Goal: Check status: Check status

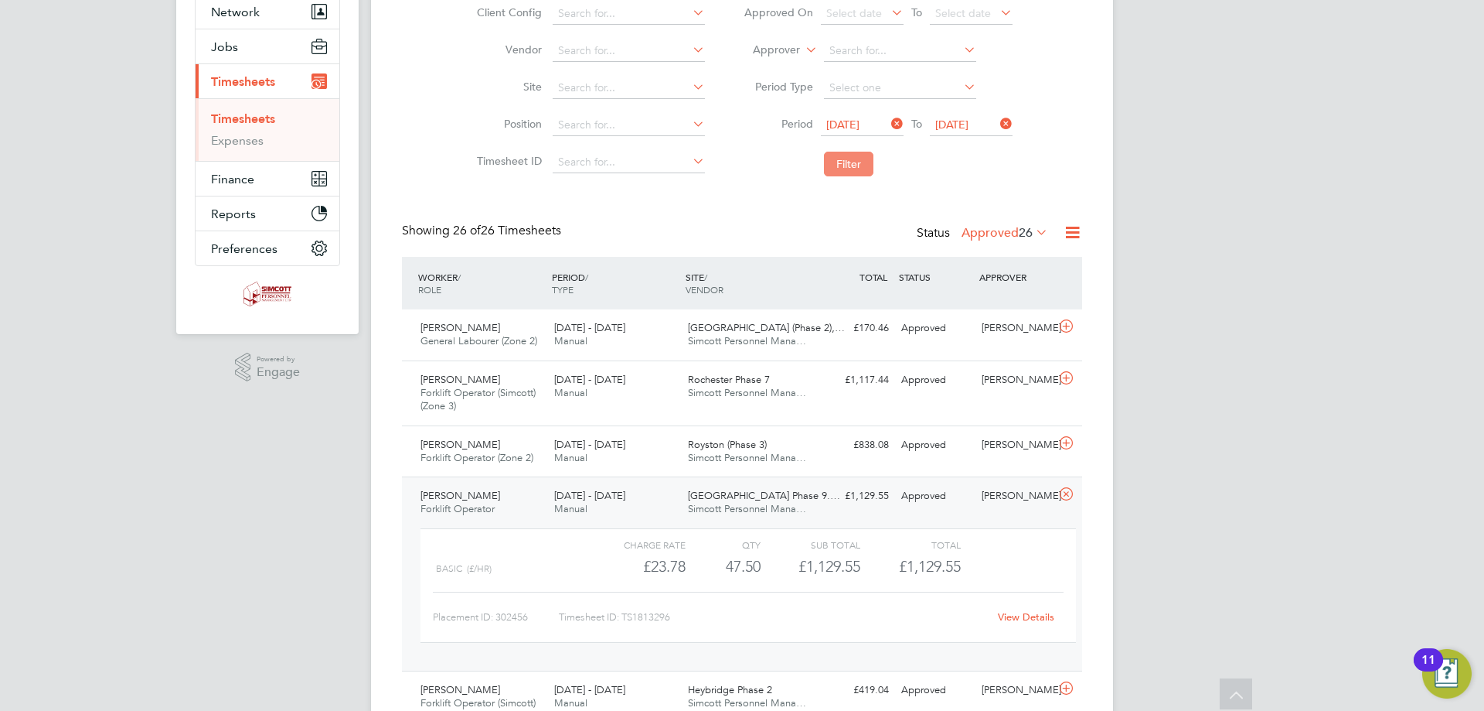
click at [849, 171] on button "Filter" at bounding box center [848, 164] width 49 height 25
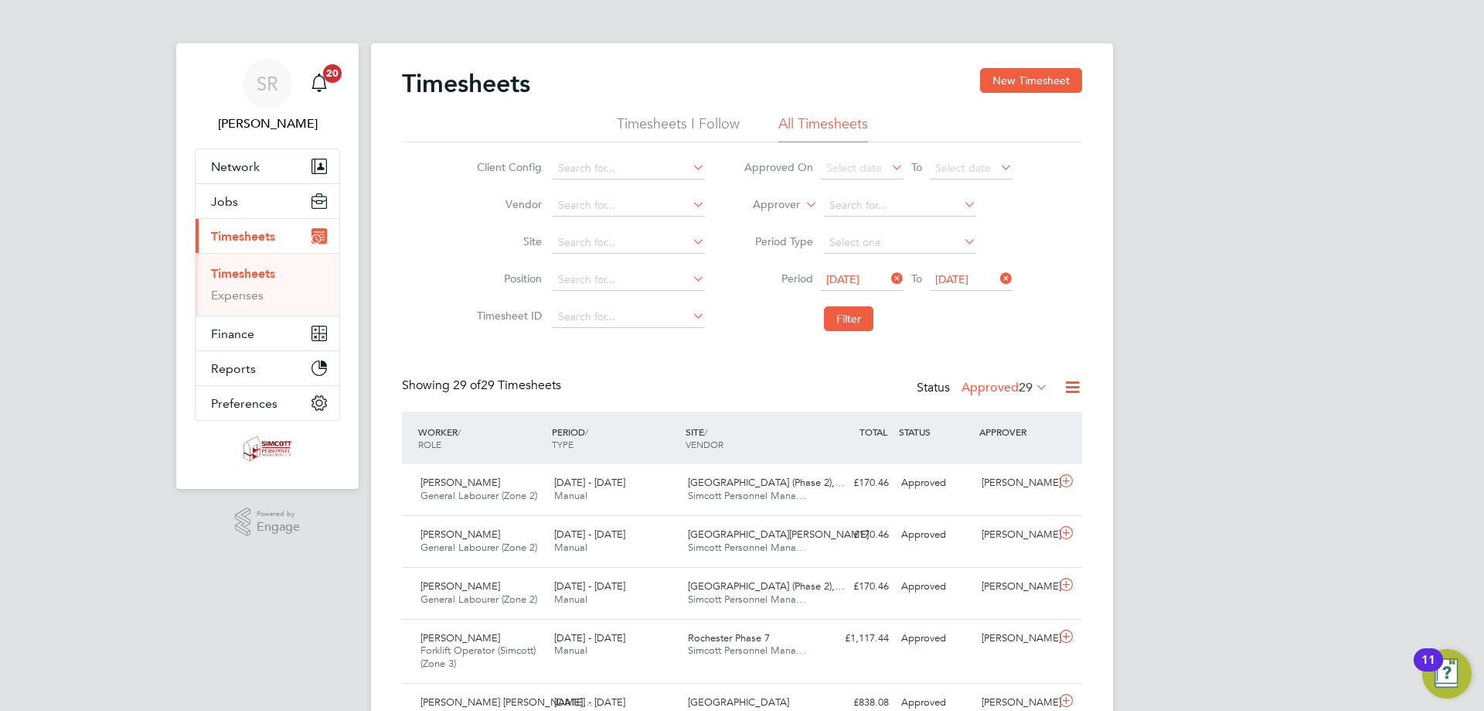
click at [997, 386] on label "Approved 29" at bounding box center [1005, 387] width 87 height 15
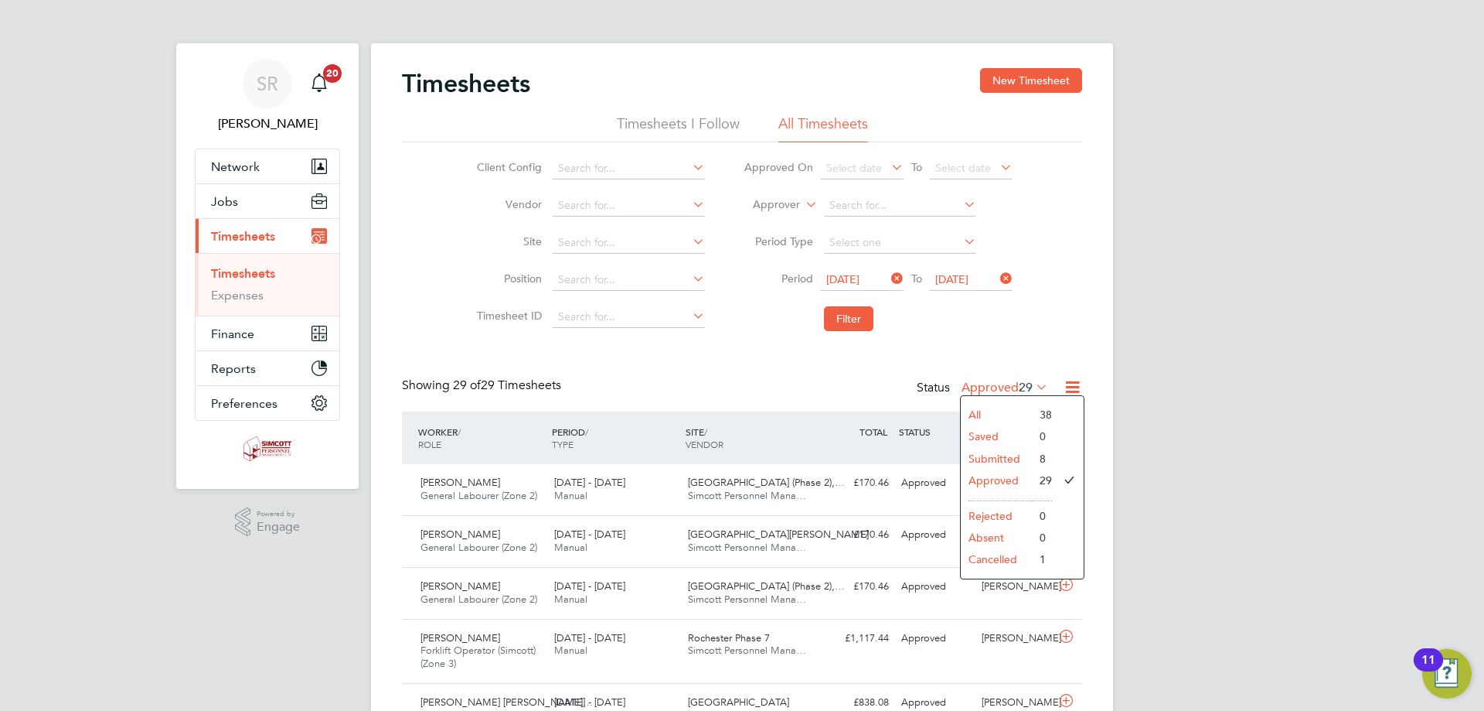
click at [1000, 463] on li "Submitted" at bounding box center [996, 459] width 71 height 22
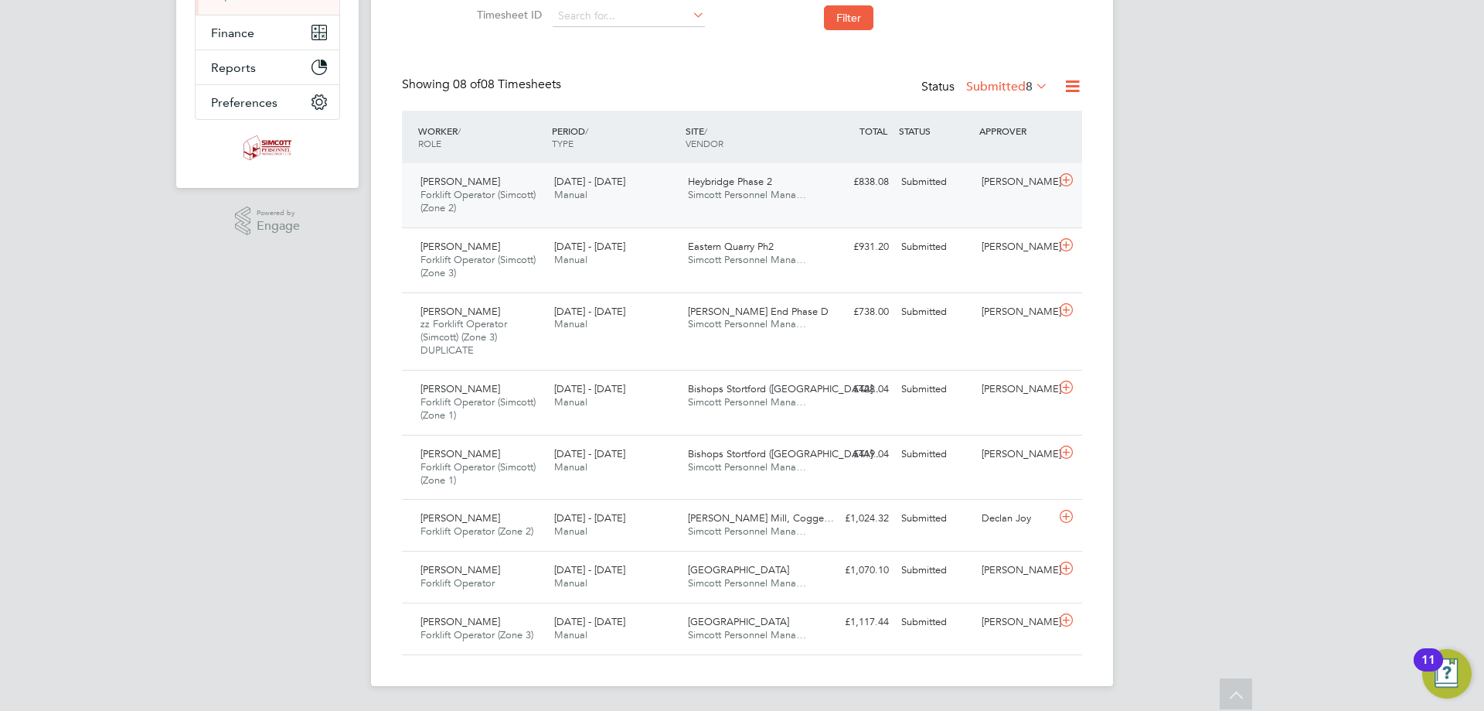
click at [547, 205] on div "Mark George Forklift Operator (Simcott) (Zone 2) 25 - 31 Aug 2025" at bounding box center [481, 195] width 134 height 52
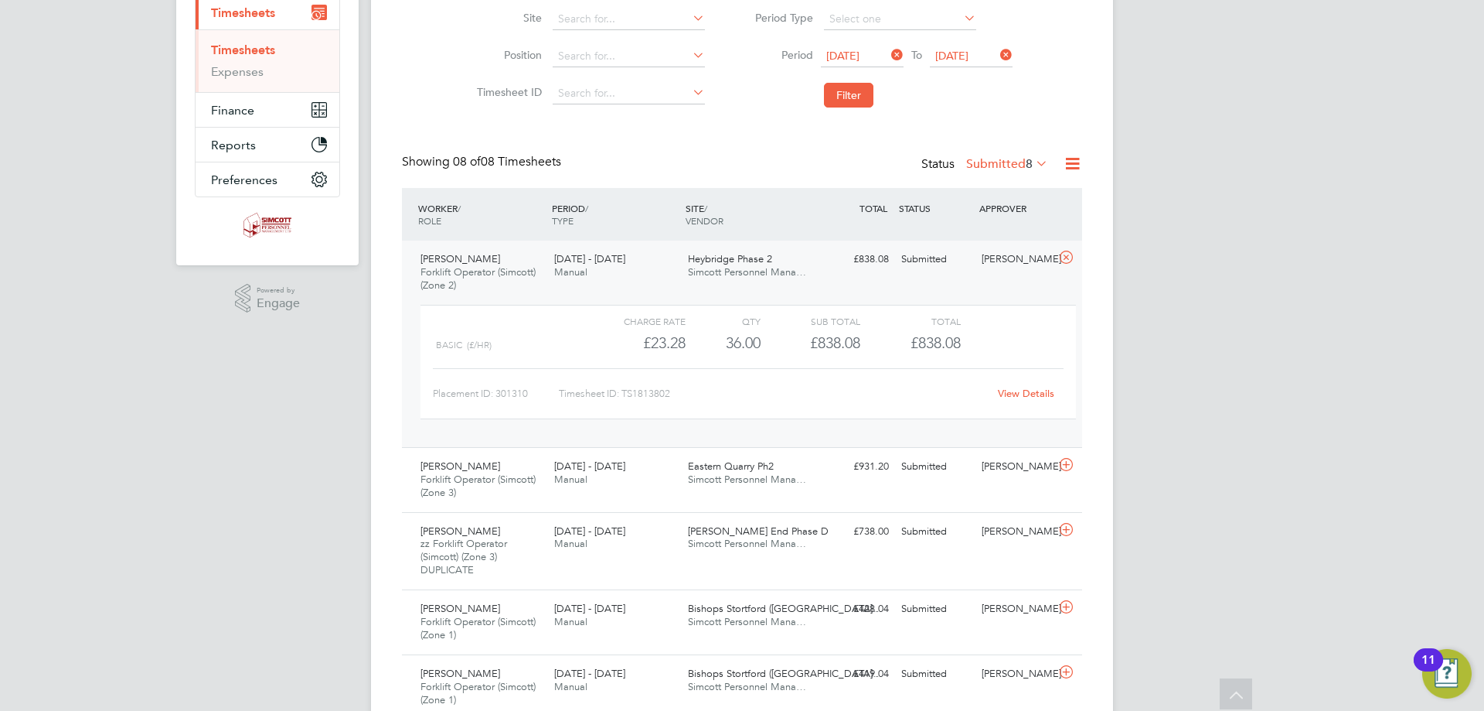
click at [1025, 402] on div "View Details" at bounding box center [1026, 393] width 76 height 25
click at [1026, 395] on link "View Details" at bounding box center [1026, 393] width 56 height 13
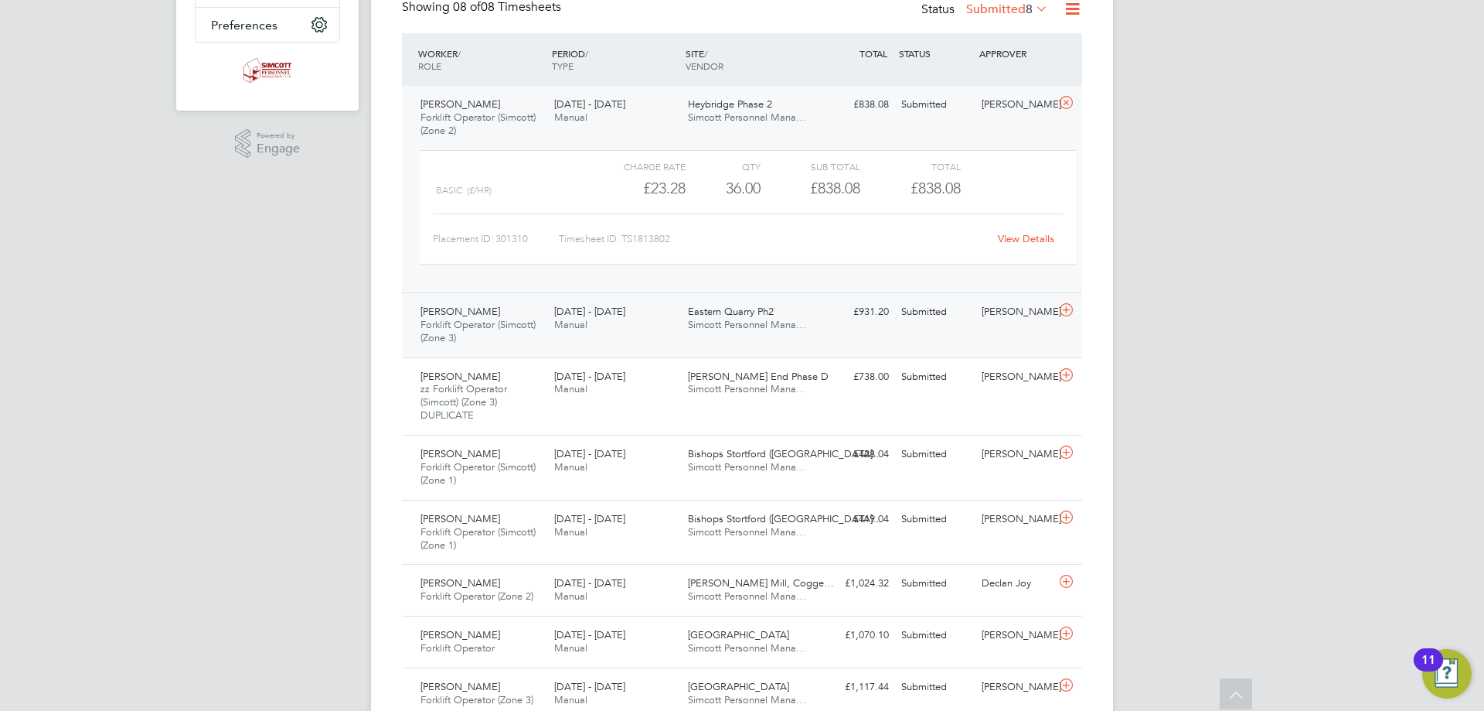
click at [682, 325] on div "Eastern Quarry Ph2 Simcott Personnel Mana…" at bounding box center [749, 318] width 134 height 39
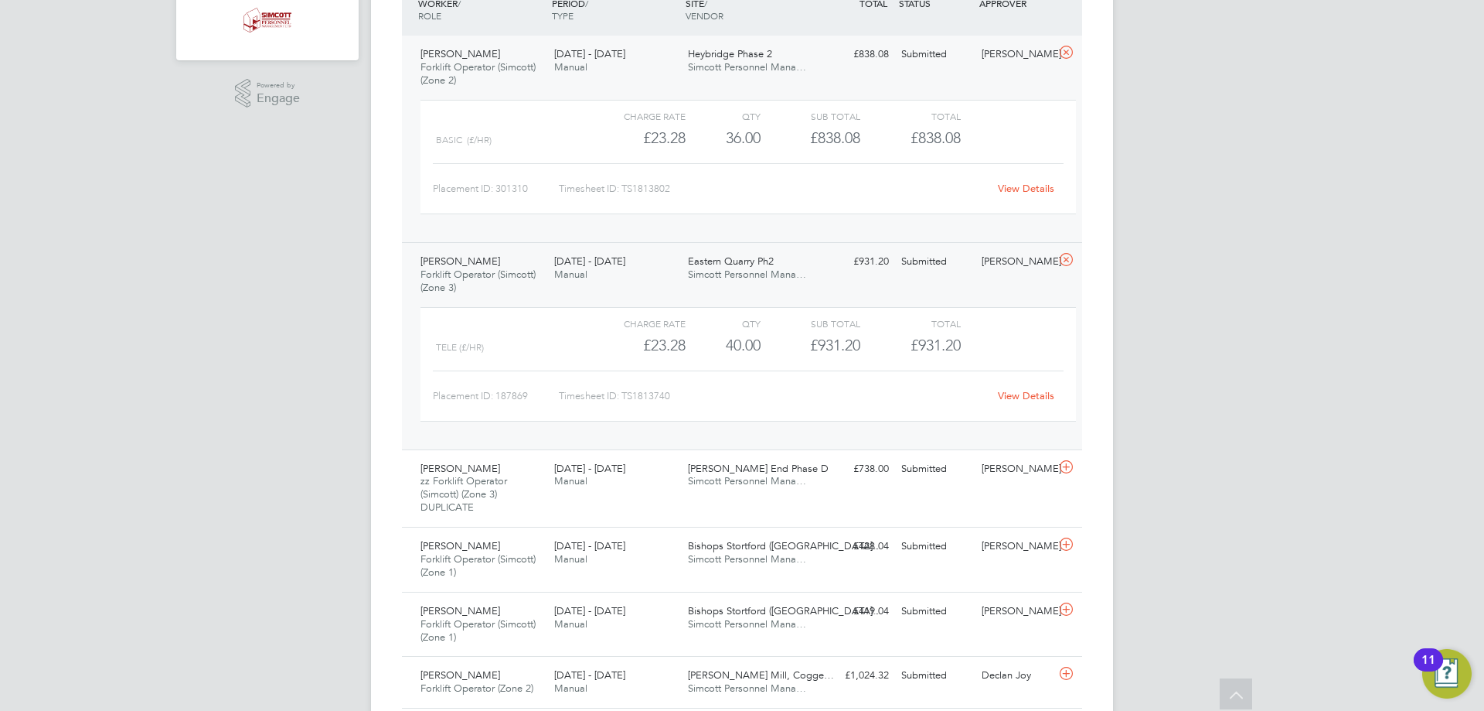
scroll to position [455, 0]
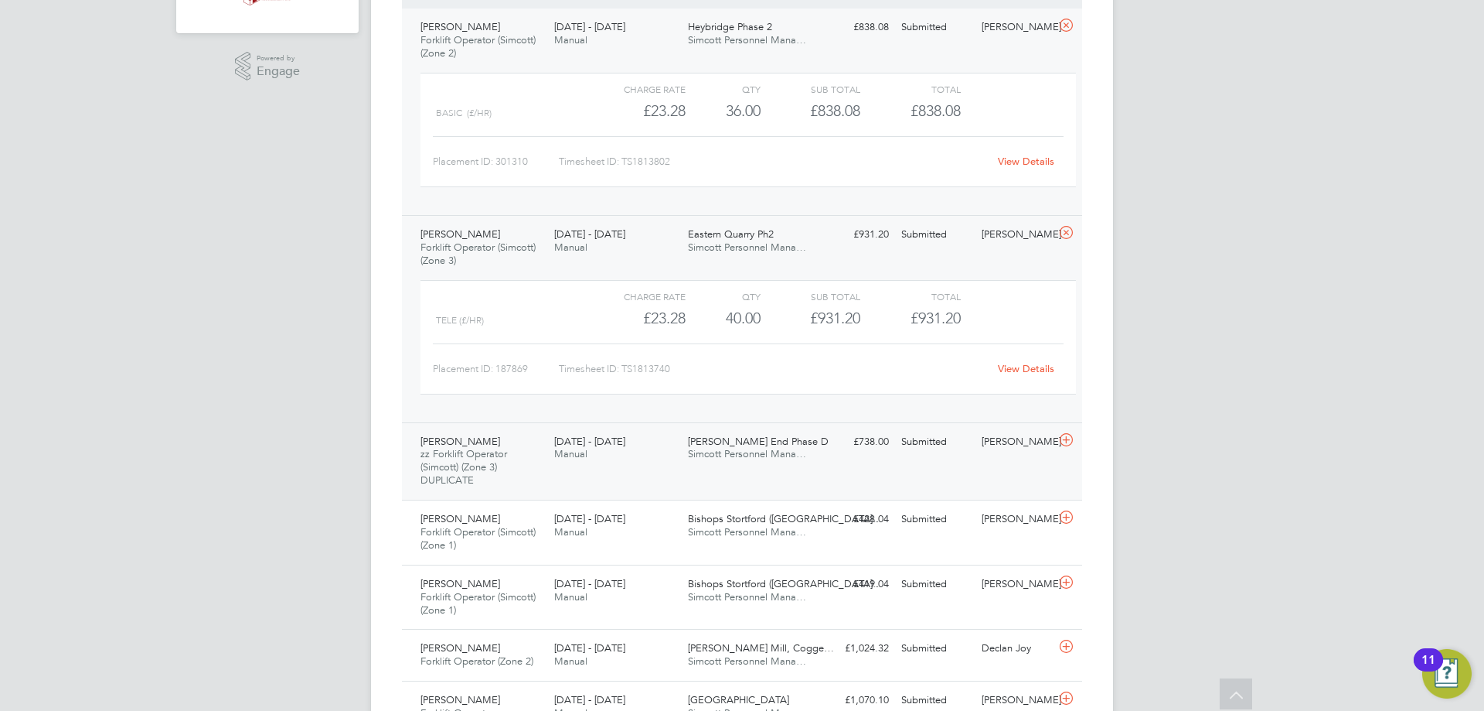
click at [576, 467] on div "25 - 31 Aug 2025 Manual" at bounding box center [615, 448] width 134 height 39
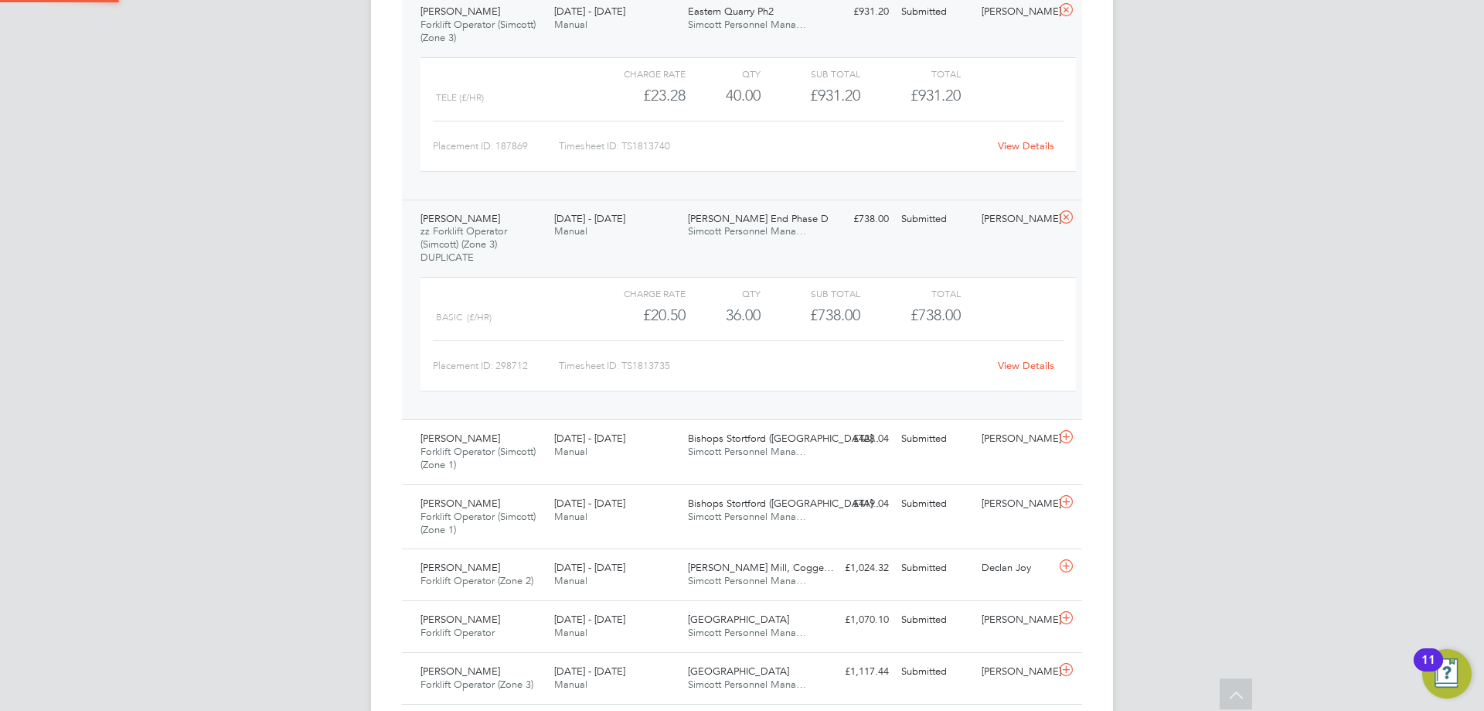
scroll to position [728, 0]
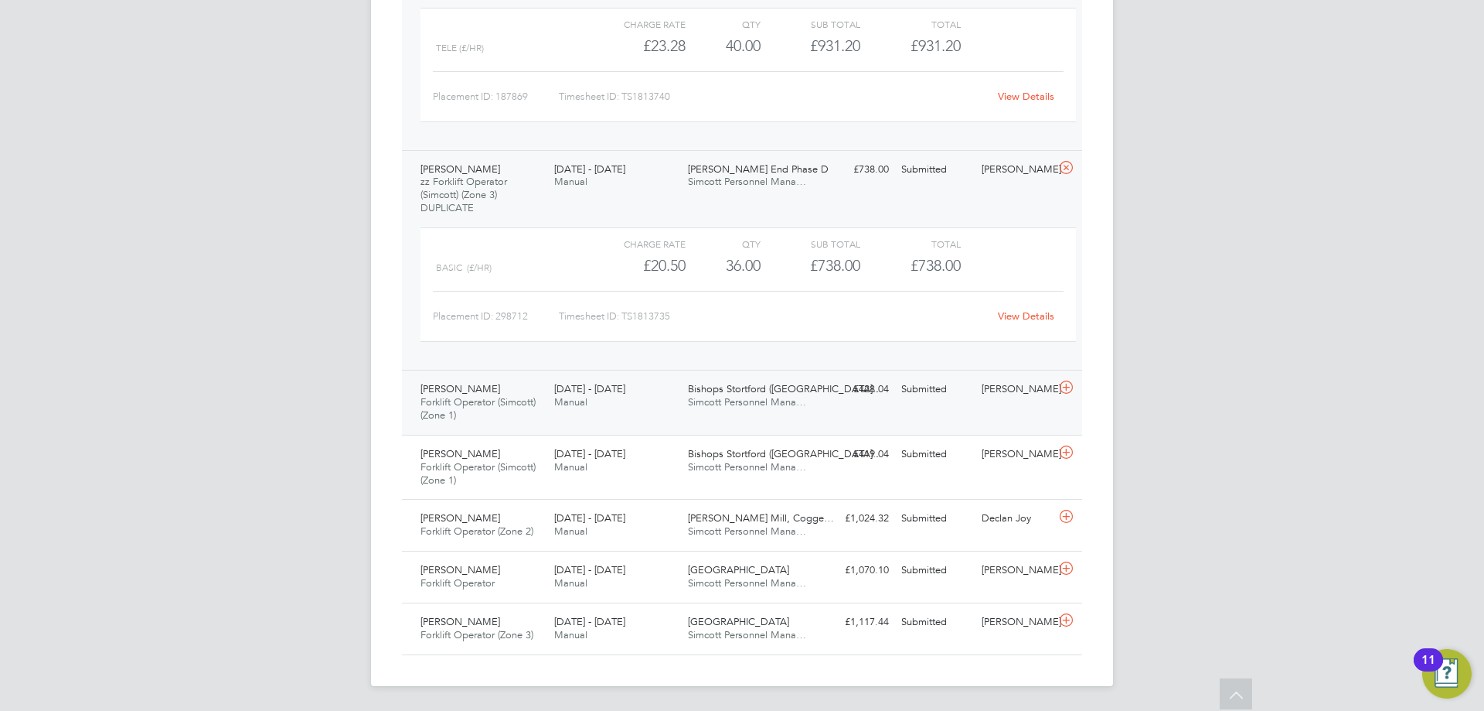
click at [527, 402] on span "Forklift Operator (Simcott) (Zone 1)" at bounding box center [478, 408] width 115 height 26
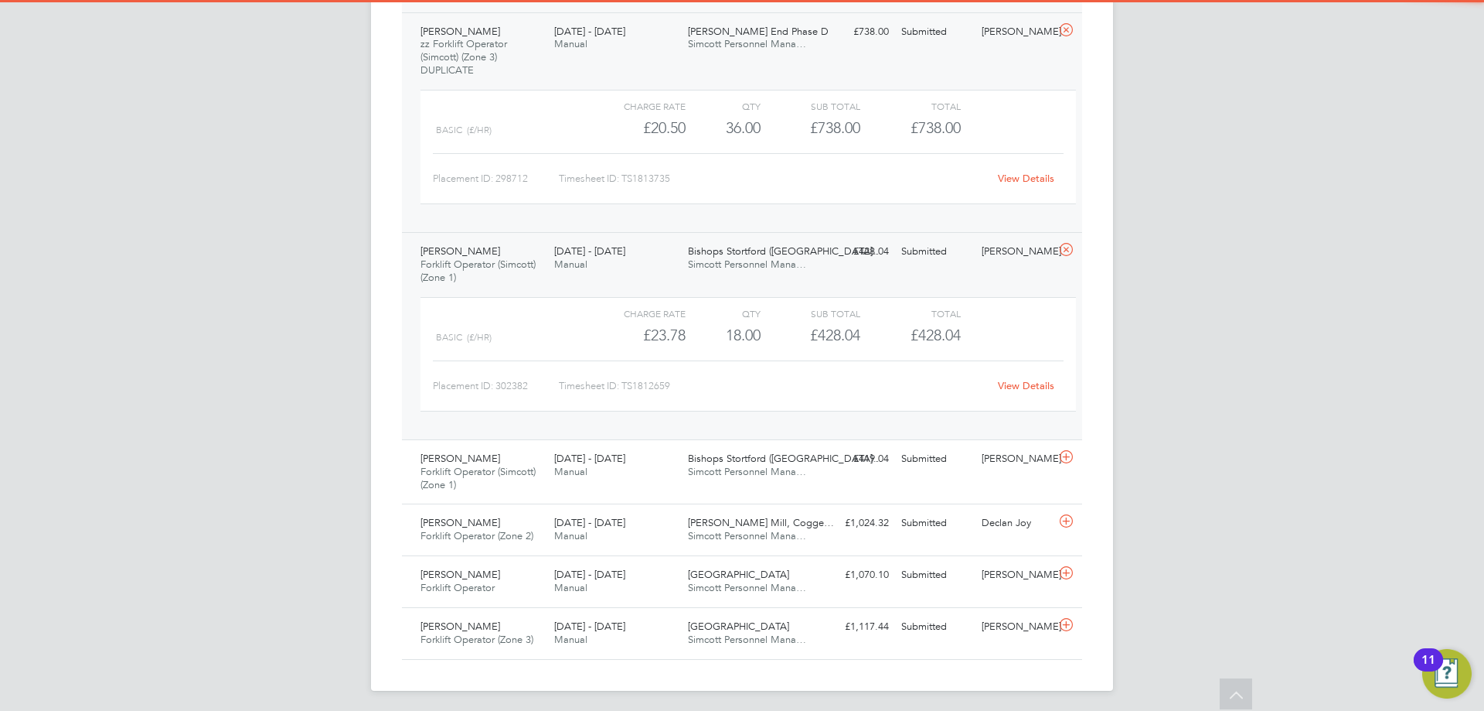
scroll to position [870, 0]
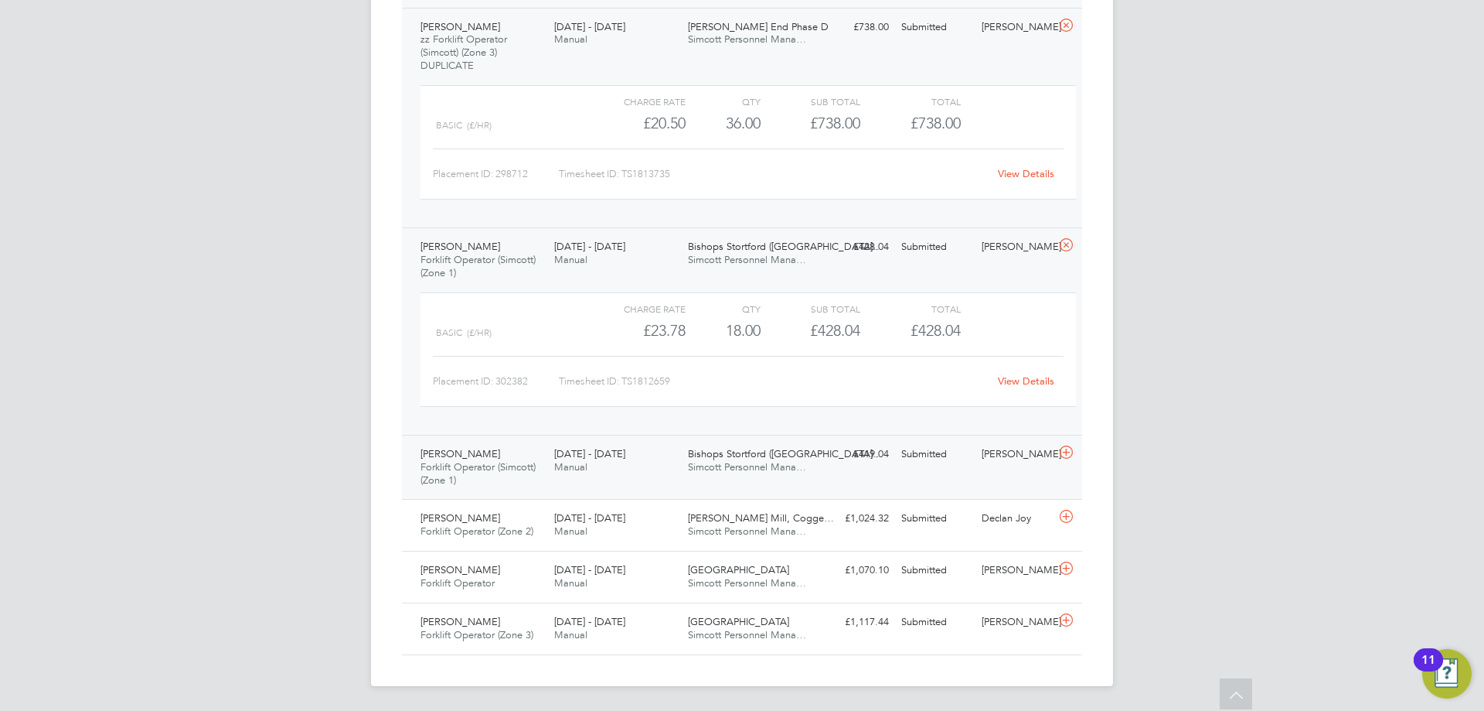
click at [731, 461] on span "Simcott Personnel Mana…" at bounding box center [747, 466] width 118 height 13
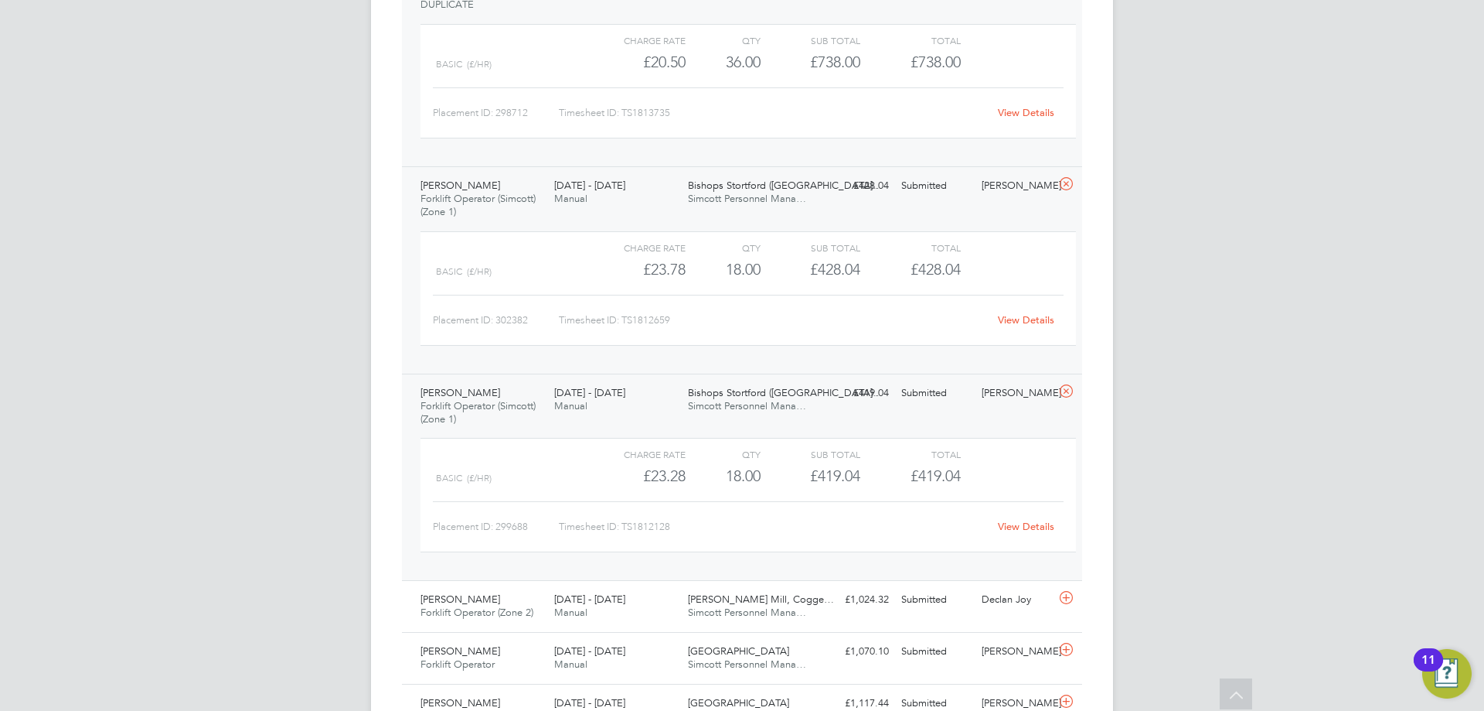
scroll to position [1012, 0]
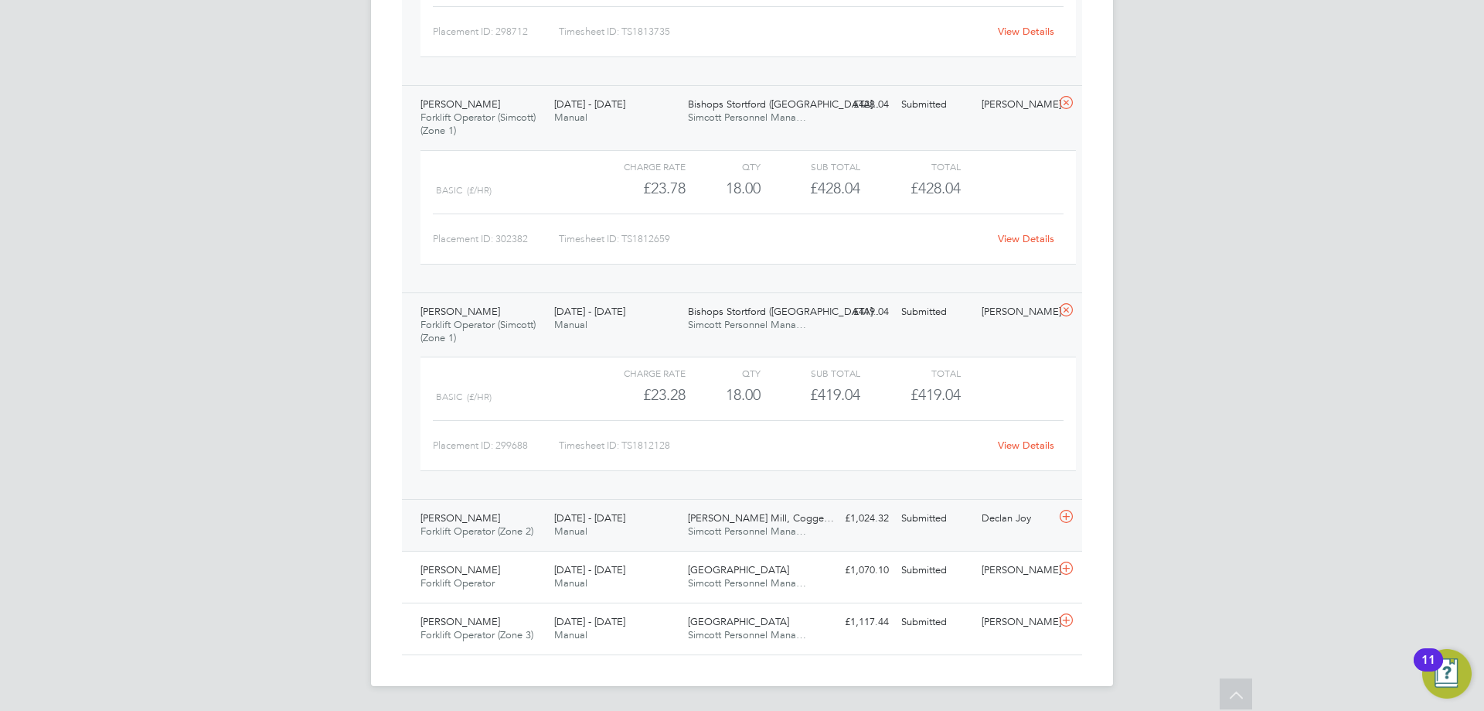
click at [557, 523] on span "[DATE] - [DATE]" at bounding box center [589, 517] width 71 height 13
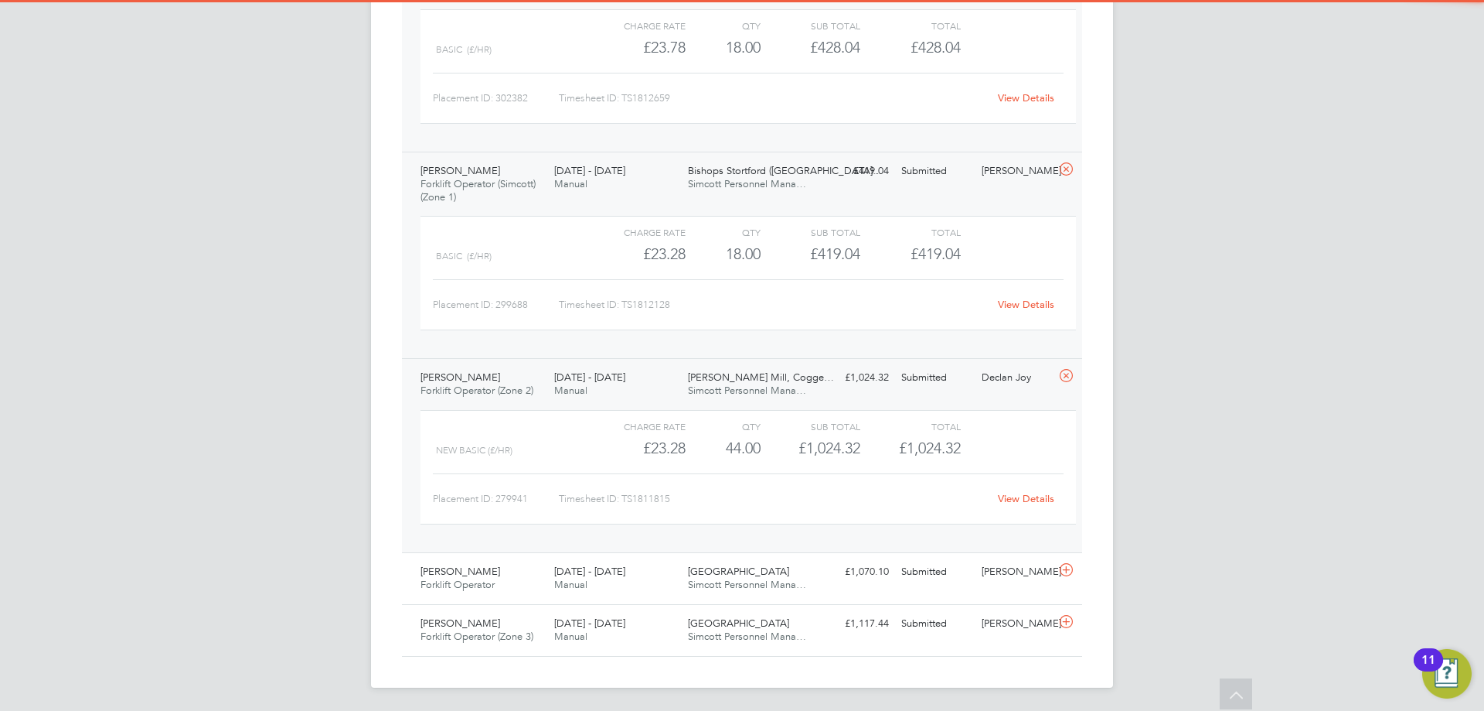
scroll to position [1154, 0]
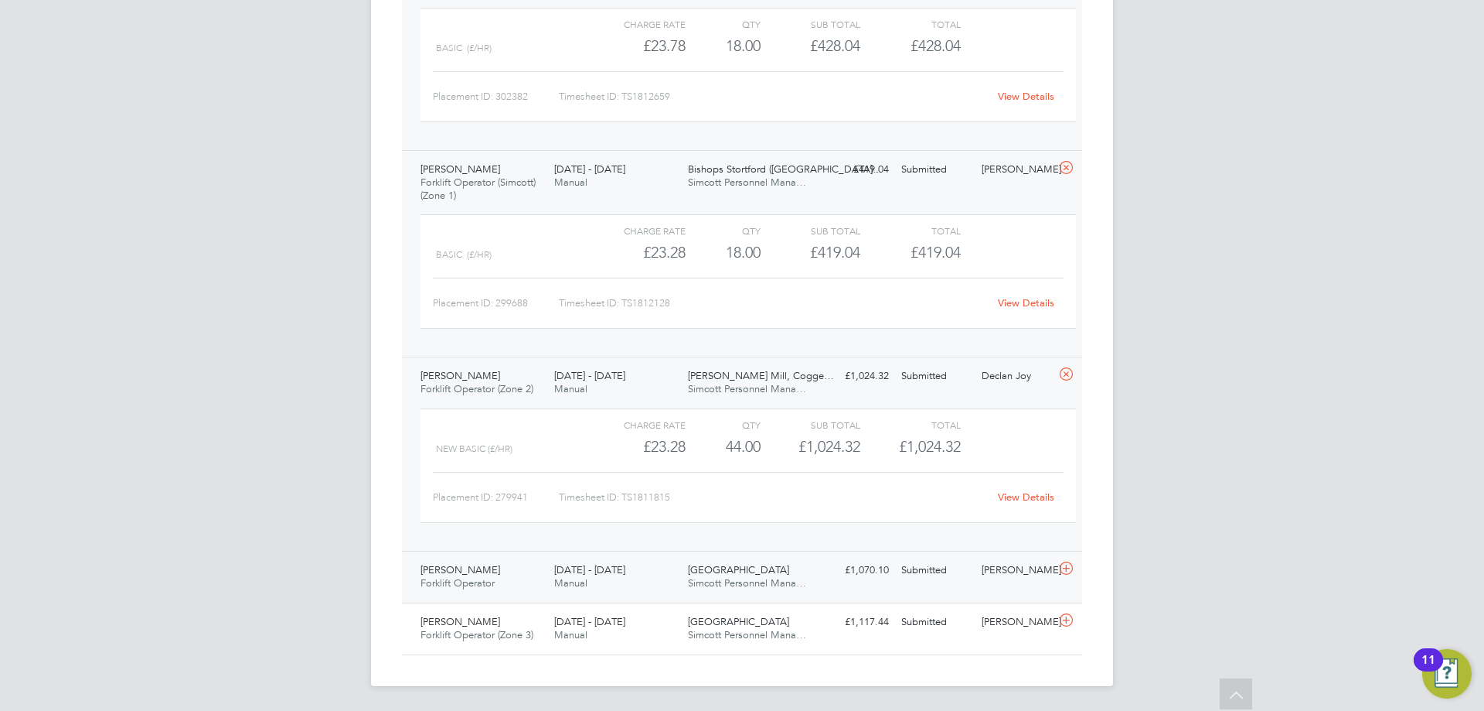
click at [607, 588] on div "25 - 31 Aug 2025 Manual" at bounding box center [615, 576] width 134 height 39
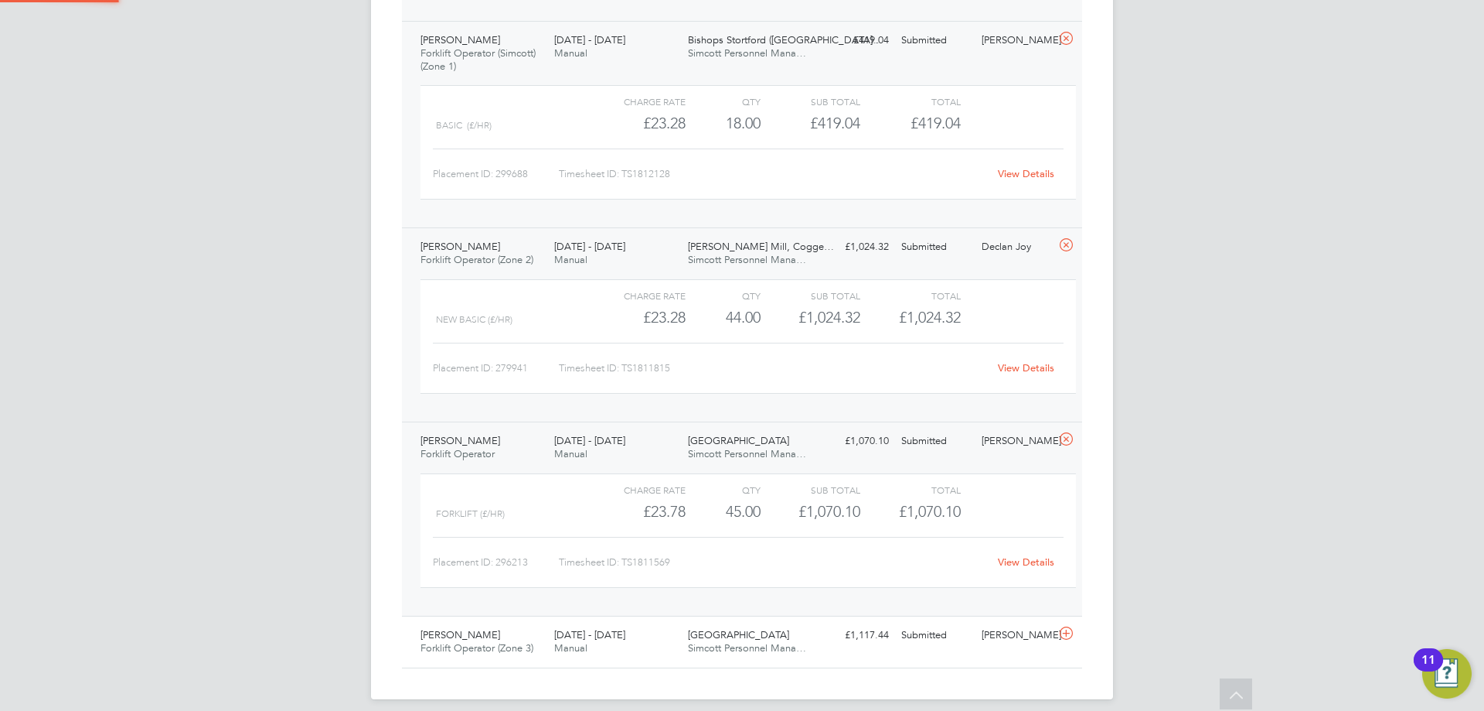
scroll to position [1297, 0]
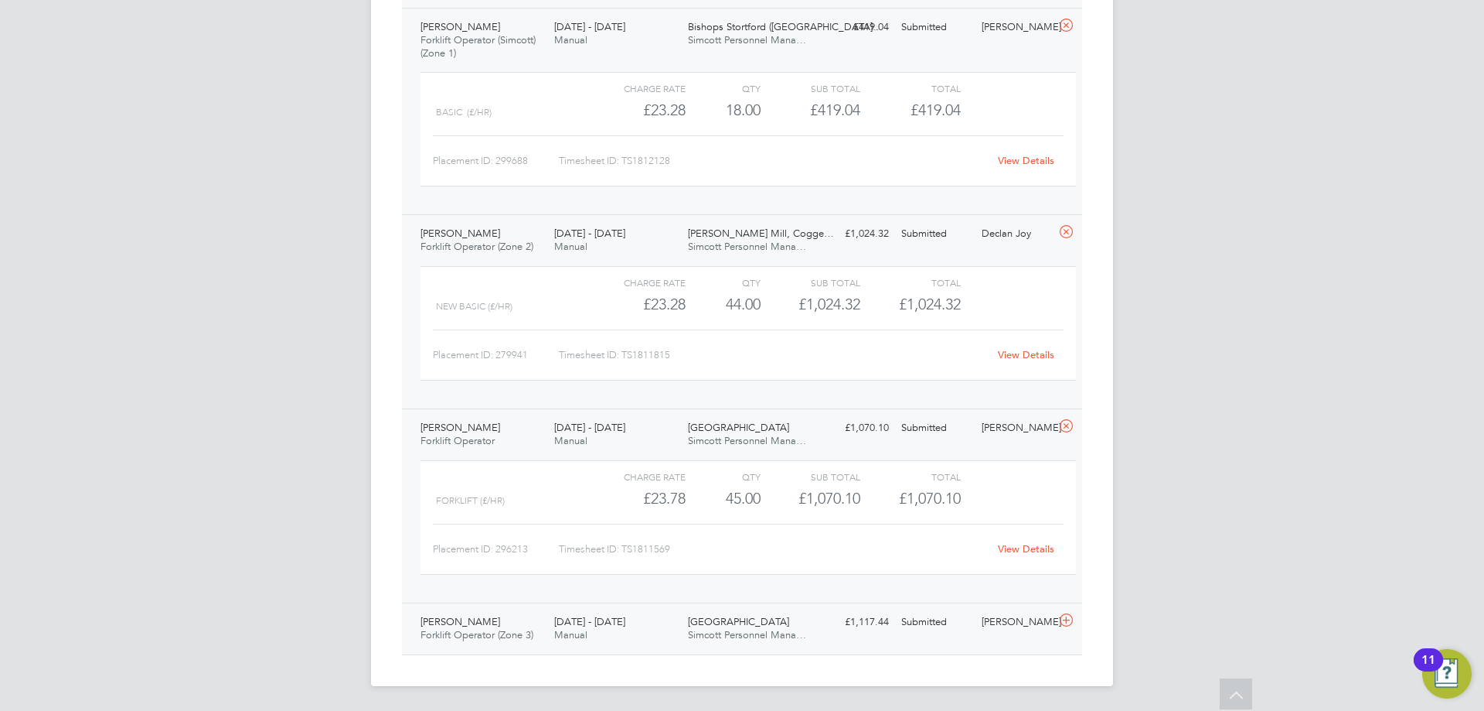
click at [576, 619] on span "[DATE] - [DATE]" at bounding box center [589, 621] width 71 height 13
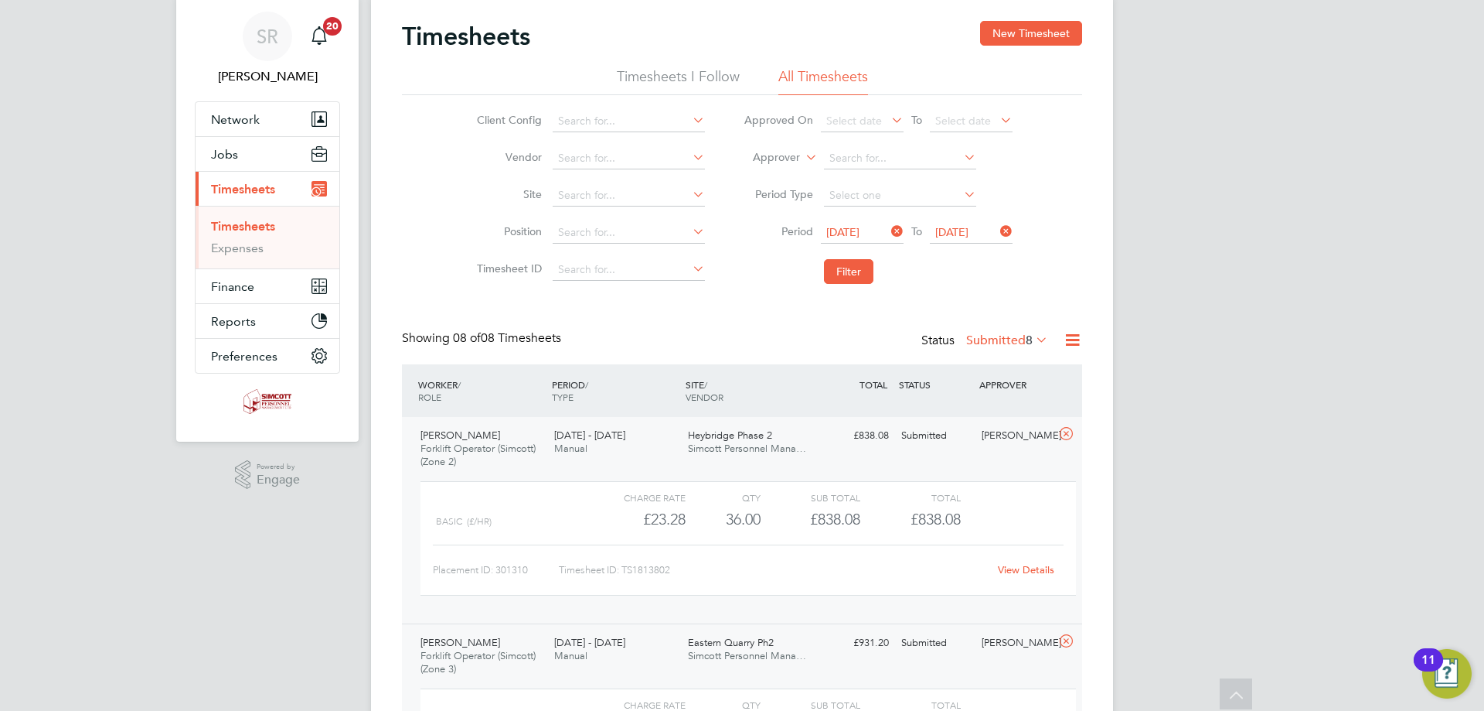
scroll to position [0, 0]
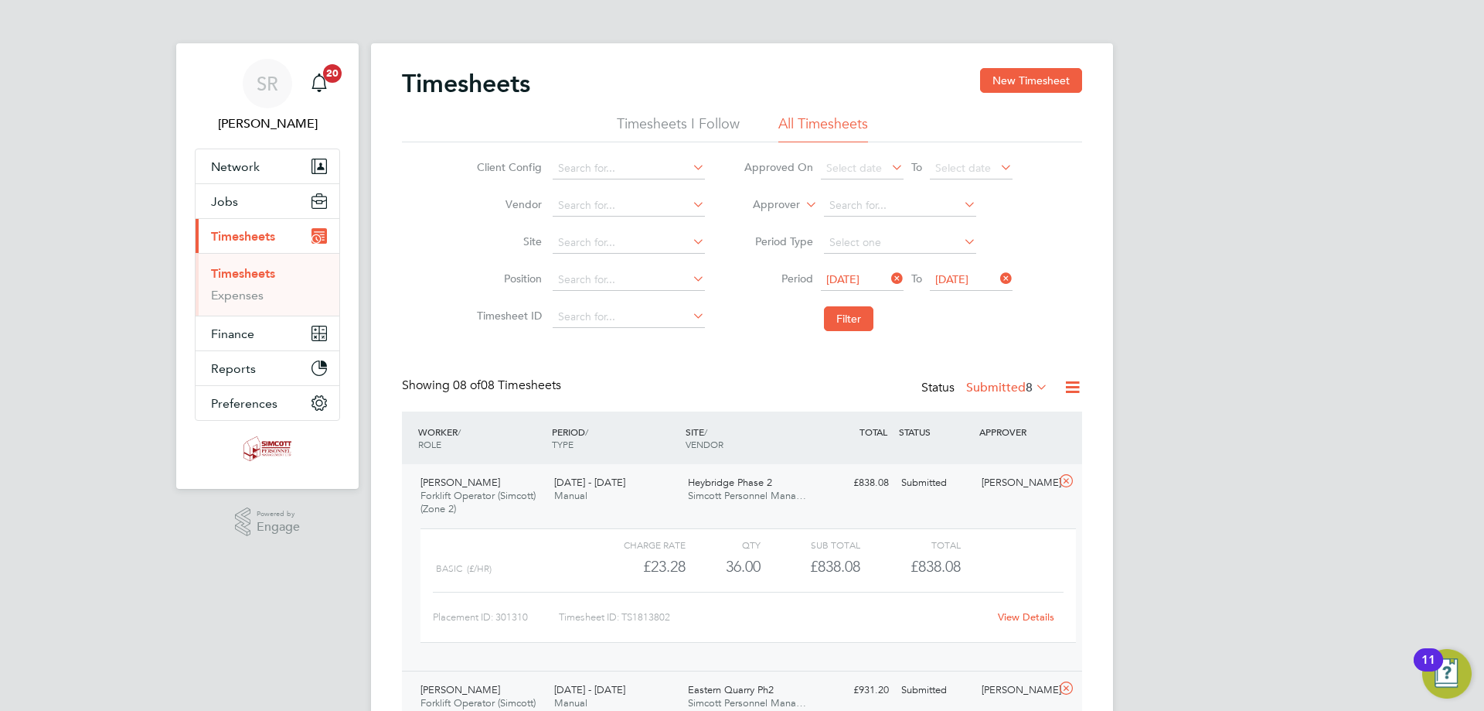
click at [1019, 389] on label "Submitted 8" at bounding box center [1007, 387] width 82 height 15
click at [994, 484] on li "Approved" at bounding box center [998, 480] width 71 height 22
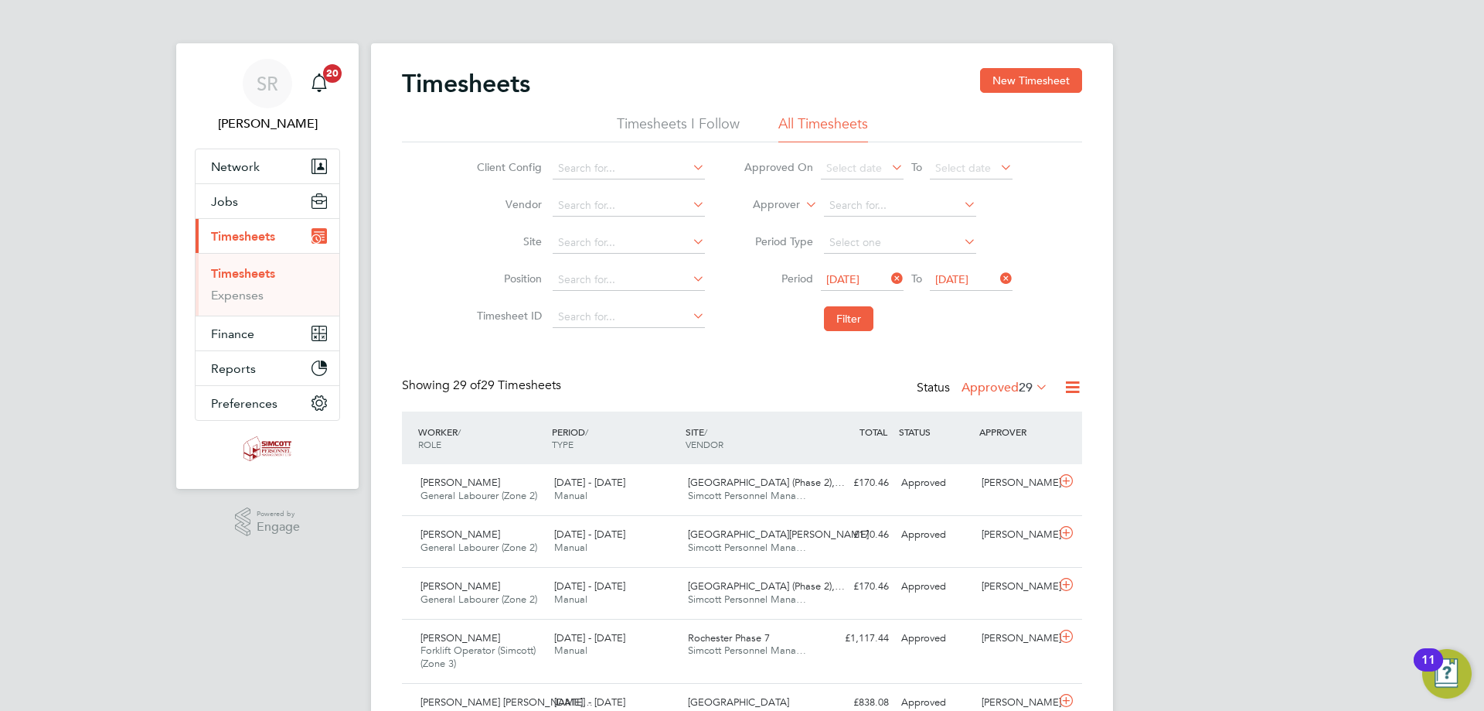
scroll to position [8, 8]
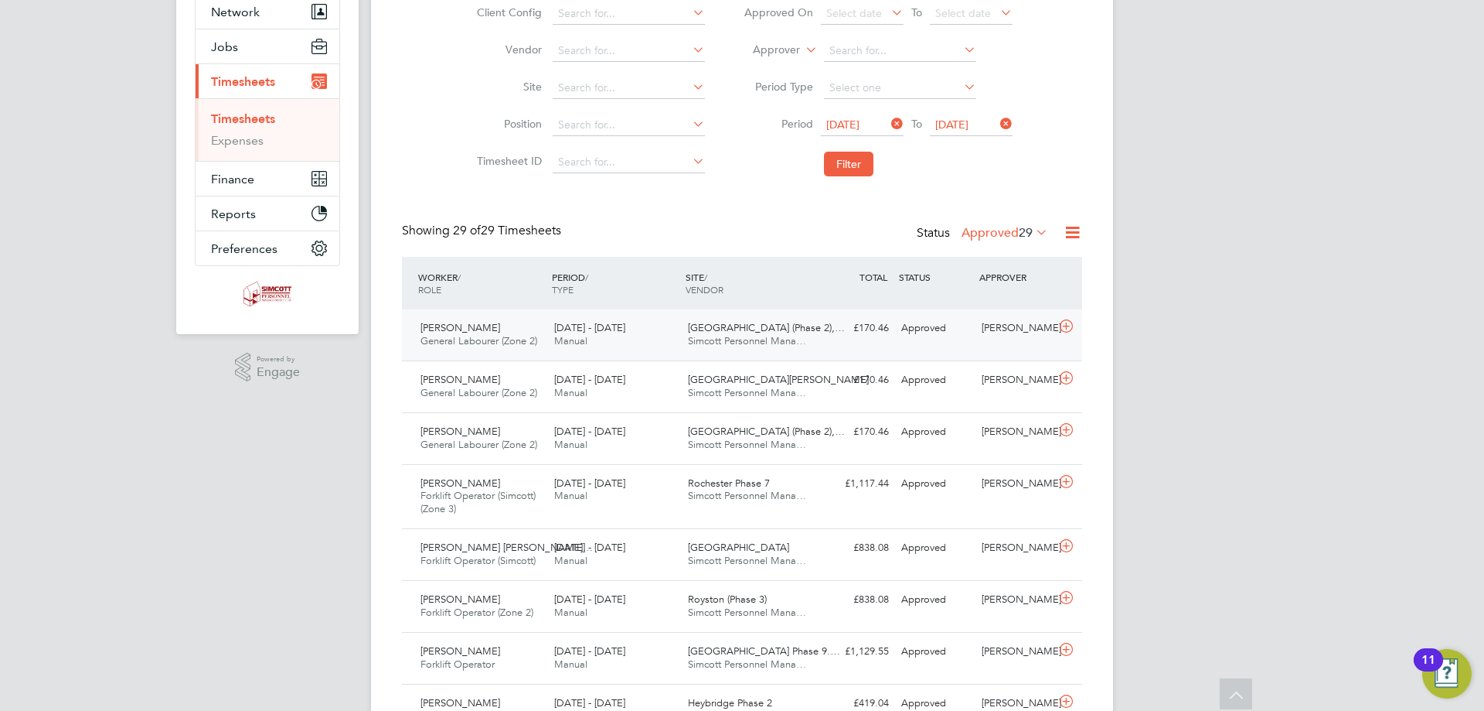
click at [870, 331] on div "£170.46 Approved" at bounding box center [855, 328] width 80 height 26
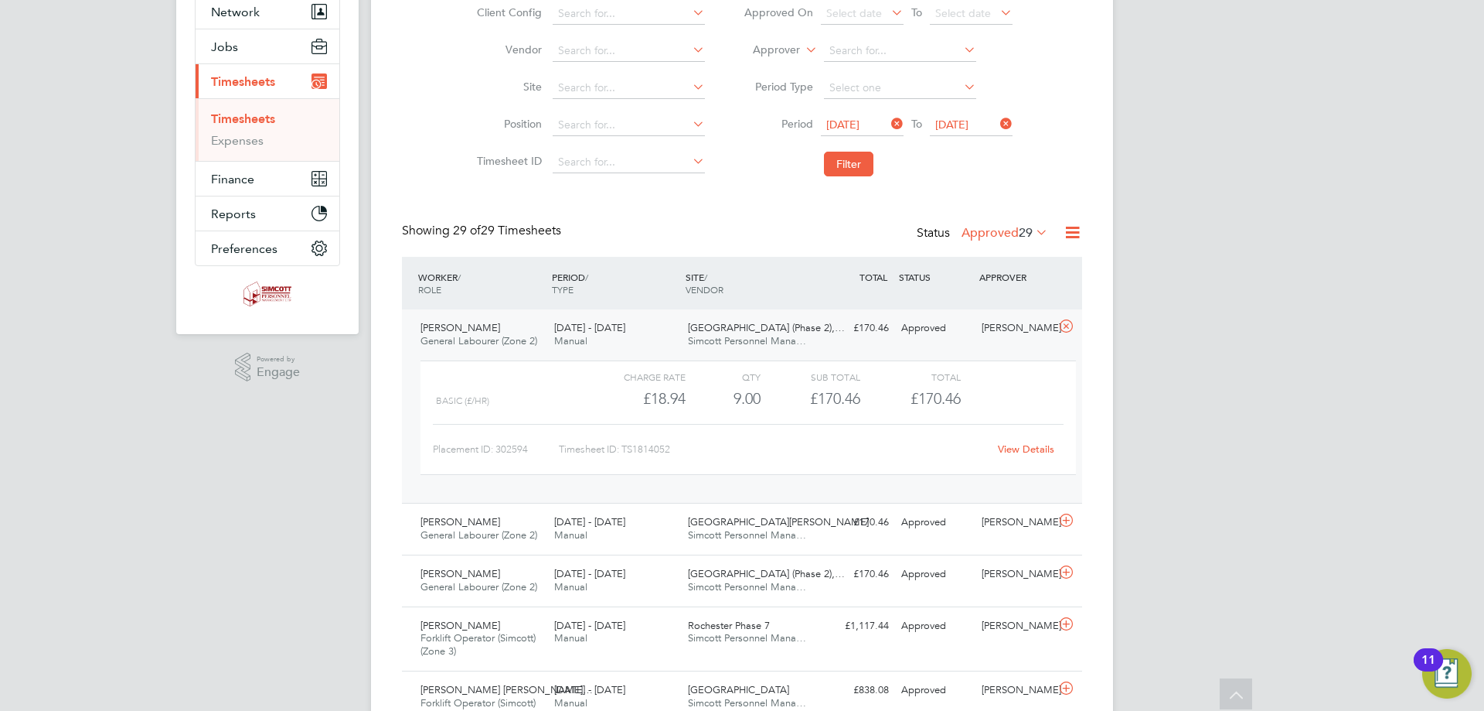
click at [1011, 448] on link "View Details" at bounding box center [1026, 448] width 56 height 13
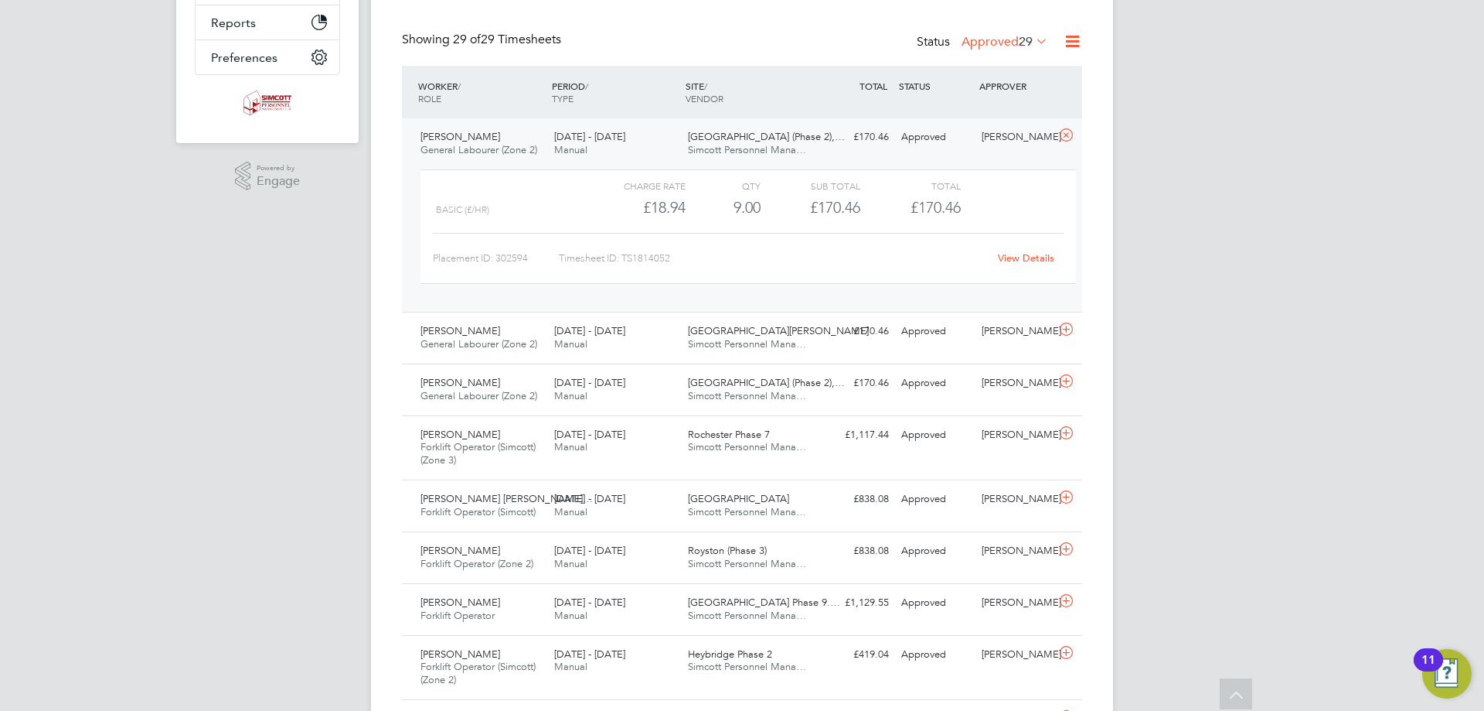
scroll to position [387, 0]
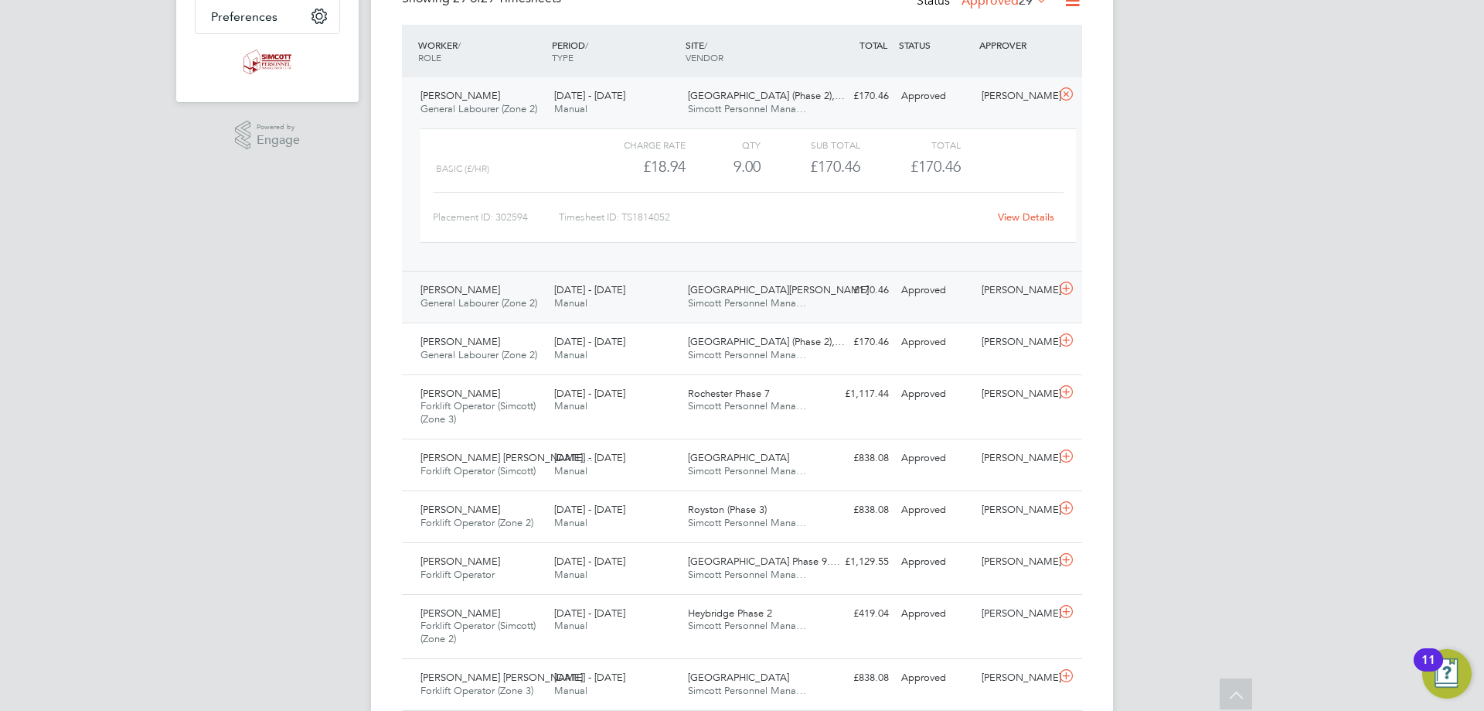
click at [636, 307] on div "25 - 31 Aug 2025 Manual" at bounding box center [615, 297] width 134 height 39
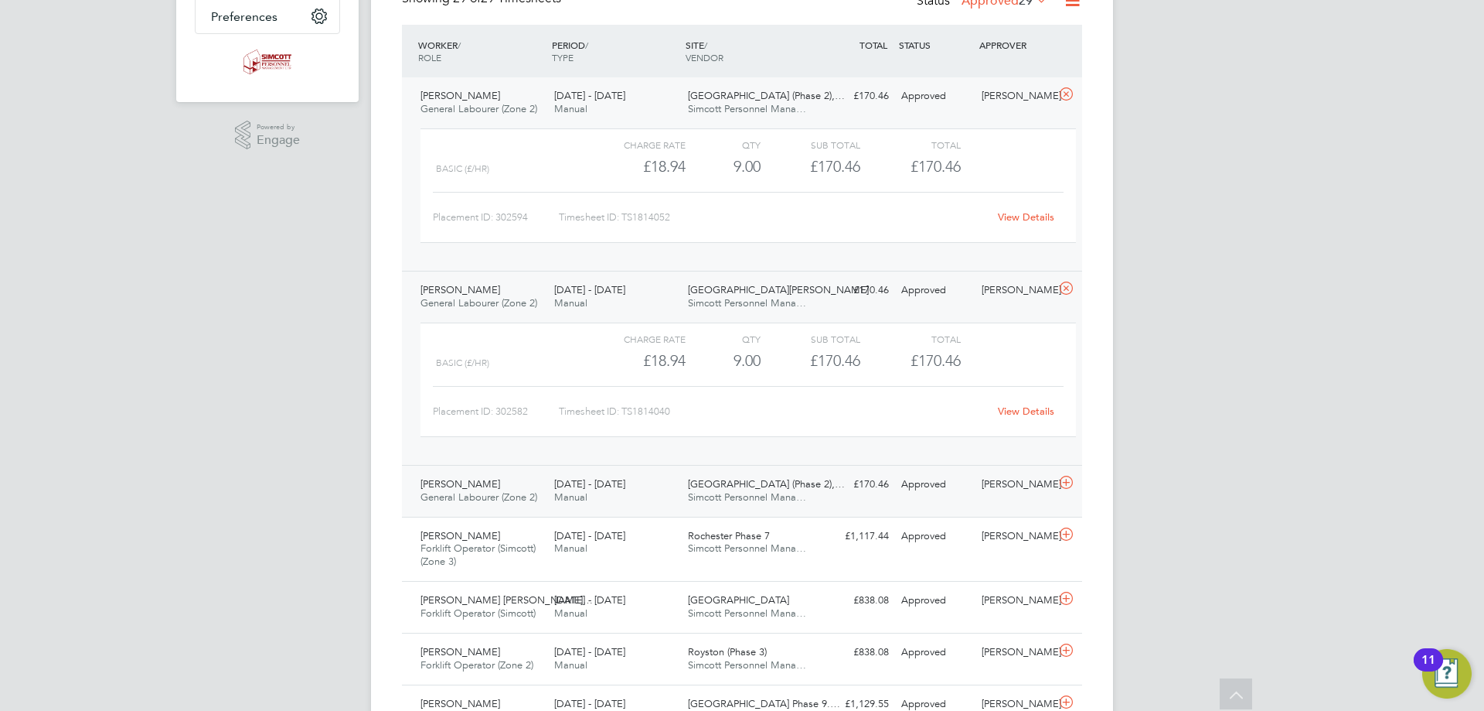
click at [603, 485] on span "[DATE] - [DATE]" at bounding box center [589, 483] width 71 height 13
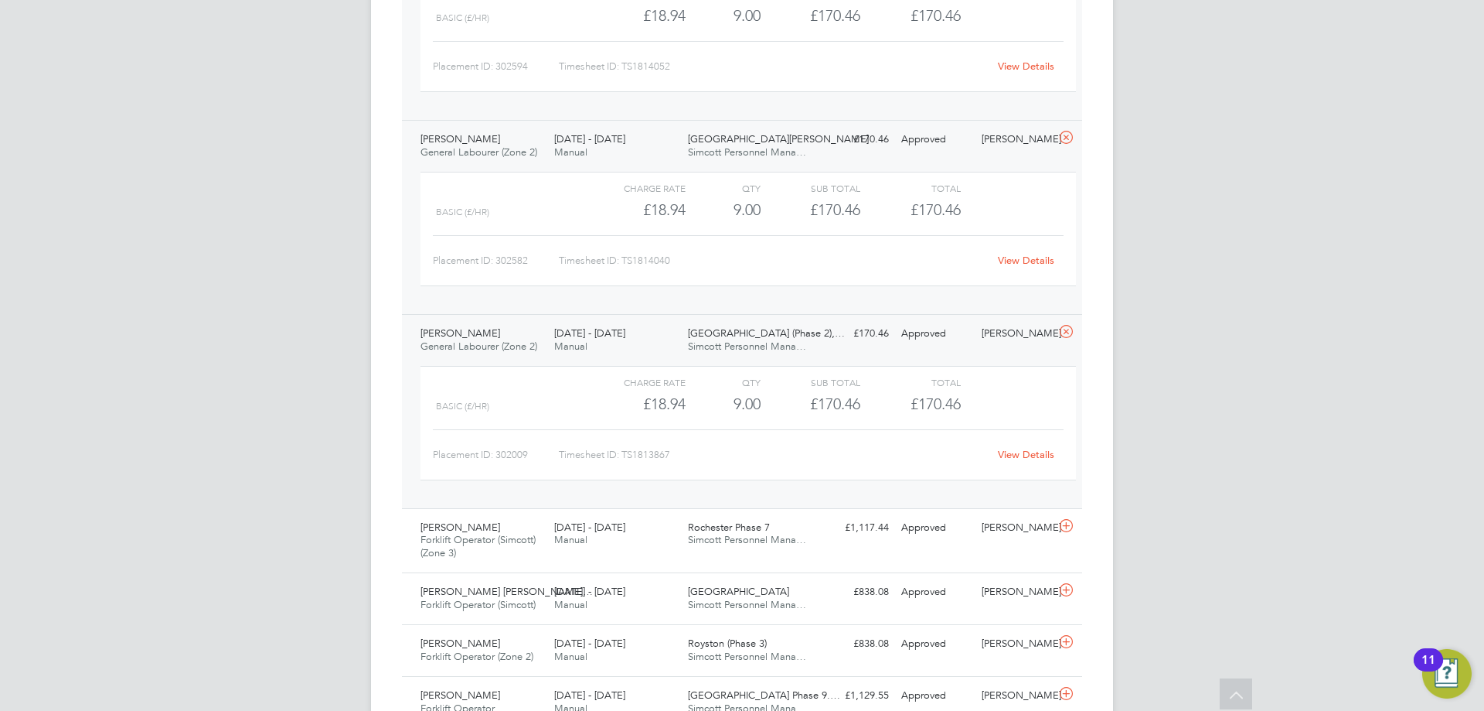
scroll to position [541, 0]
click at [1015, 448] on link "View Details" at bounding box center [1026, 450] width 56 height 13
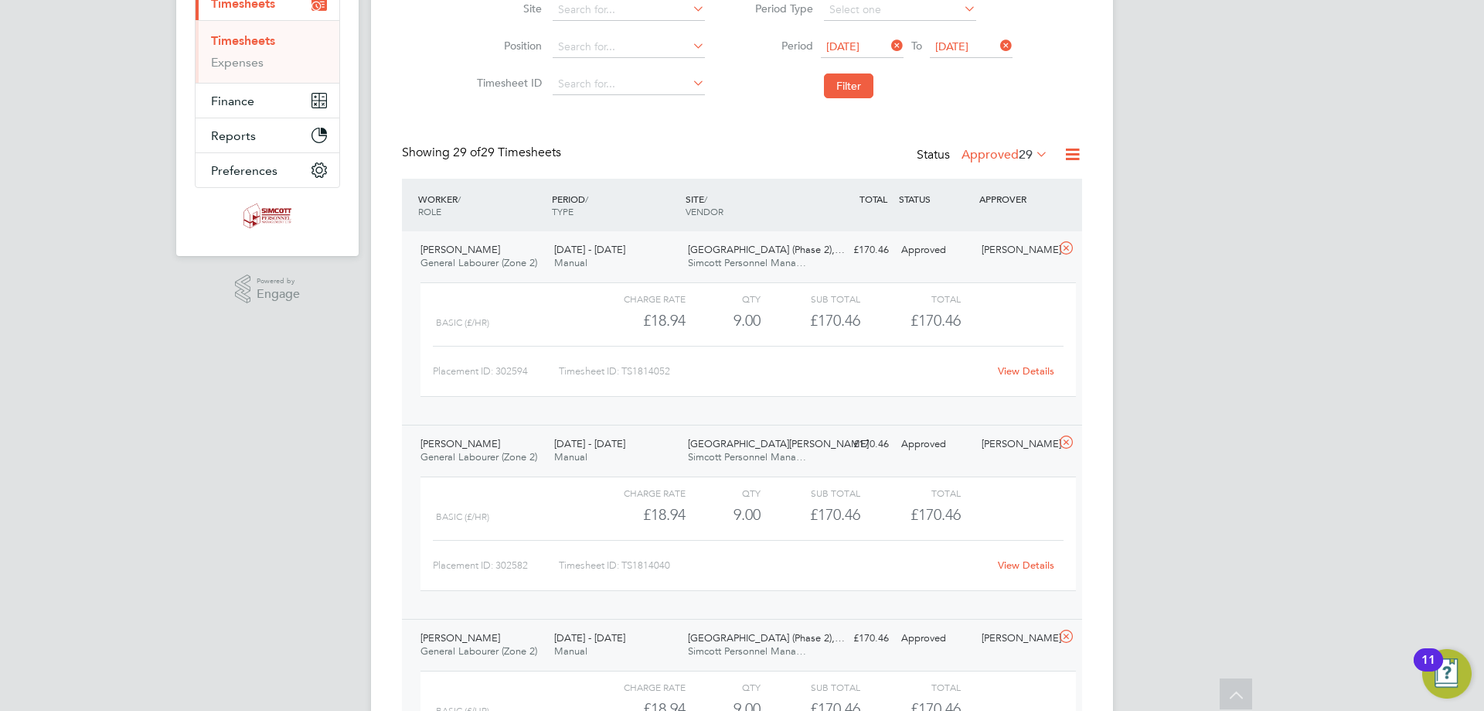
scroll to position [232, 0]
click at [726, 257] on span "Simcott Personnel Mana…" at bounding box center [747, 263] width 118 height 13
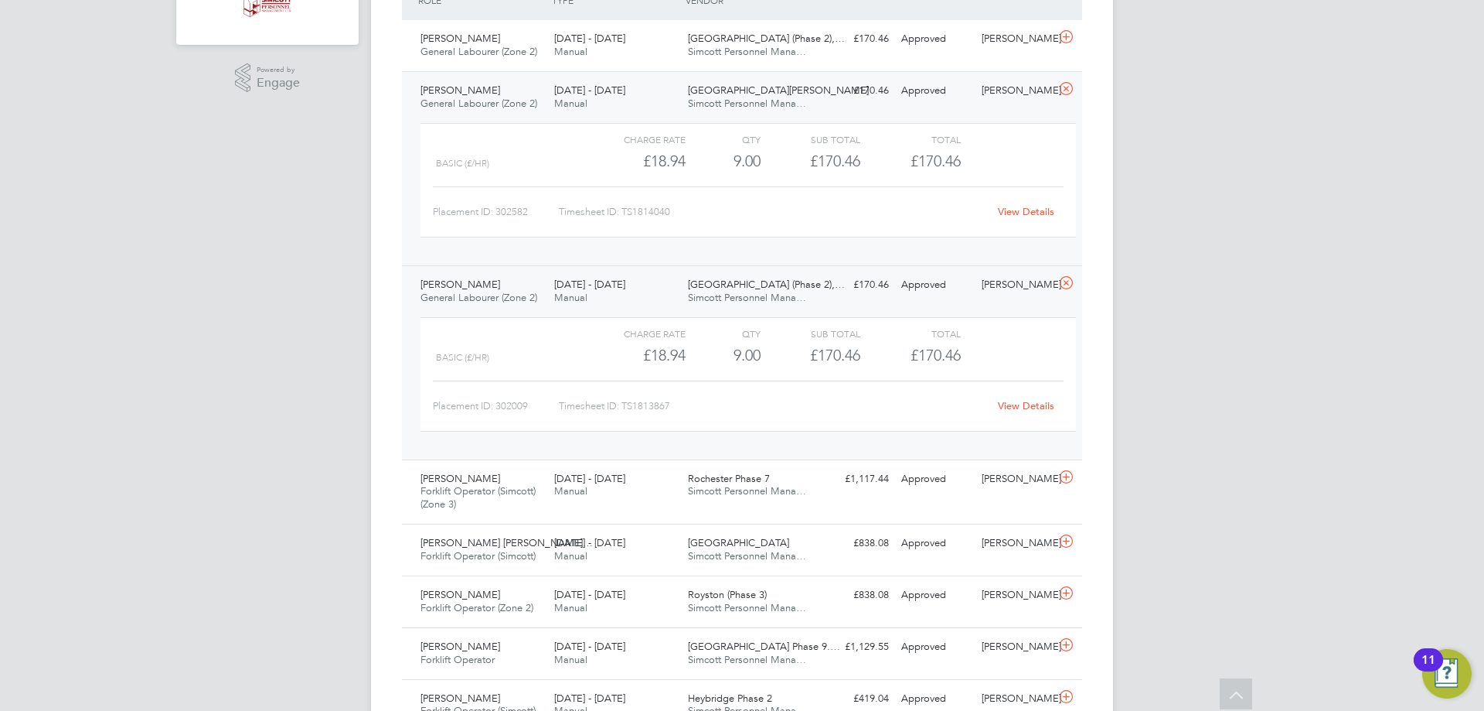
scroll to position [464, 0]
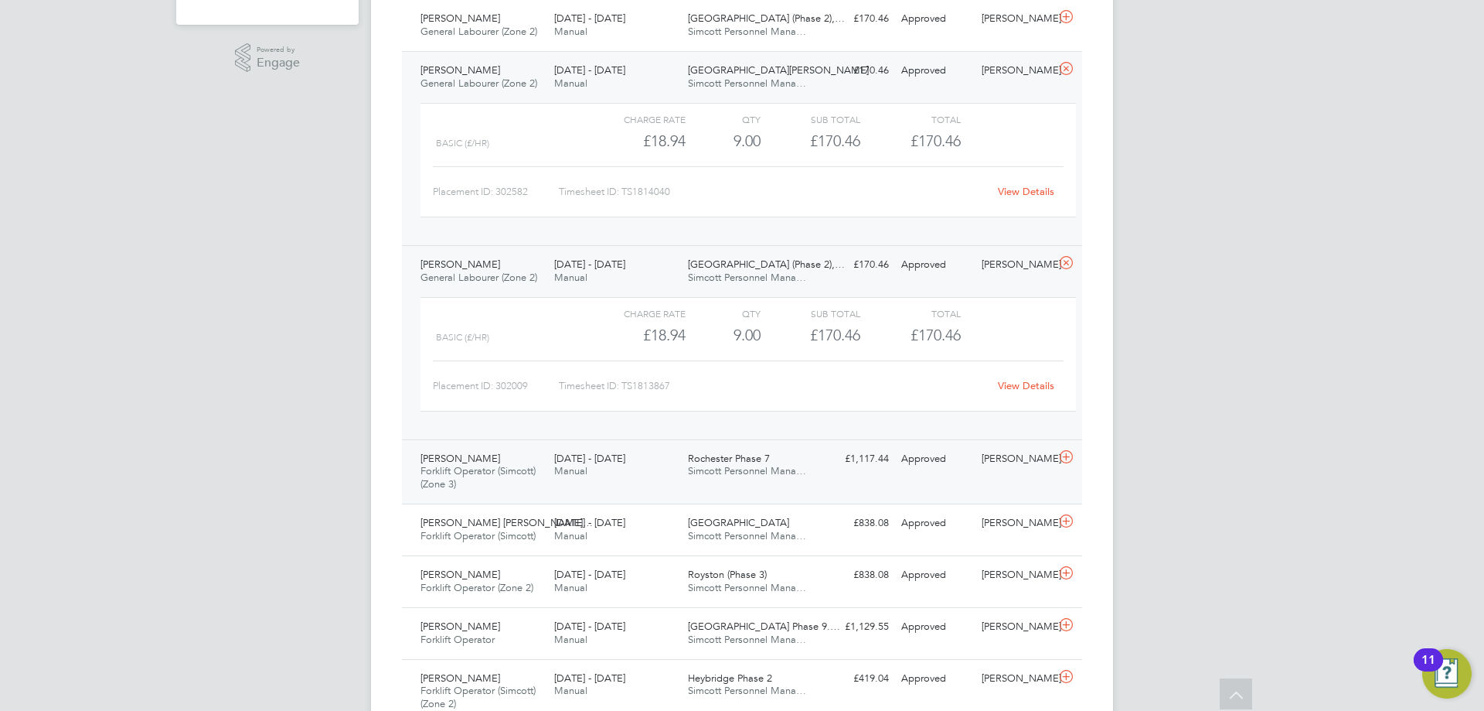
click at [655, 455] on div "25 - 31 Aug 2025 Manual" at bounding box center [615, 465] width 134 height 39
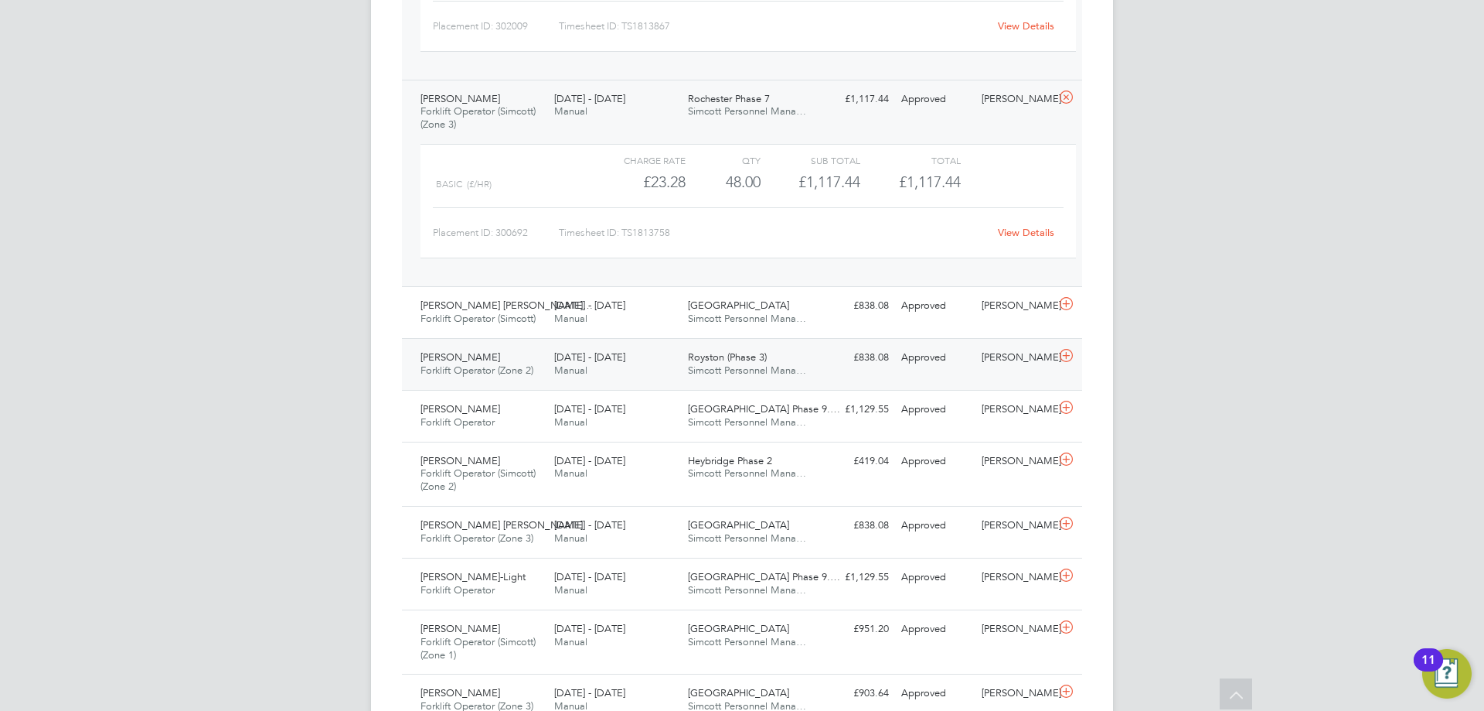
scroll to position [850, 0]
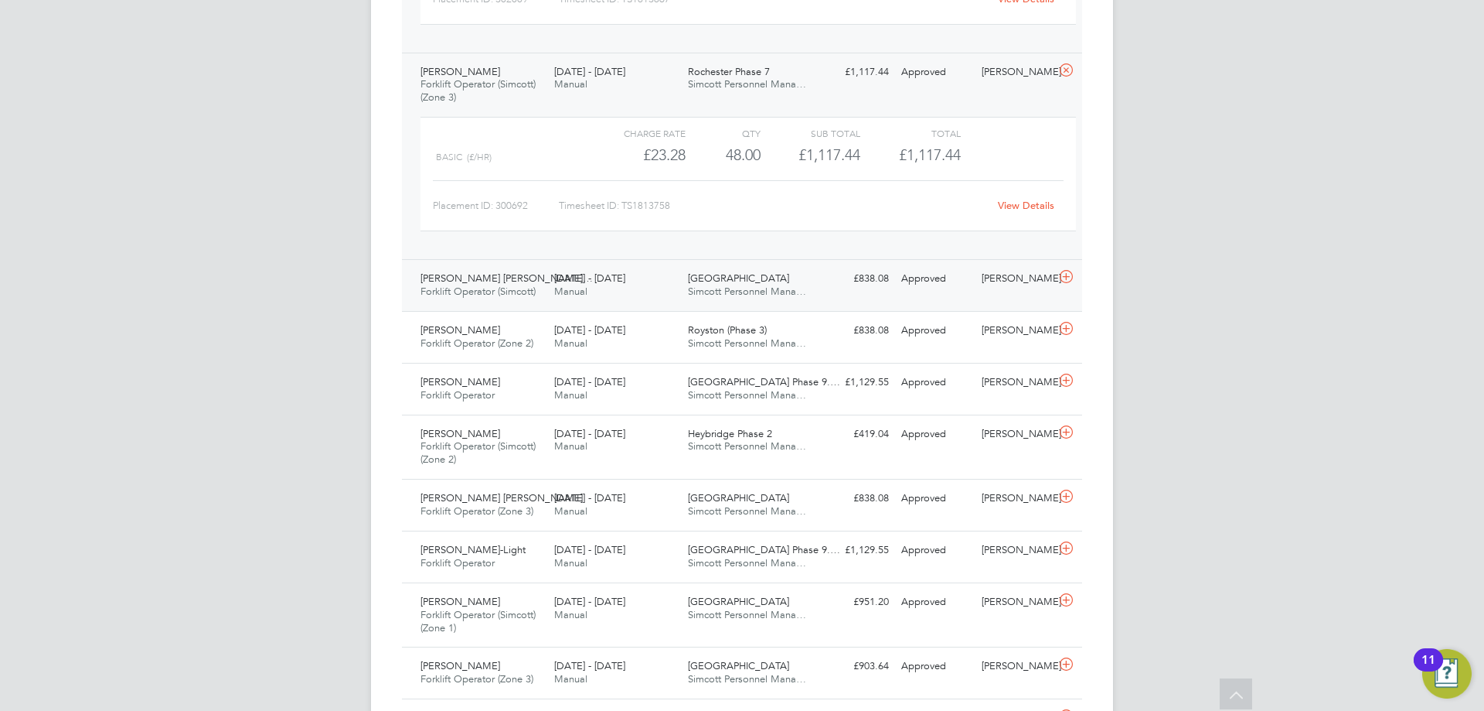
click at [630, 291] on div "25 - 31 Aug 2025 Manual" at bounding box center [615, 285] width 134 height 39
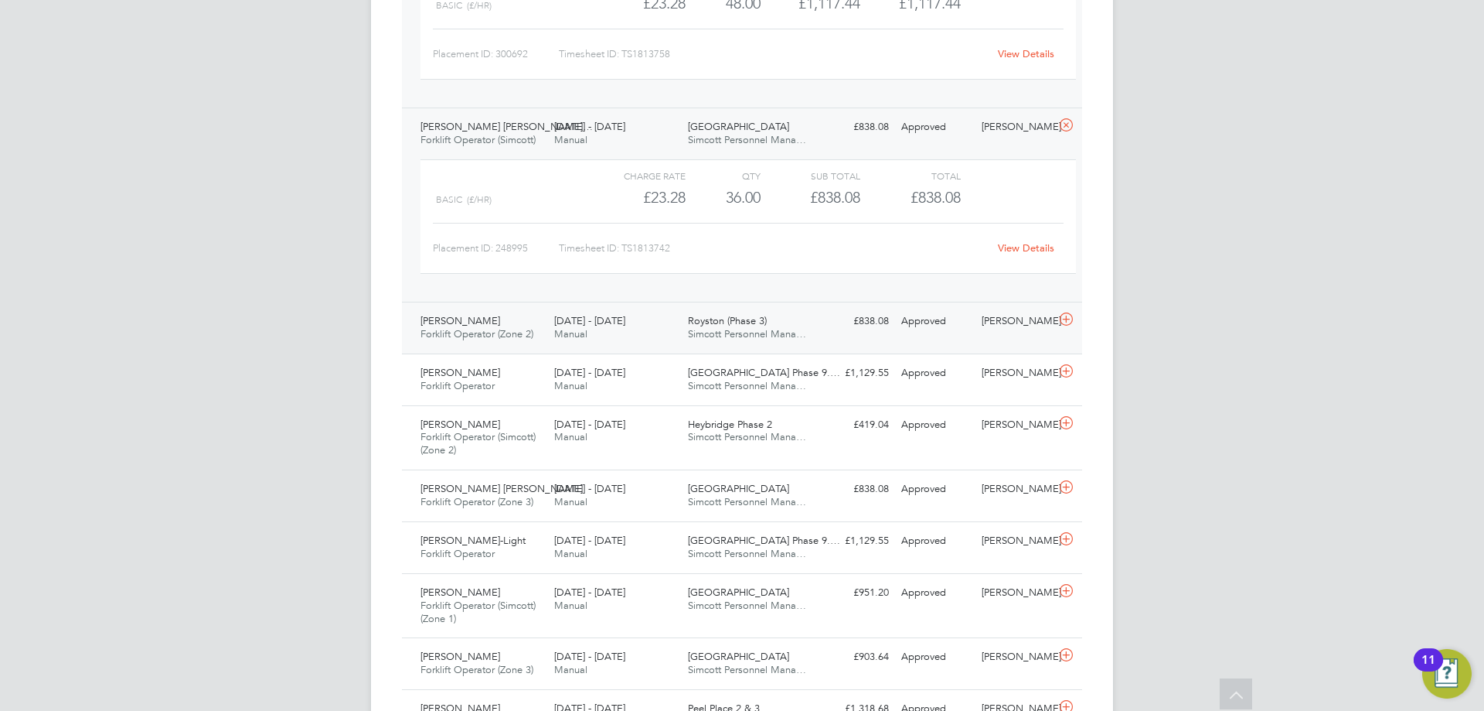
scroll to position [1005, 0]
click at [624, 337] on div "25 - 31 Aug 2025 Manual" at bounding box center [615, 324] width 134 height 39
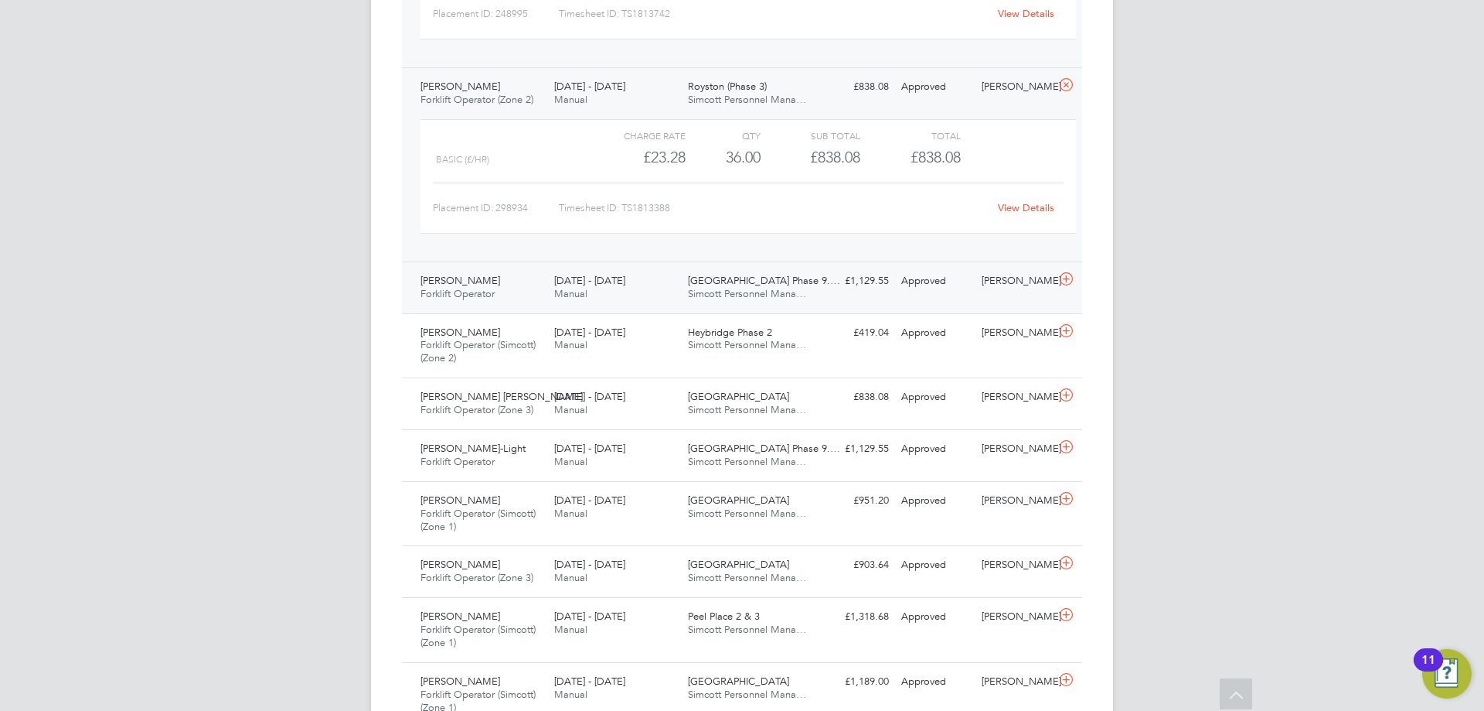
scroll to position [1237, 0]
click at [561, 284] on span "[DATE] - [DATE]" at bounding box center [589, 279] width 71 height 13
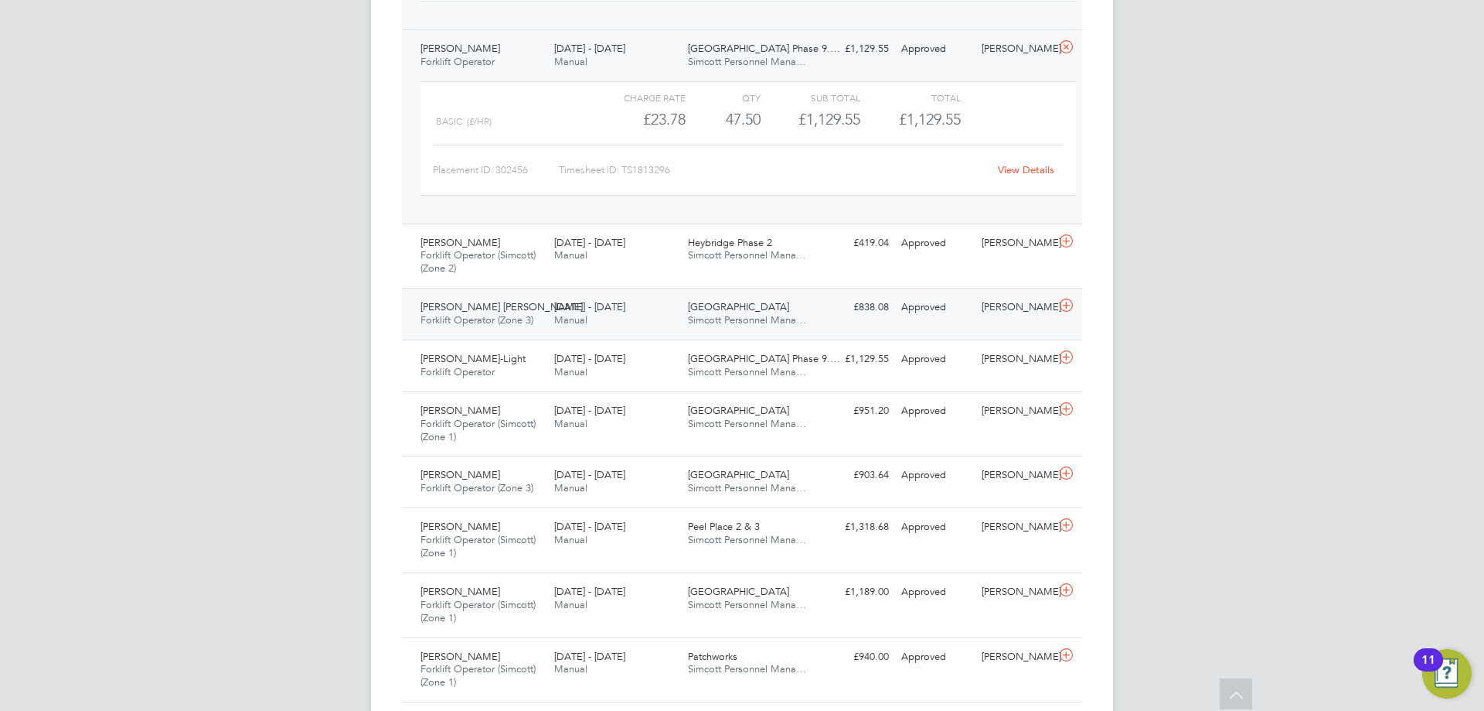
scroll to position [1469, 0]
click at [604, 261] on div "25 - 31 Aug 2025 Manual" at bounding box center [615, 249] width 134 height 39
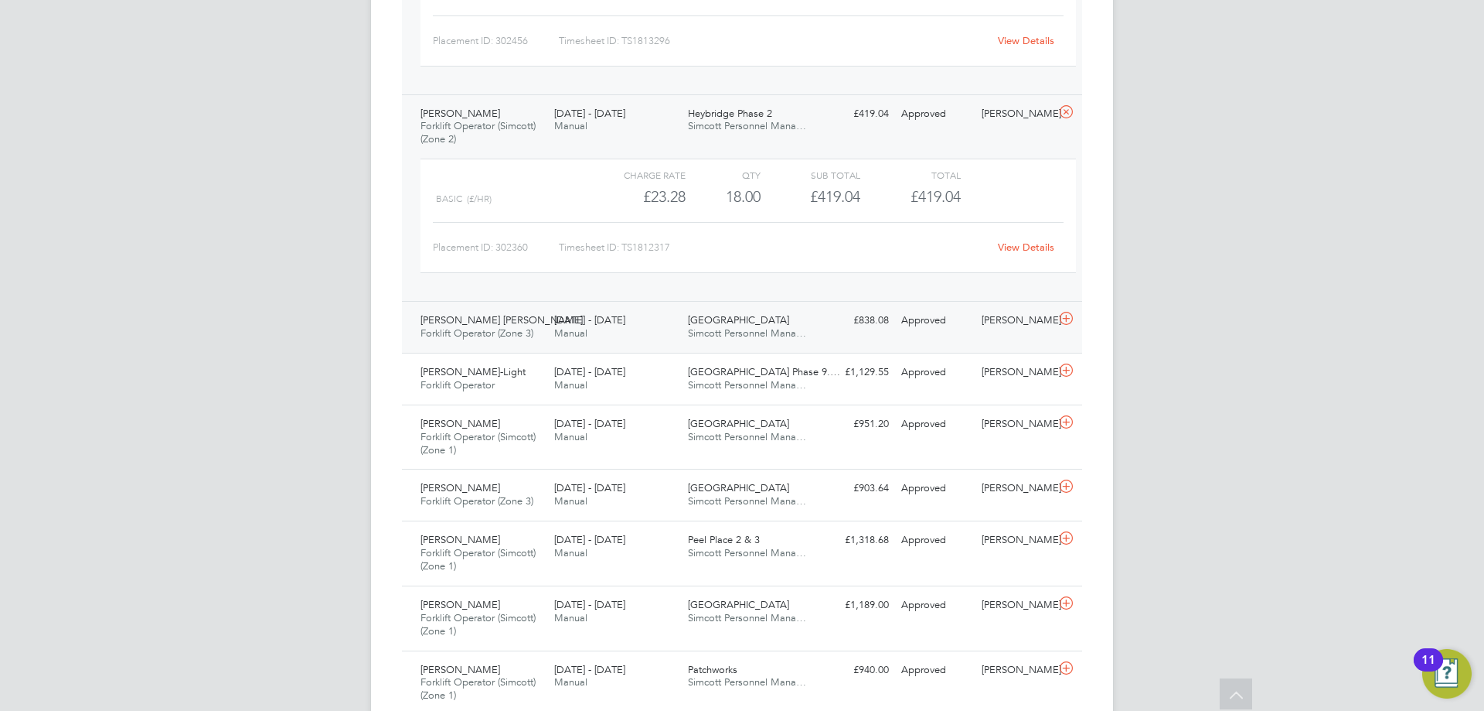
scroll to position [1624, 0]
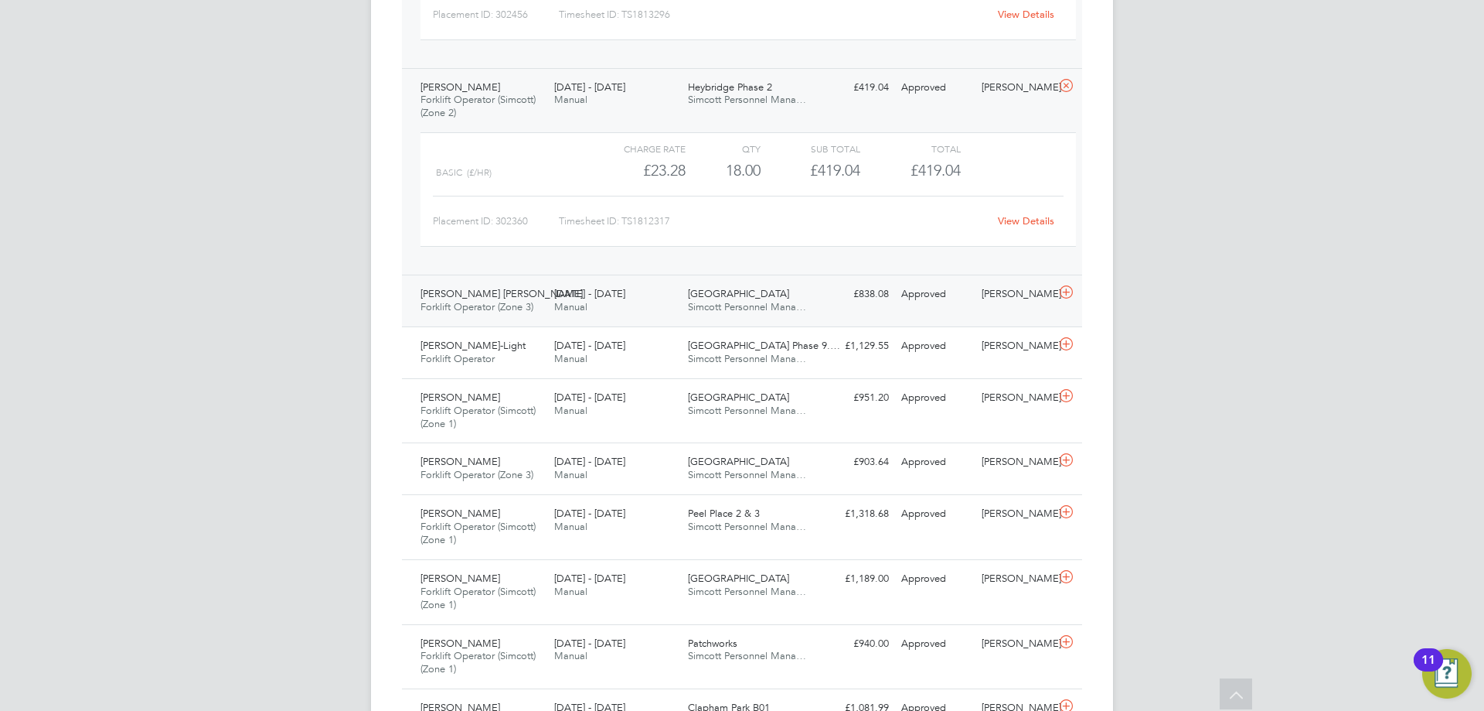
click at [634, 302] on div "25 - 31 Aug 2025 Manual" at bounding box center [615, 300] width 134 height 39
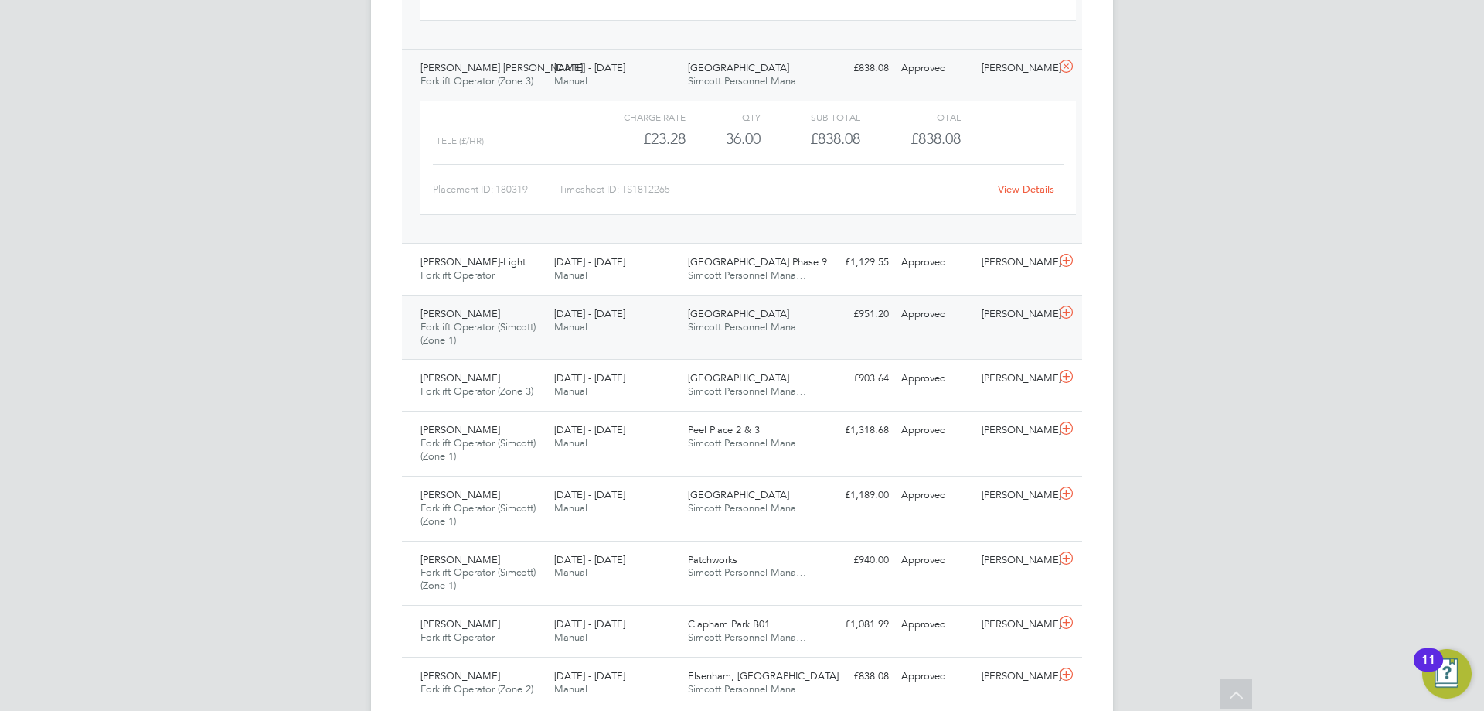
scroll to position [1856, 0]
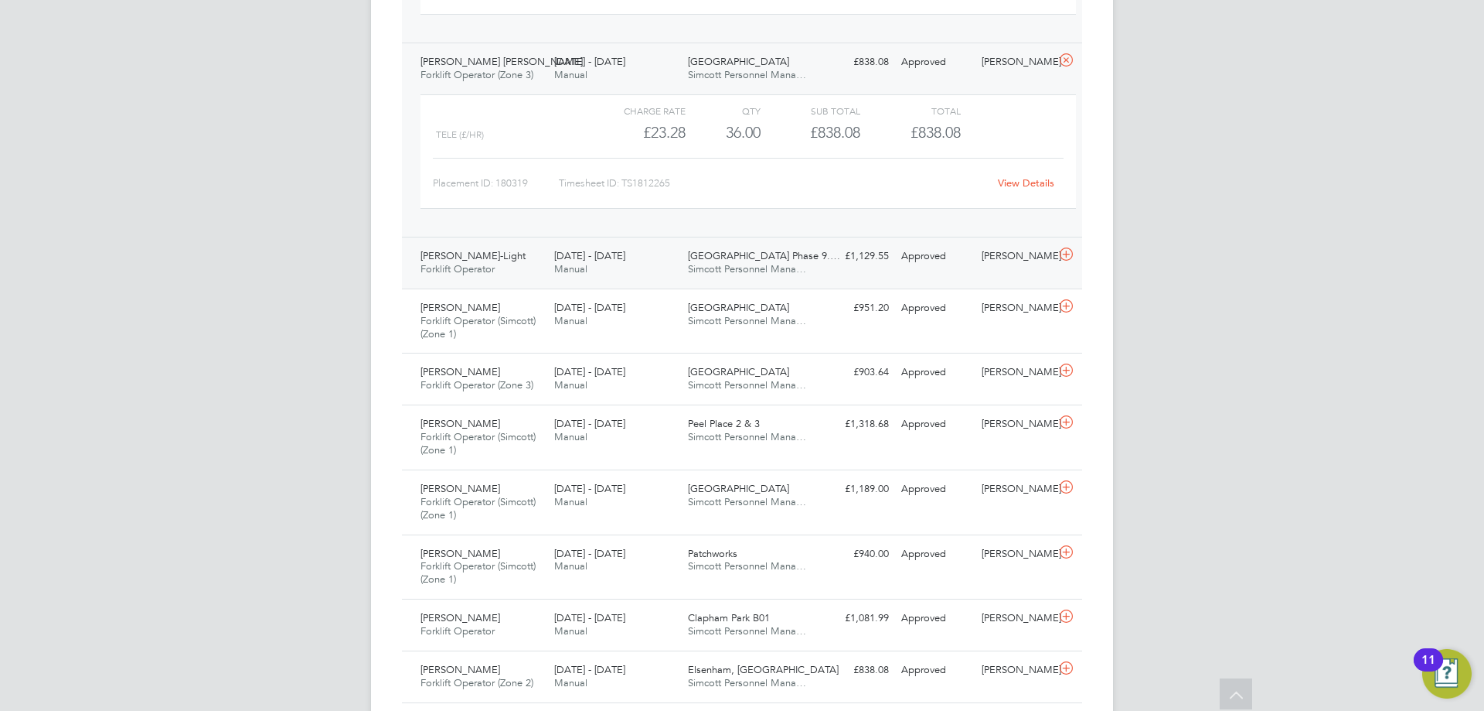
click at [587, 281] on div "25 - 31 Aug 2025 Manual" at bounding box center [615, 263] width 134 height 39
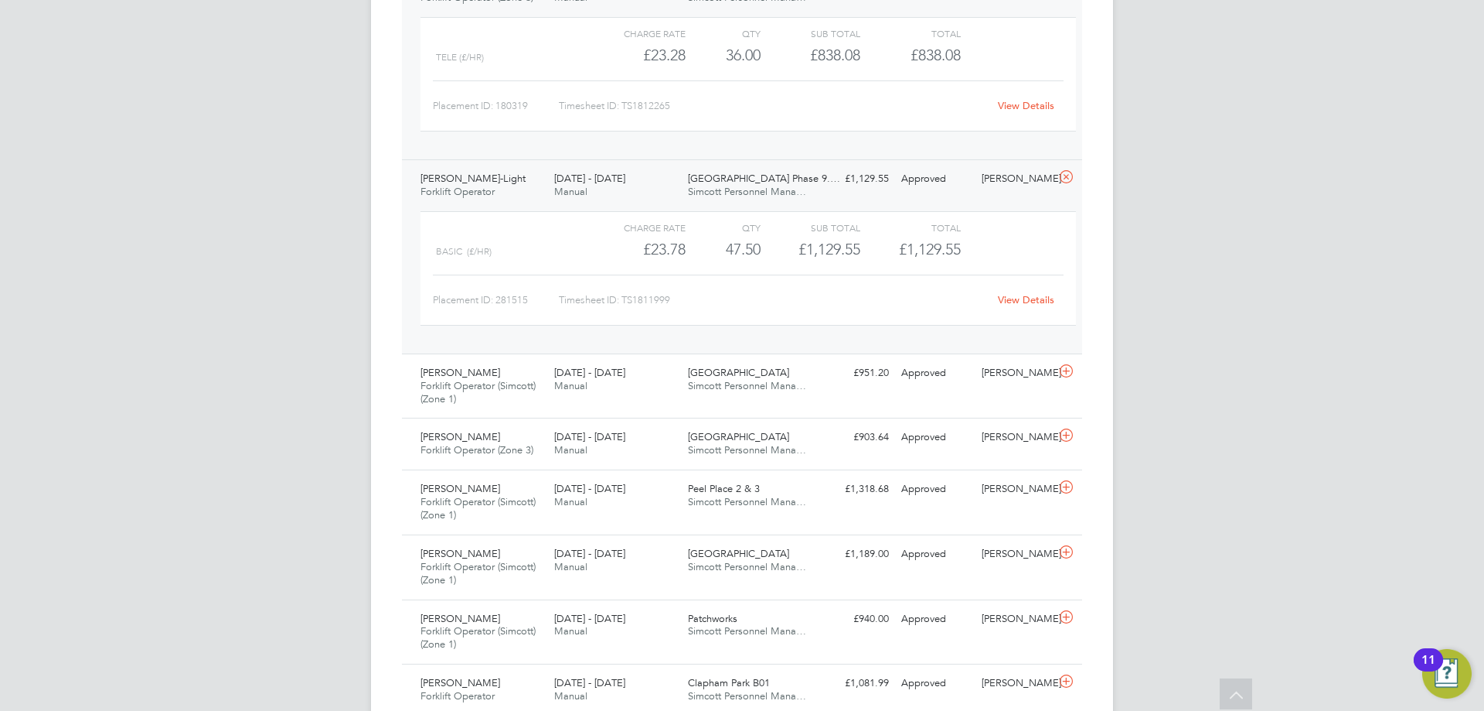
scroll to position [2010, 0]
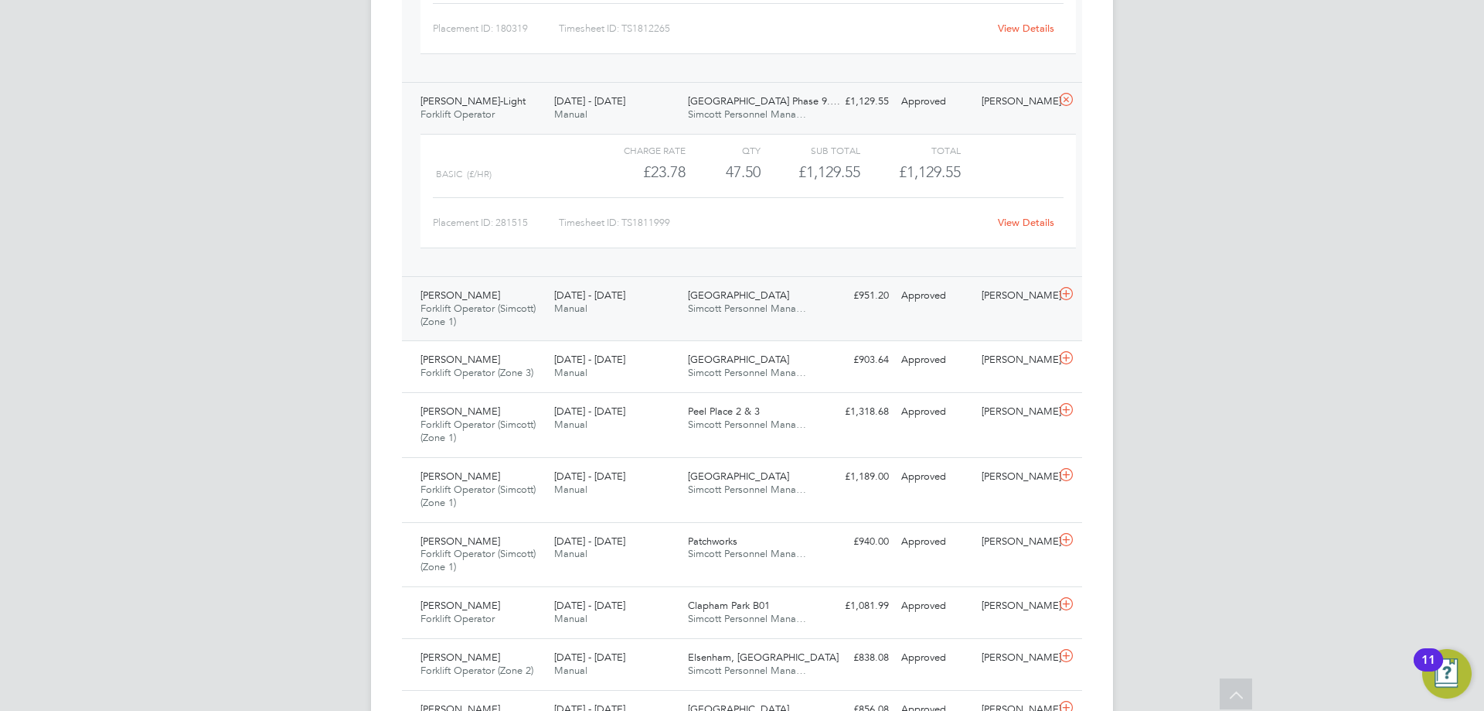
click at [625, 299] on span "[DATE] - [DATE]" at bounding box center [589, 294] width 71 height 13
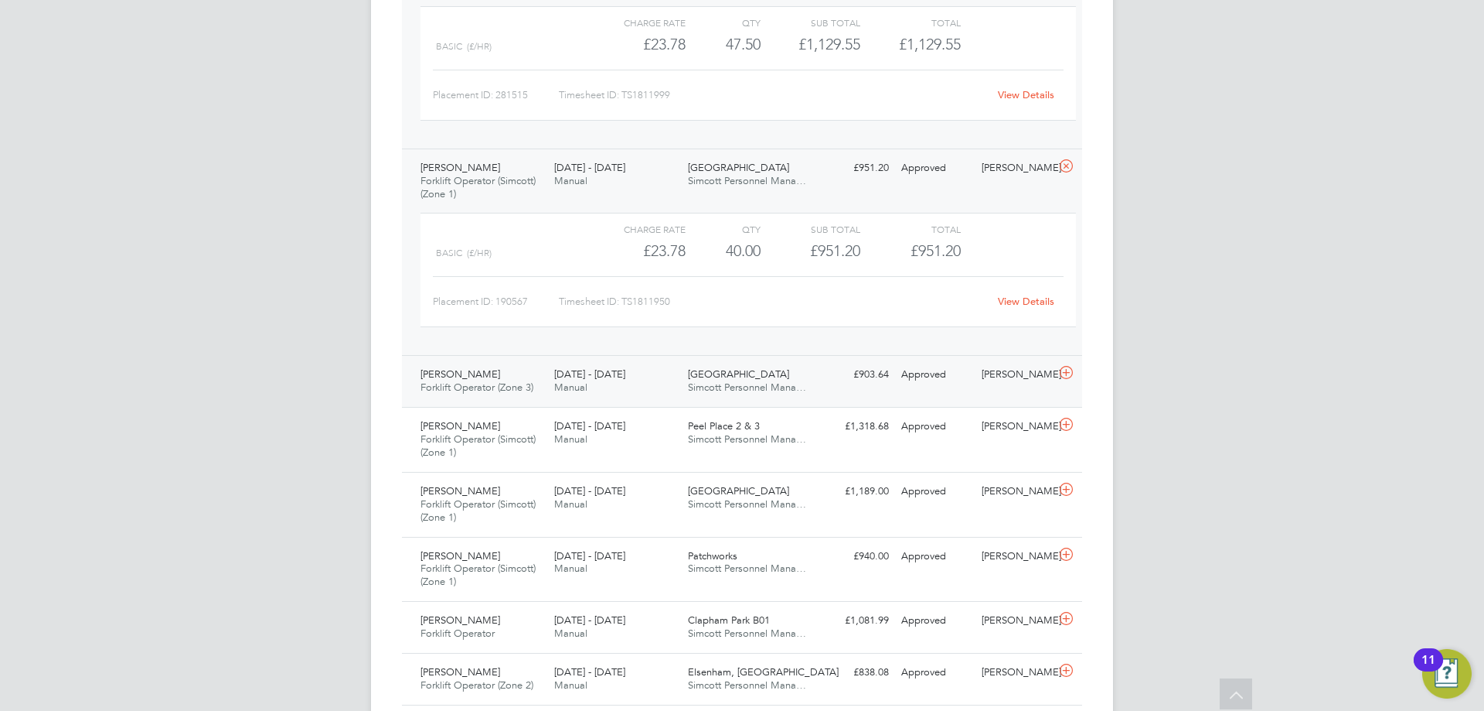
scroll to position [2165, 0]
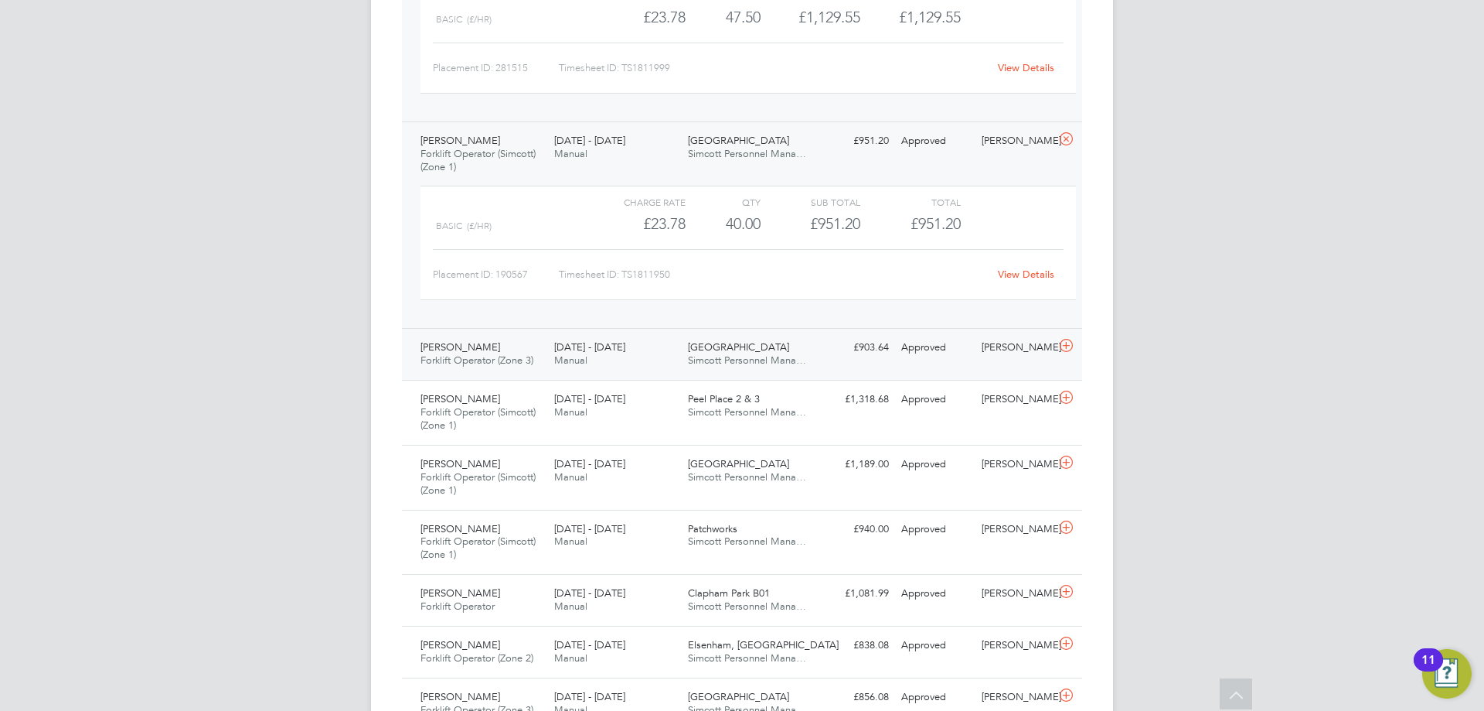
click at [578, 352] on span "[DATE] - [DATE]" at bounding box center [589, 346] width 71 height 13
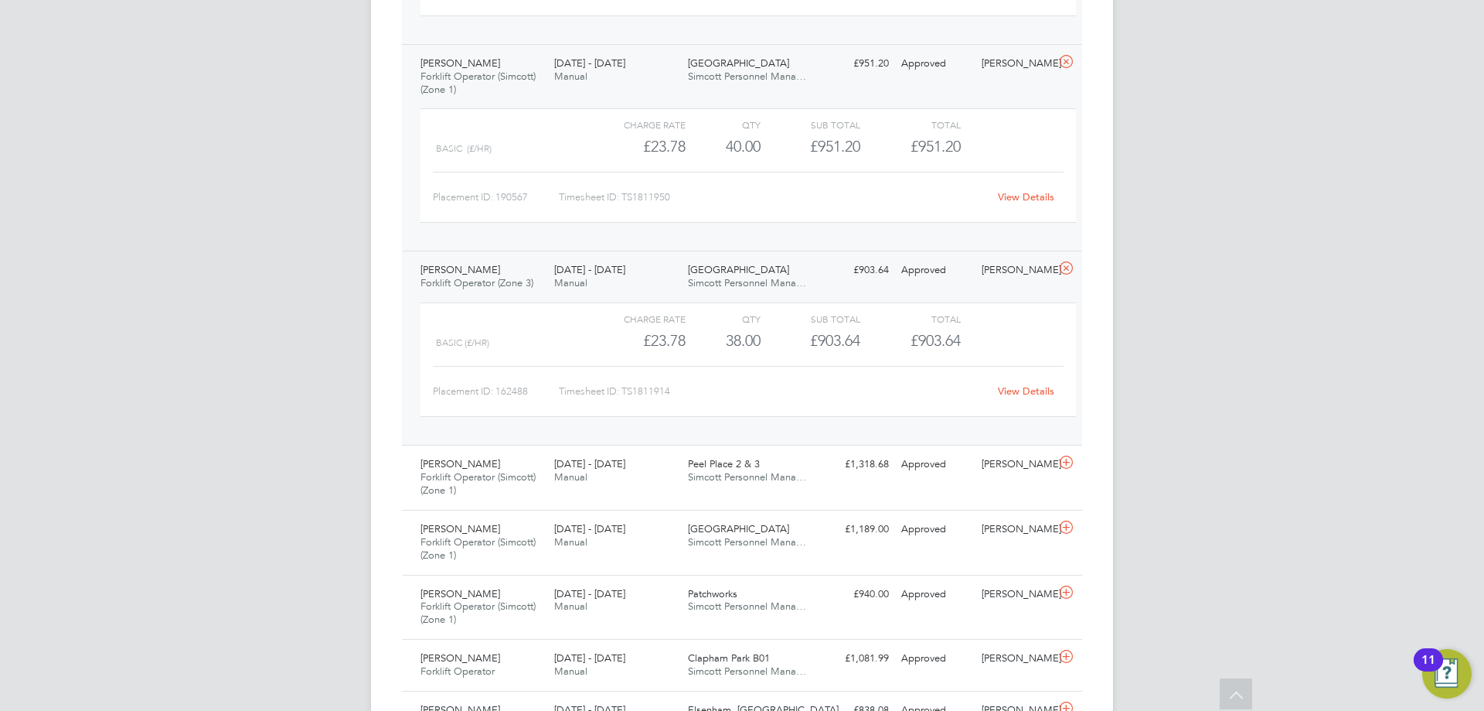
scroll to position [2319, 0]
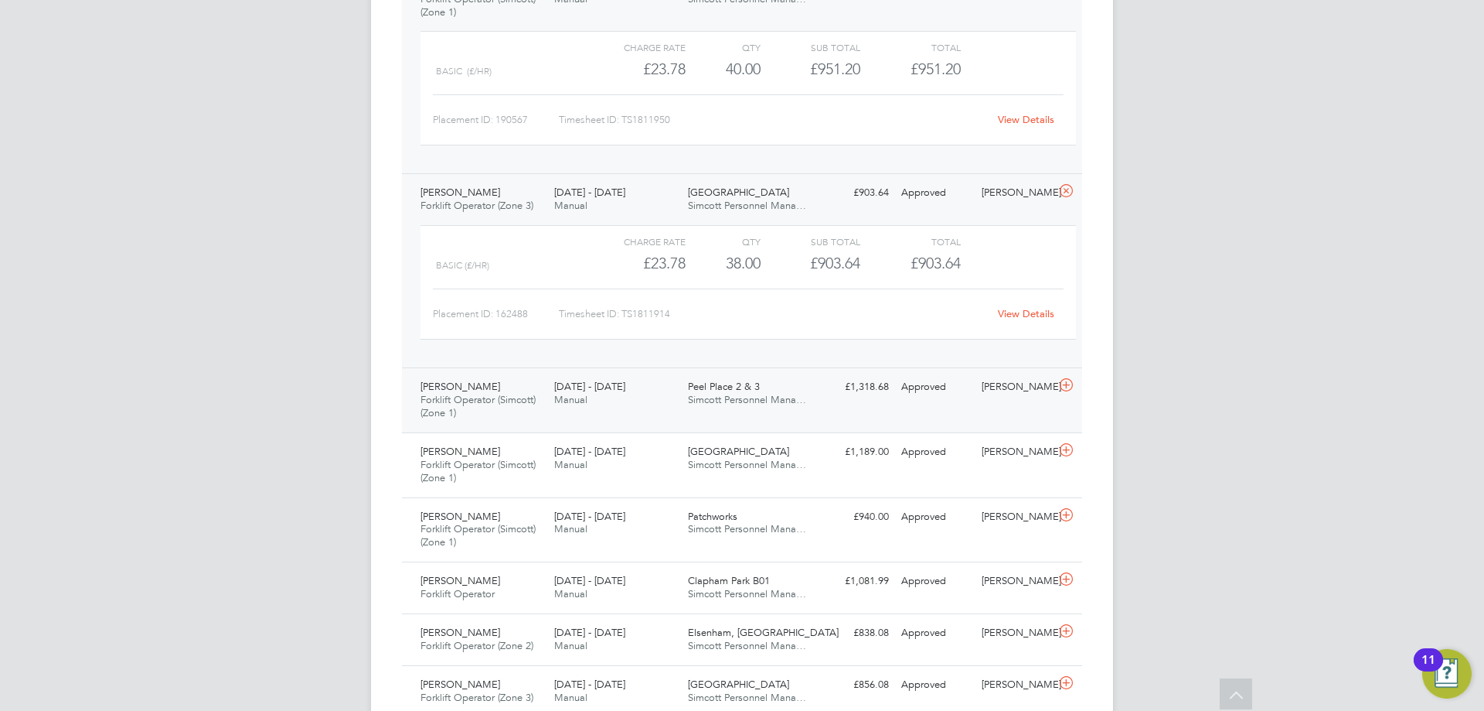
click at [602, 397] on div "25 - 31 Aug 2025 Manual" at bounding box center [615, 393] width 134 height 39
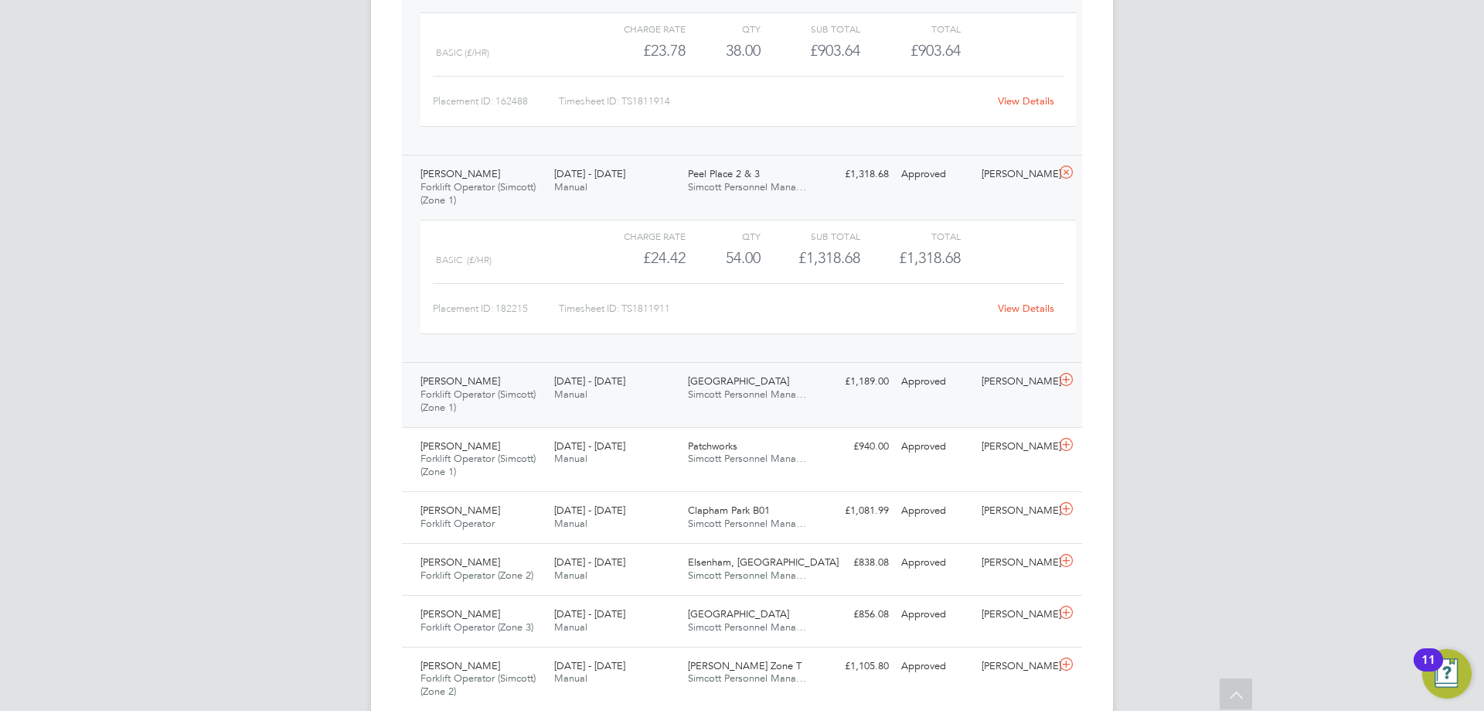
scroll to position [2551, 0]
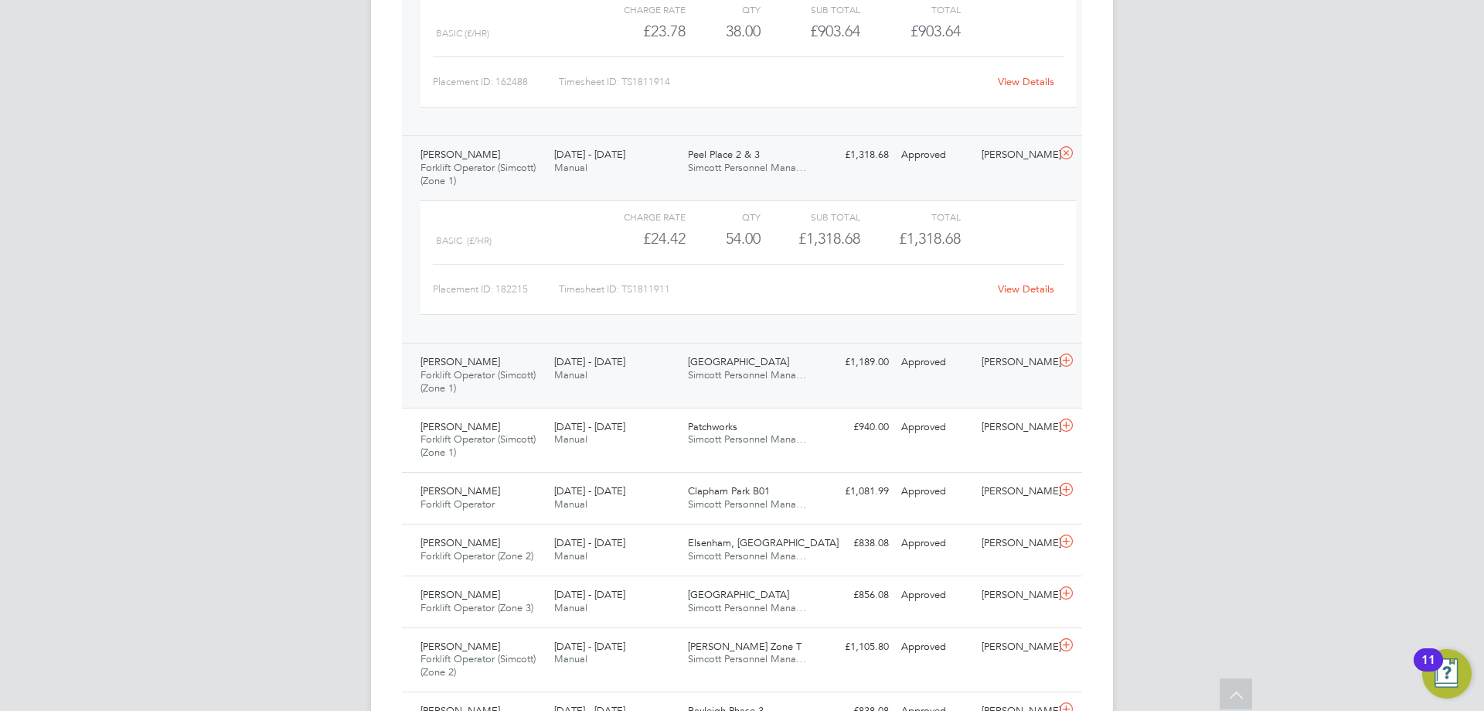
click at [593, 379] on div "25 - 31 Aug 2025 Manual" at bounding box center [615, 368] width 134 height 39
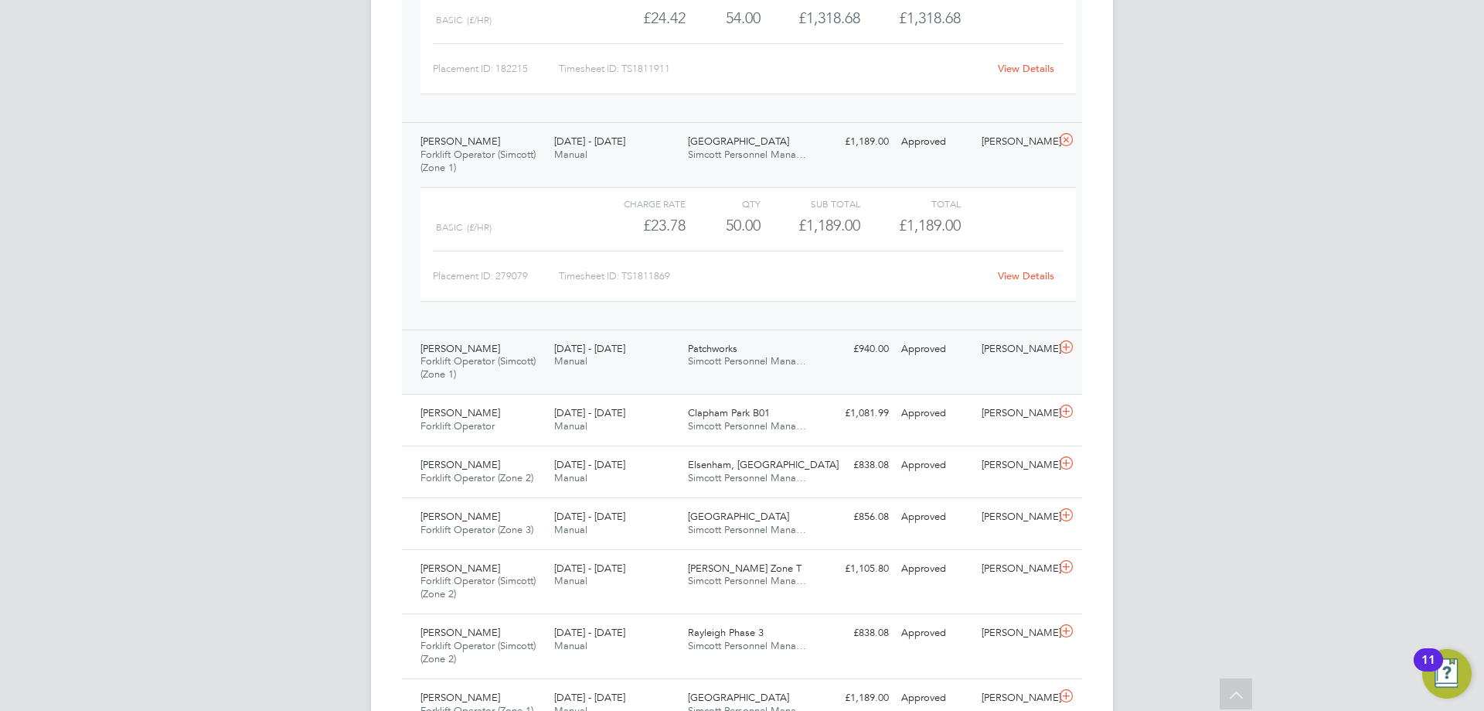
scroll to position [2783, 0]
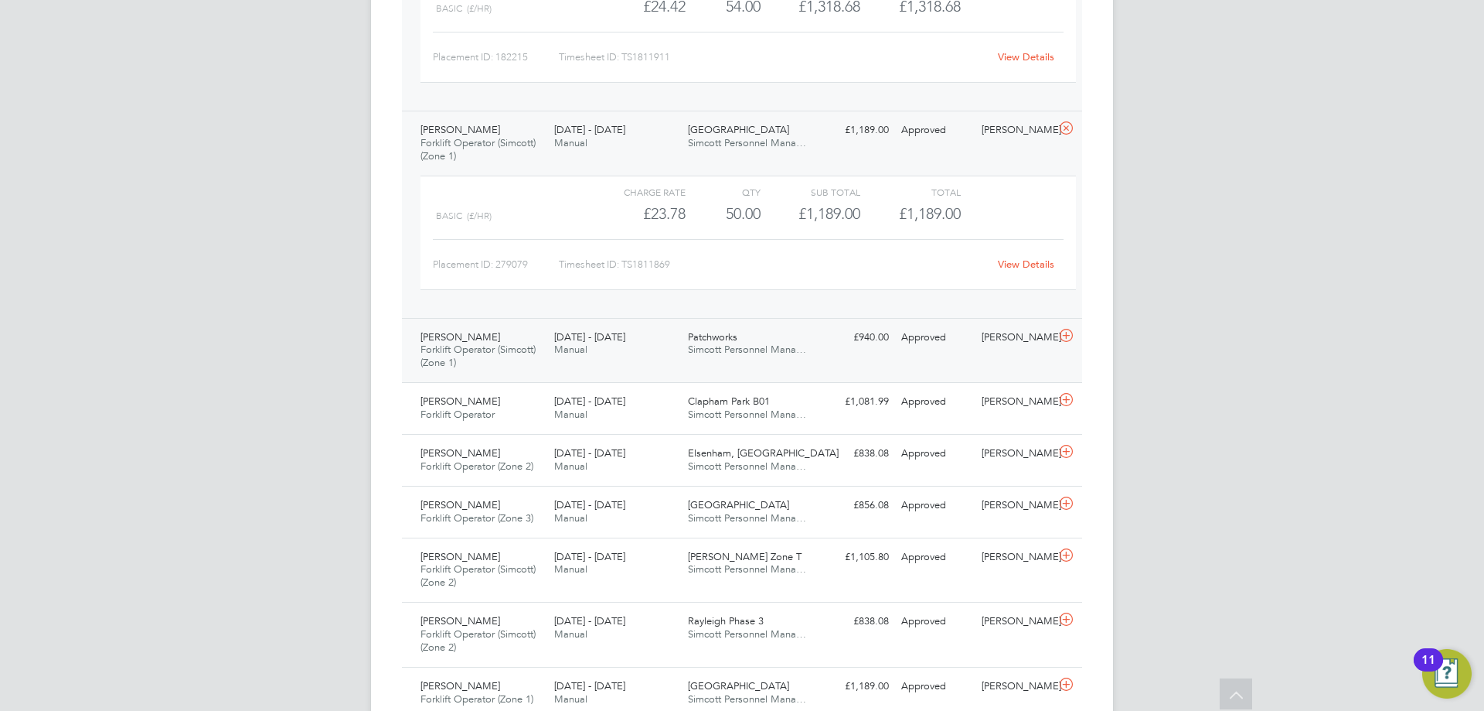
click at [612, 340] on span "[DATE] - [DATE]" at bounding box center [589, 336] width 71 height 13
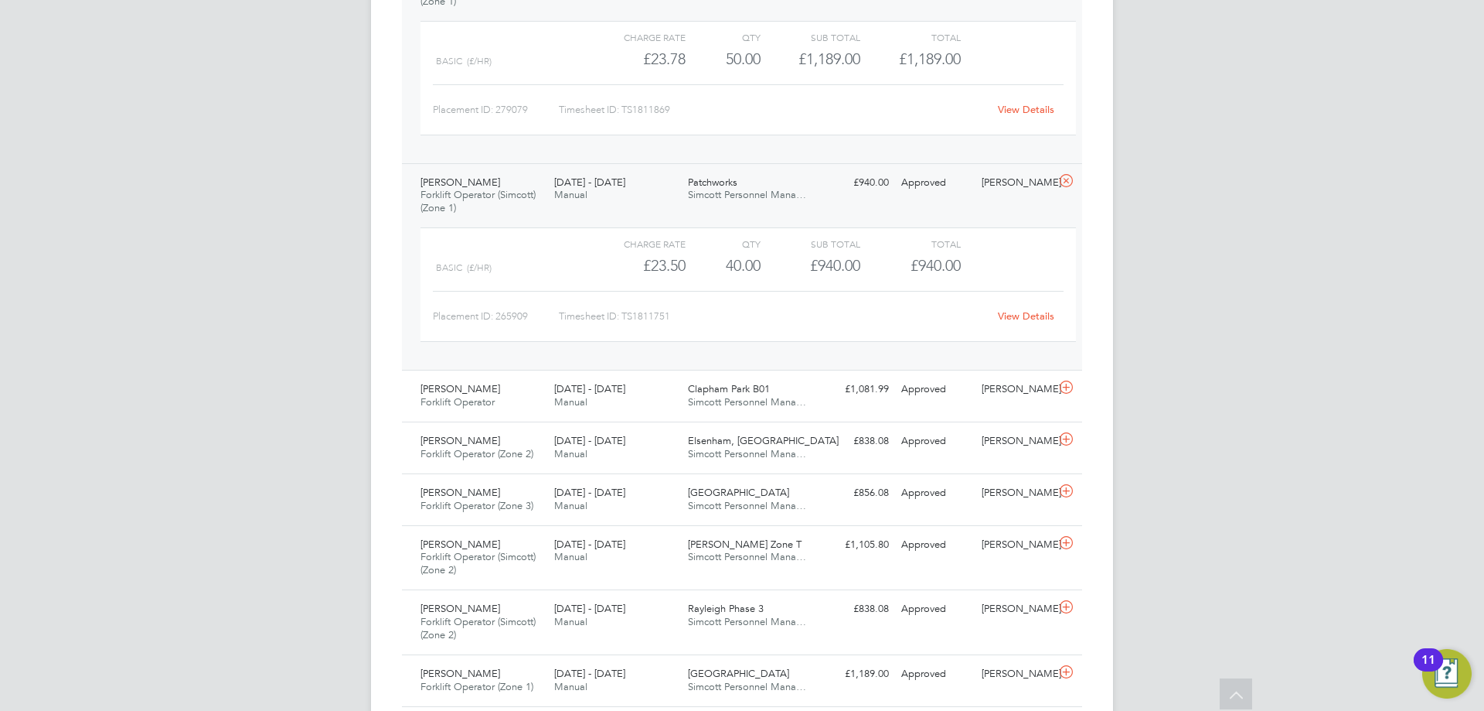
scroll to position [3015, 0]
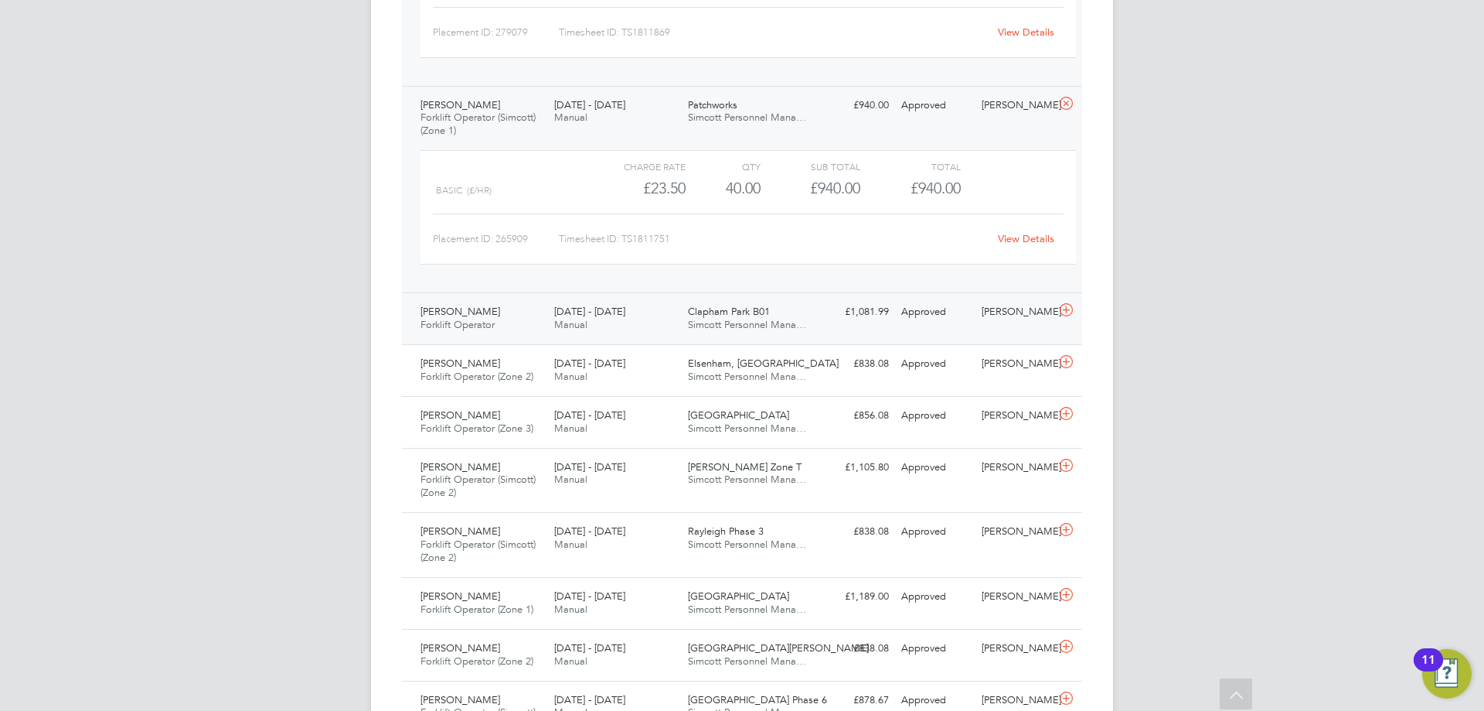
click at [715, 325] on span "Simcott Personnel Mana…" at bounding box center [747, 324] width 118 height 13
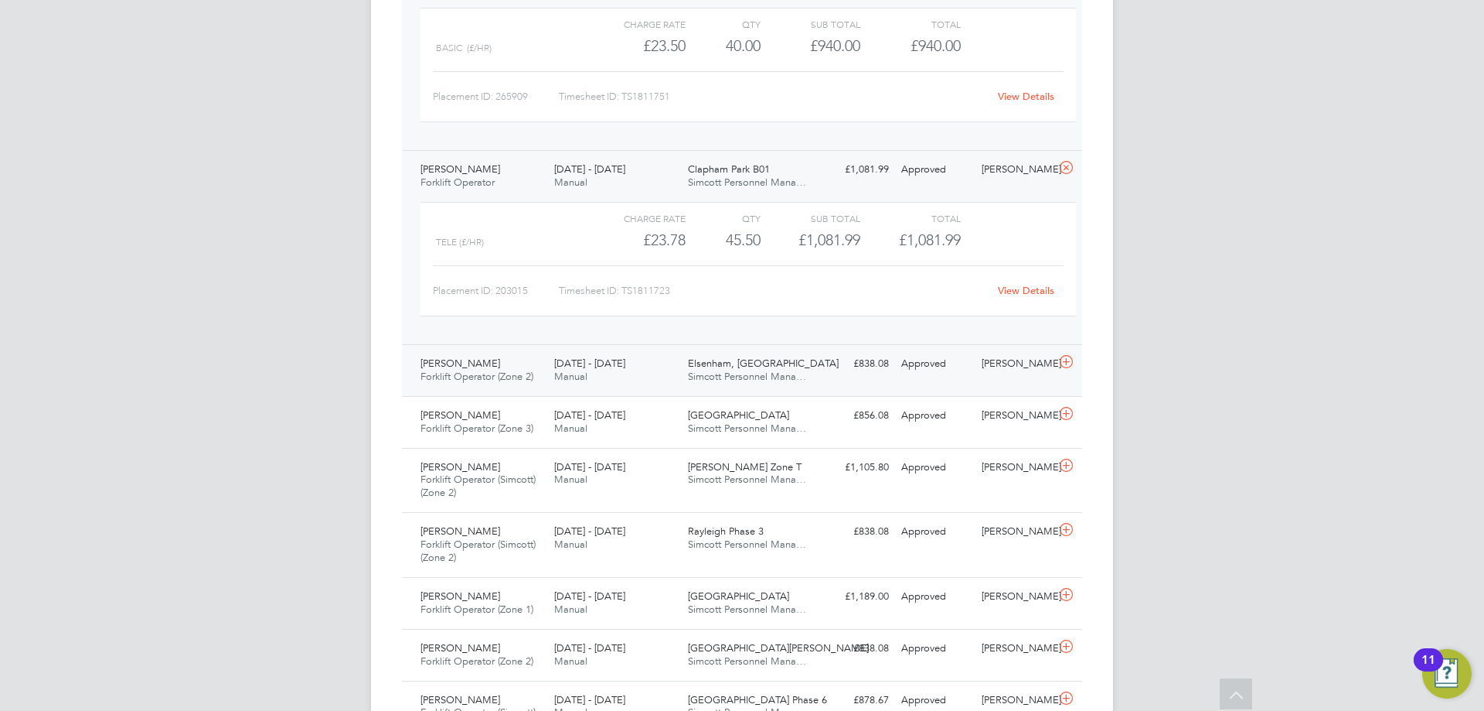
scroll to position [3247, 0]
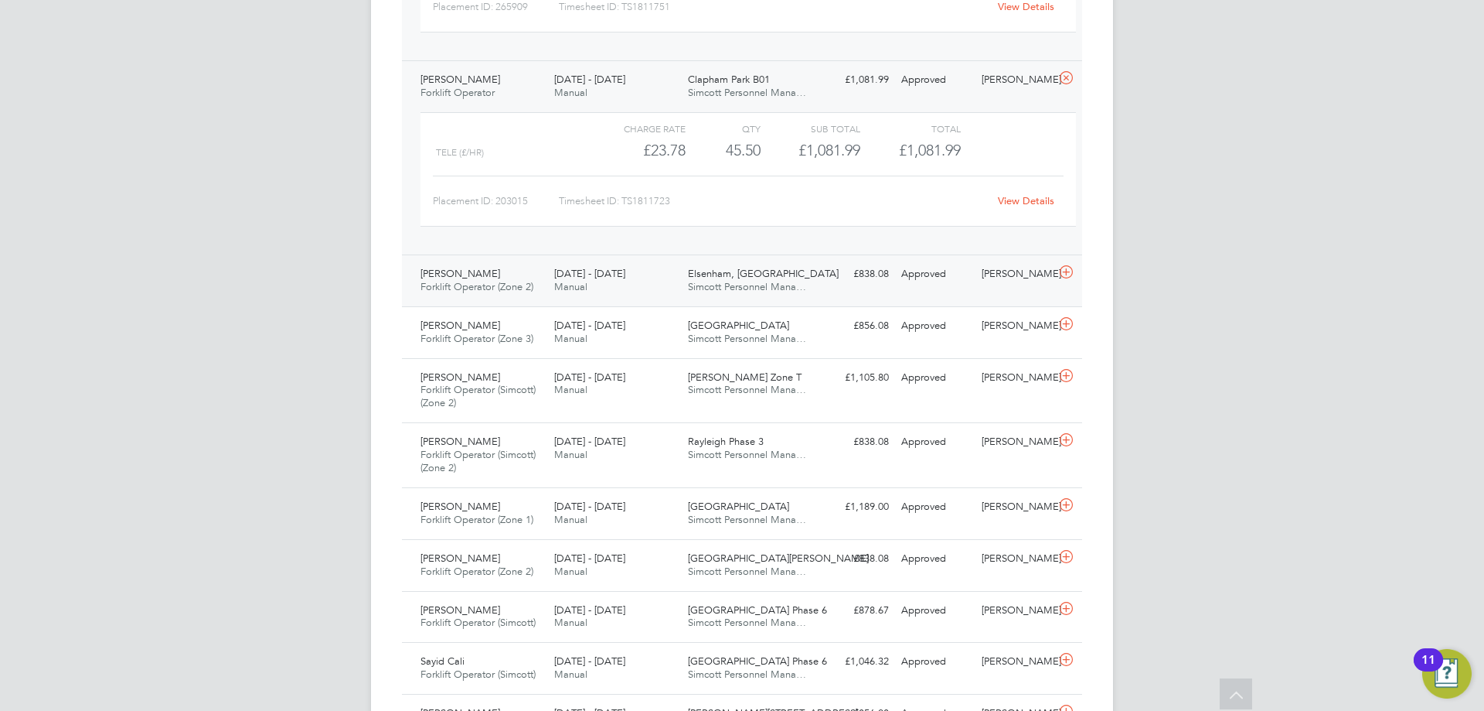
click at [562, 274] on span "[DATE] - [DATE]" at bounding box center [589, 273] width 71 height 13
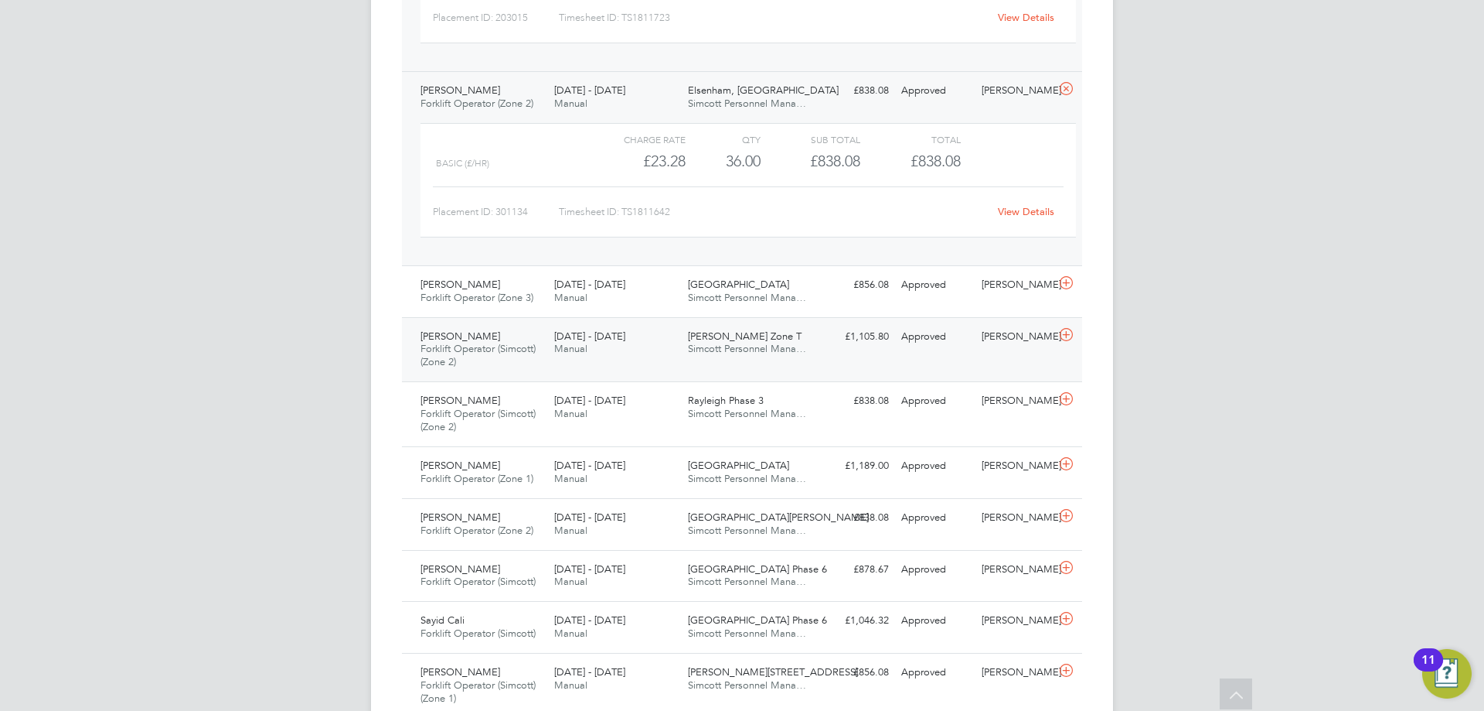
scroll to position [3479, 0]
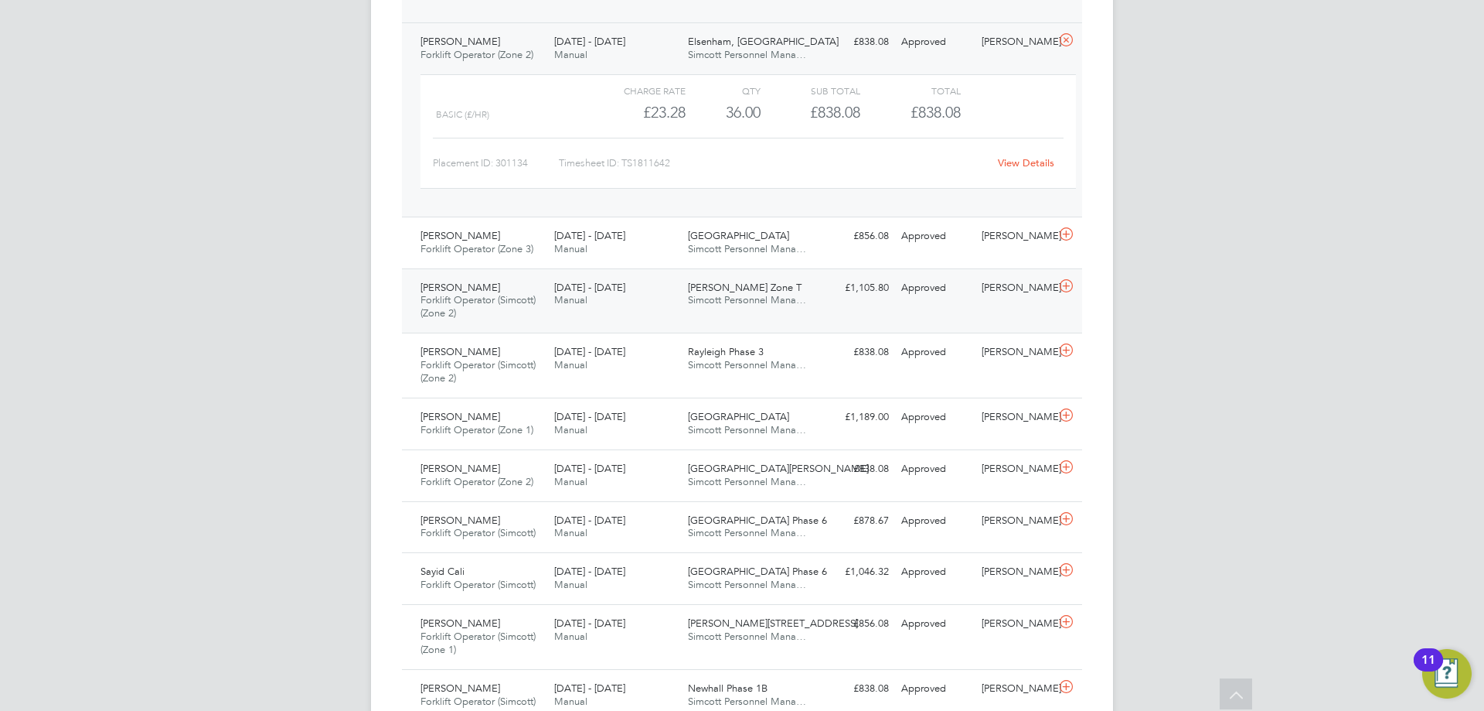
click at [572, 271] on div "Warren Rayner Forklift Operator (Simcott) (Zone 2) 25 - 31 Aug 2025 25 - 31 Aug…" at bounding box center [742, 300] width 680 height 65
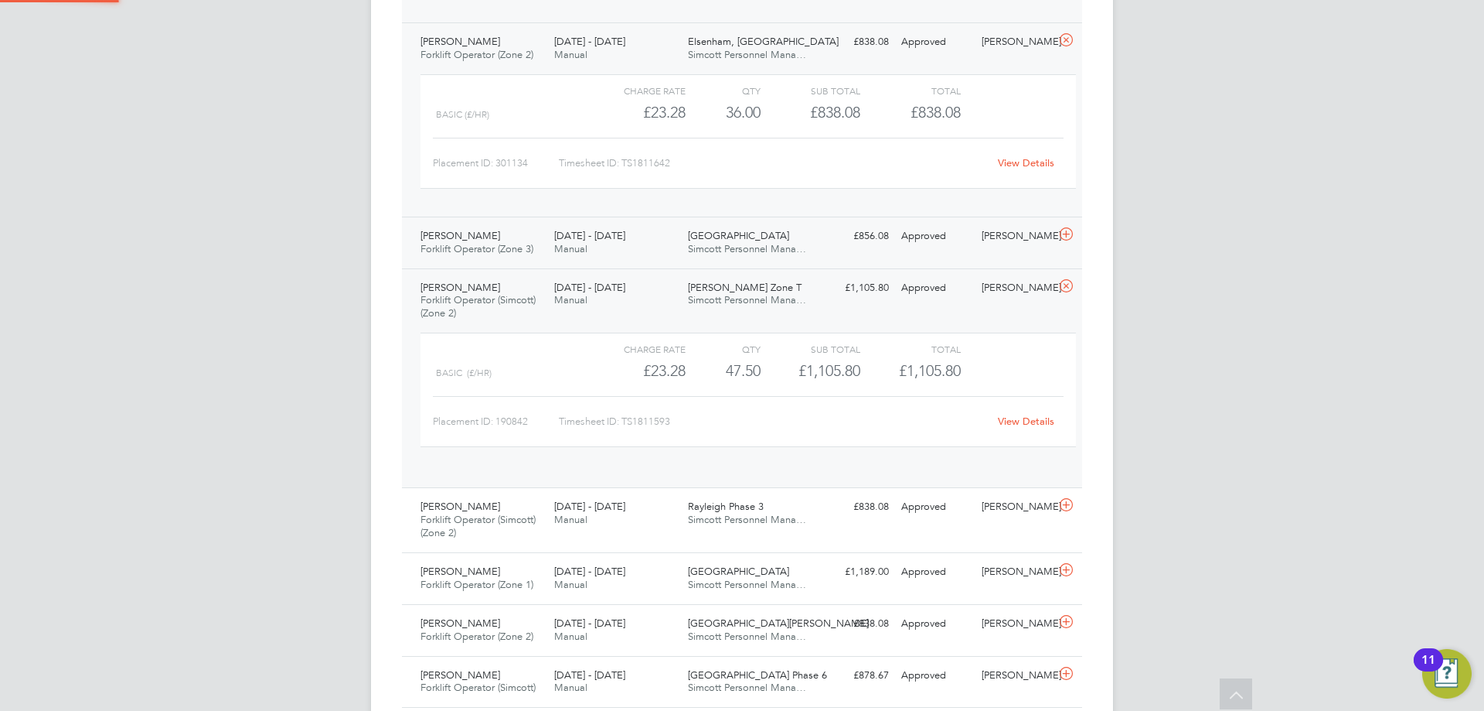
scroll to position [26, 151]
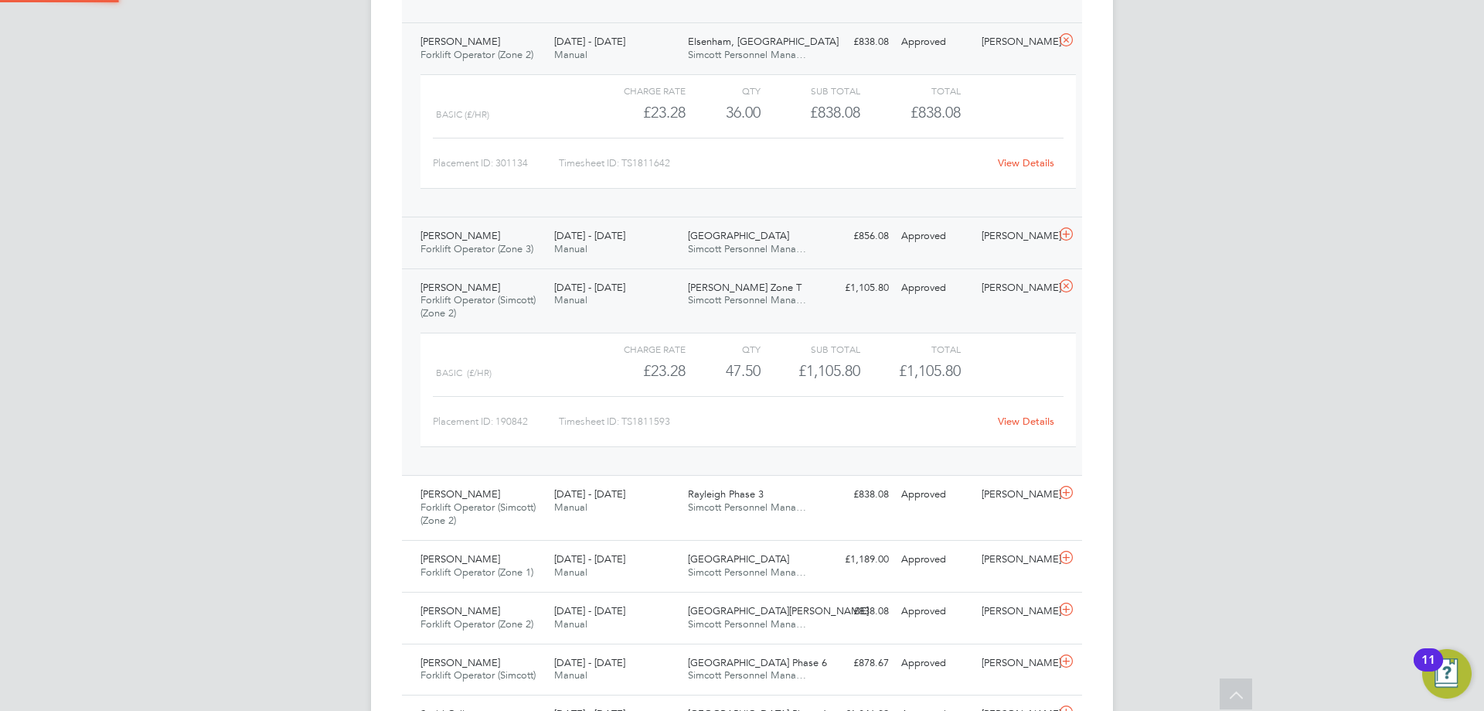
click at [581, 253] on span "Manual" at bounding box center [570, 248] width 33 height 13
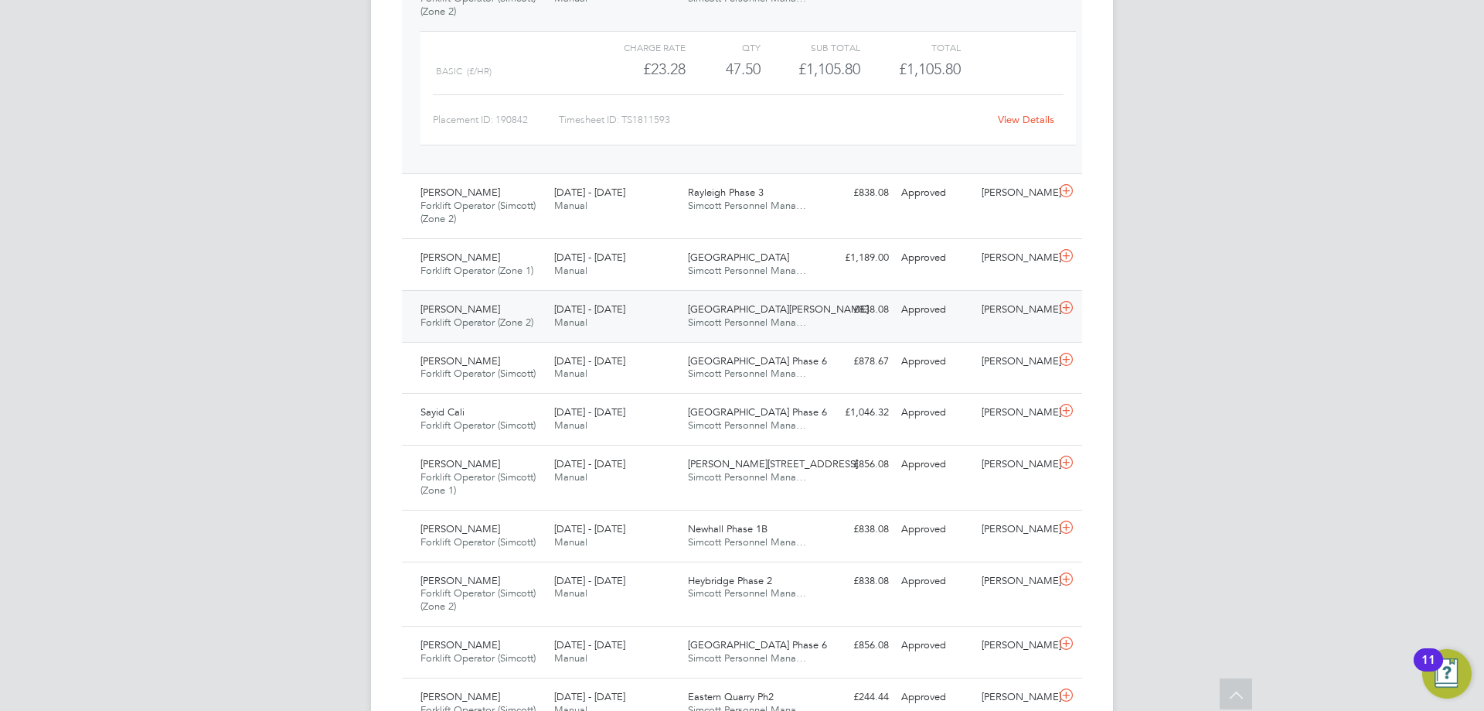
scroll to position [3943, 0]
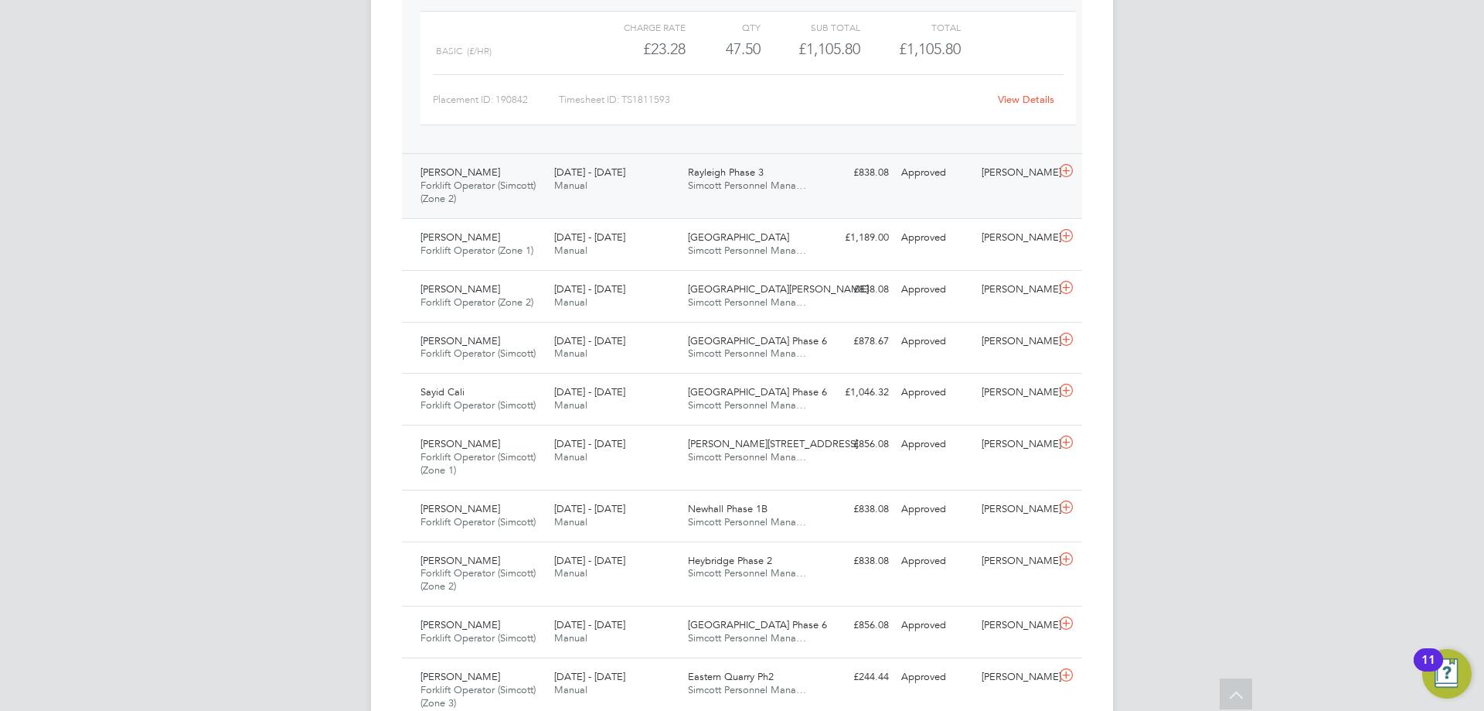
click at [523, 191] on span "Forklift Operator (Simcott) (Zone 2)" at bounding box center [478, 192] width 115 height 26
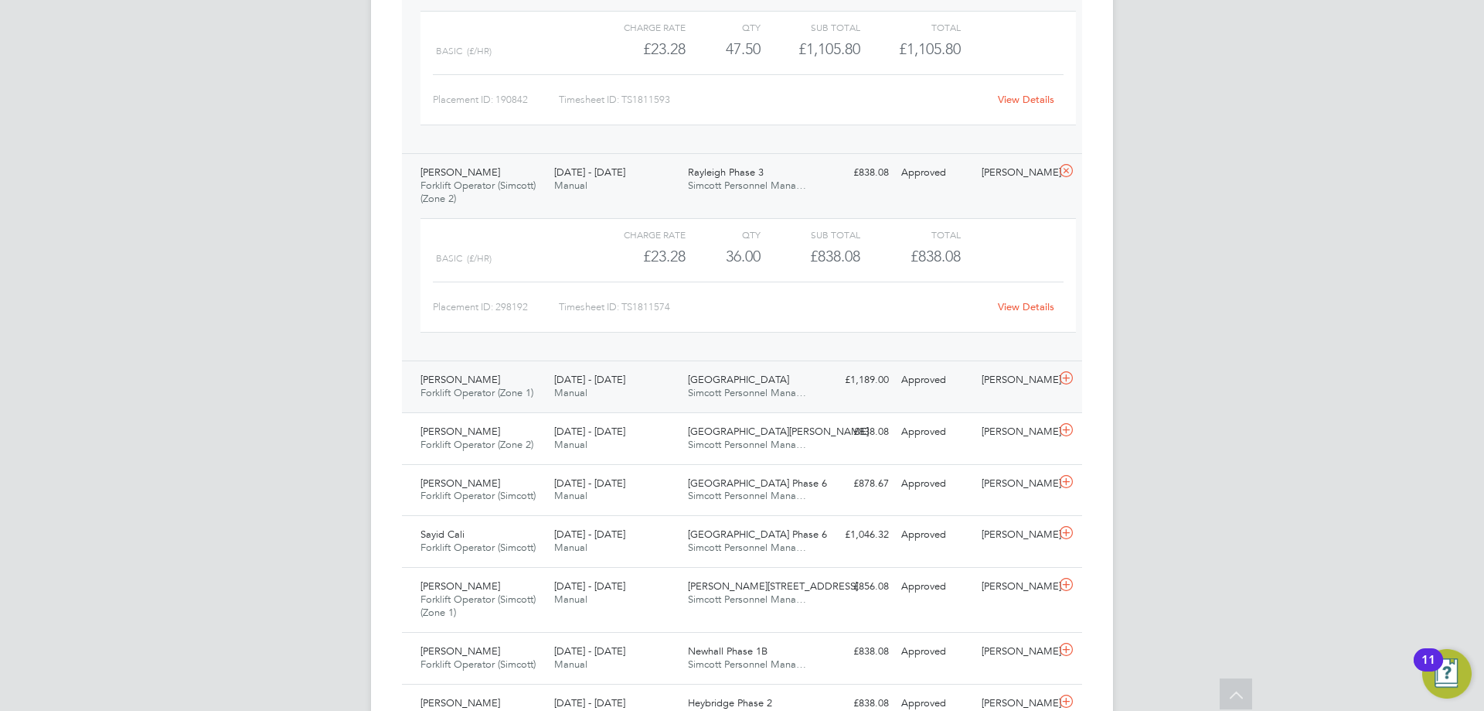
scroll to position [4020, 0]
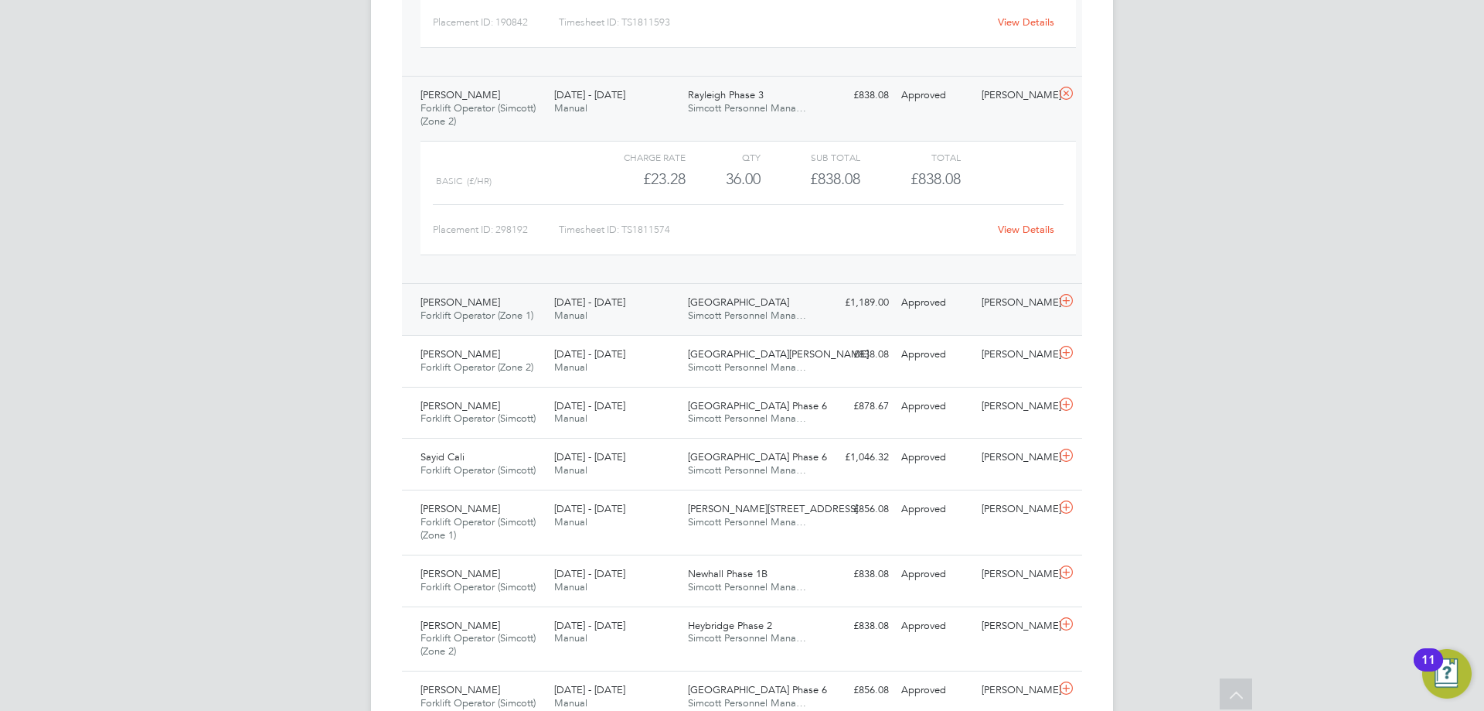
click at [592, 310] on div "25 - 31 Aug 2025 Manual" at bounding box center [615, 309] width 134 height 39
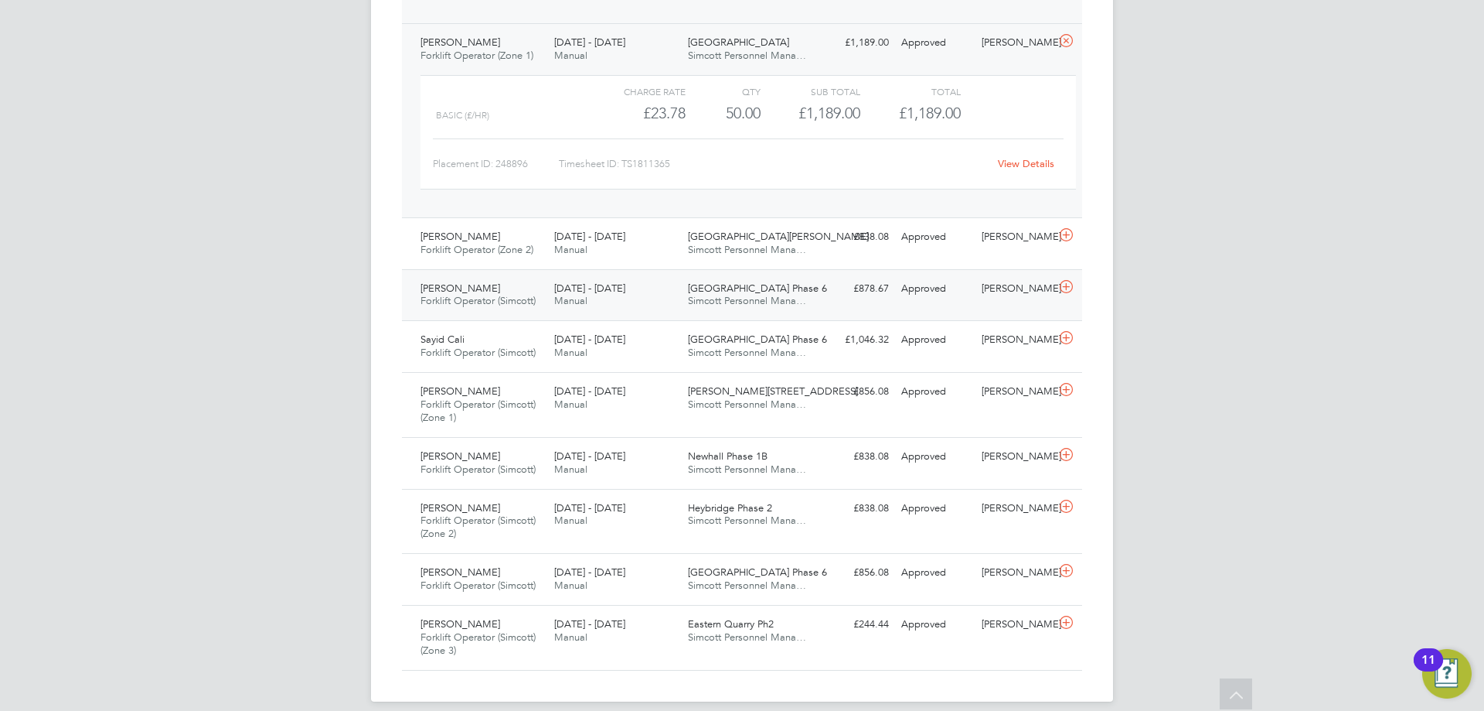
scroll to position [4296, 0]
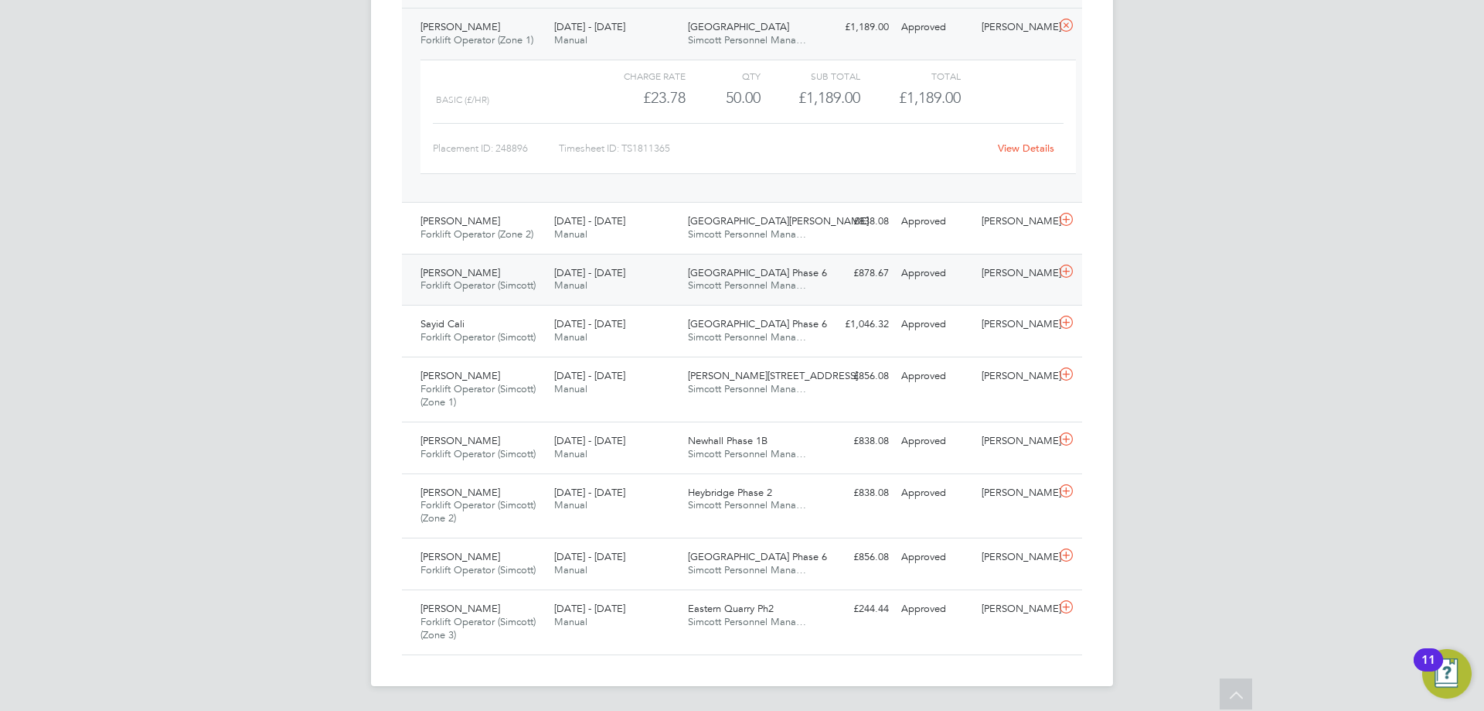
click at [564, 274] on span "[DATE] - [DATE]" at bounding box center [589, 272] width 71 height 13
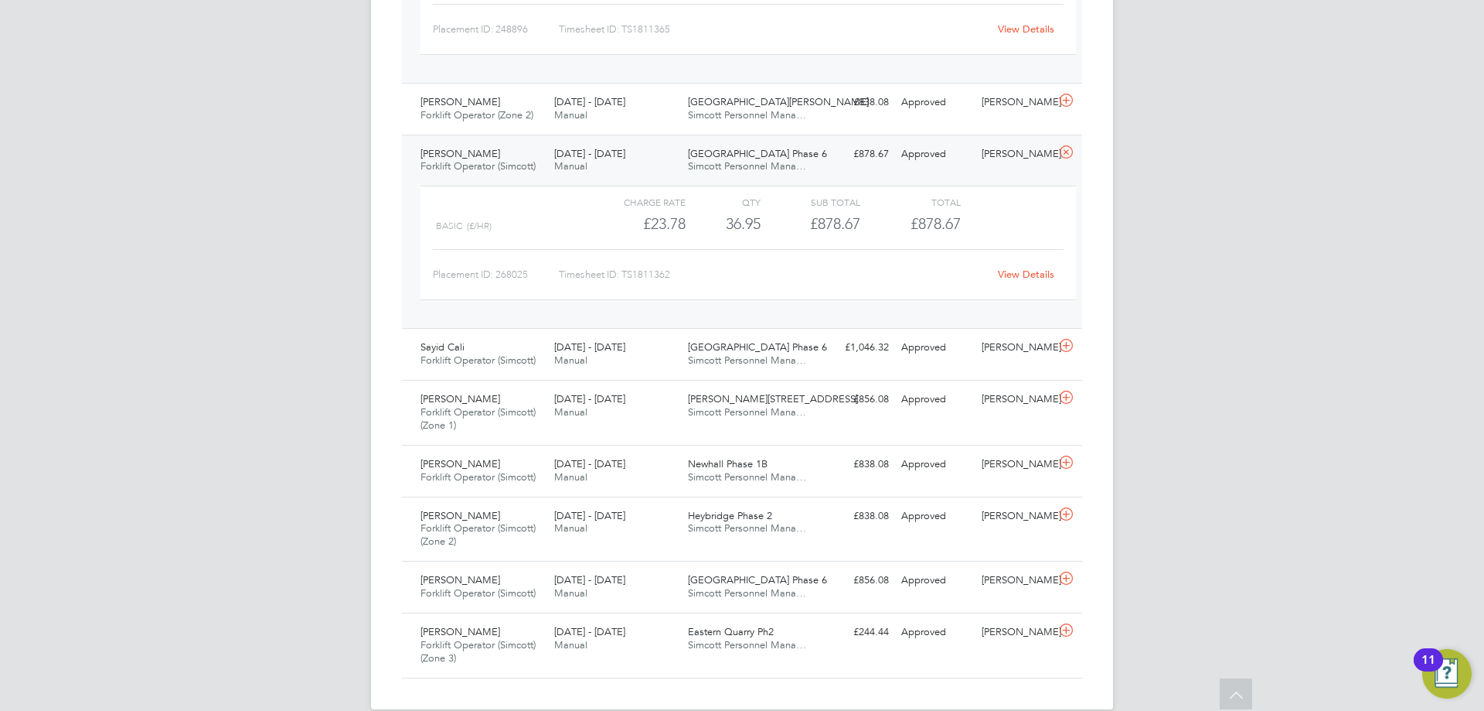
scroll to position [4438, 0]
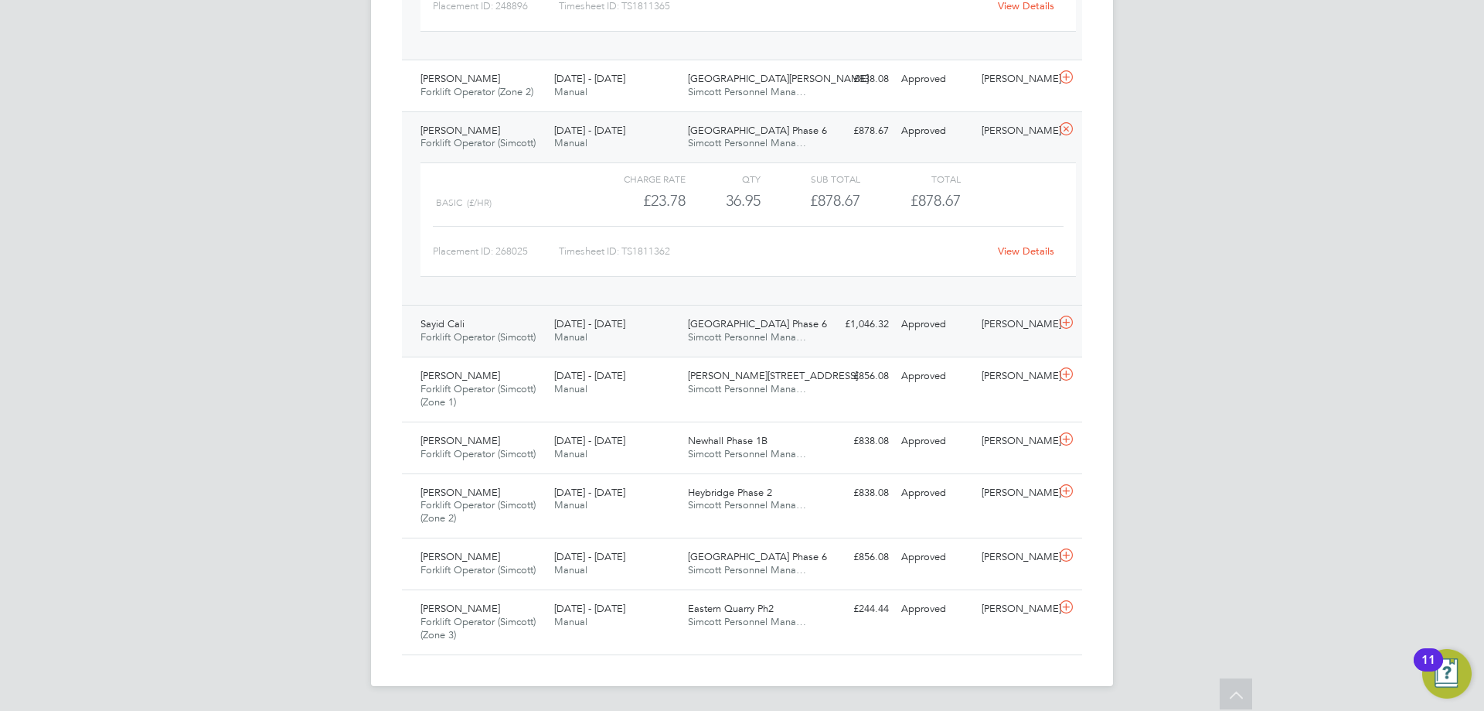
click at [535, 326] on div "Sayid Cali Forklift Operator (Simcott) 25 - 31 Aug 2025" at bounding box center [481, 331] width 134 height 39
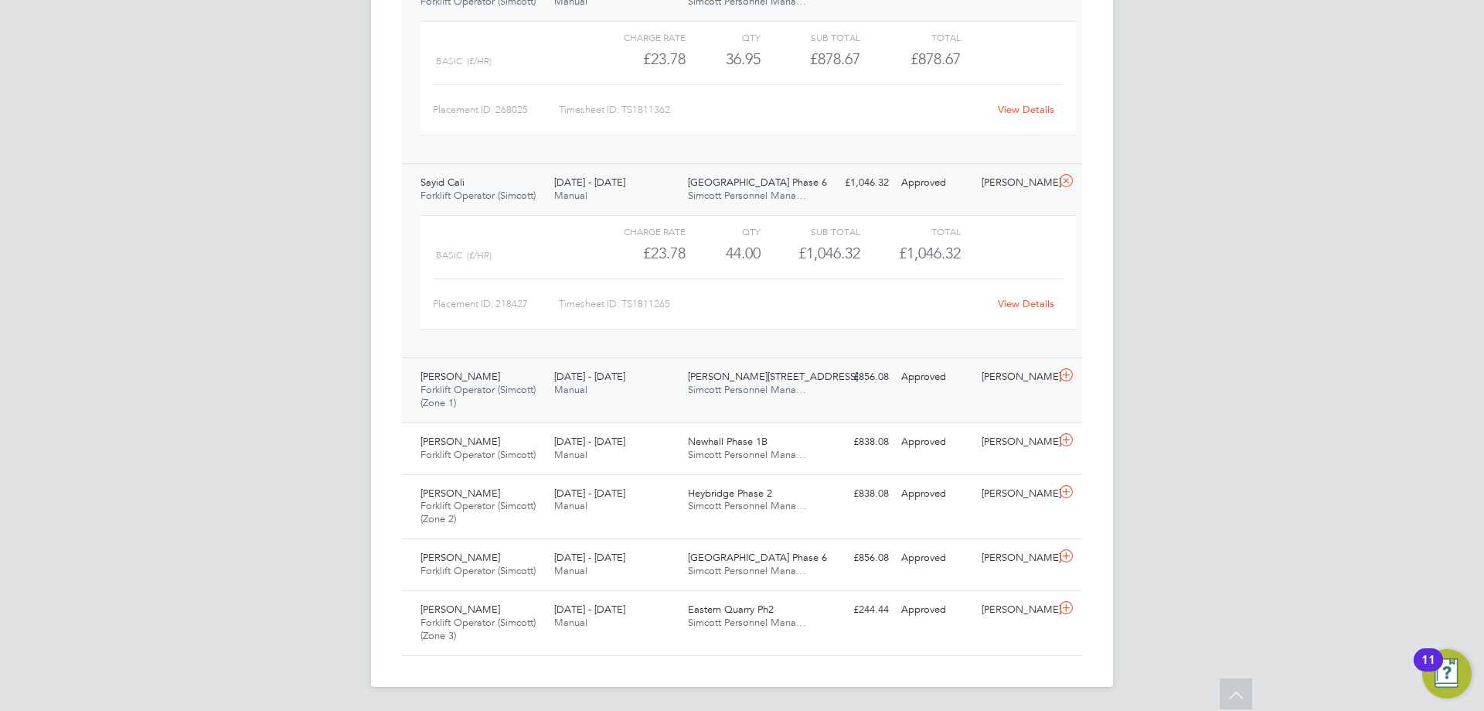
scroll to position [4580, 0]
click at [567, 382] on span "Manual" at bounding box center [570, 388] width 33 height 13
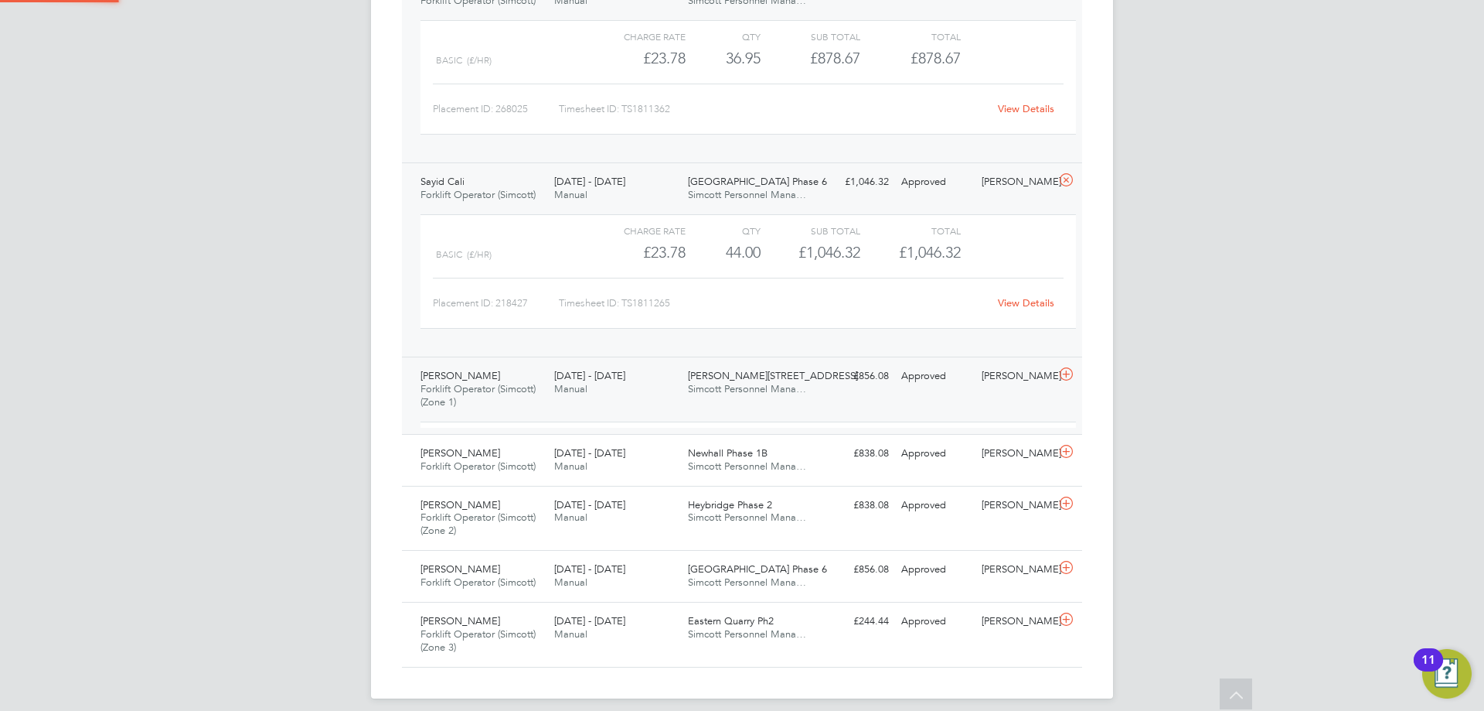
scroll to position [26, 151]
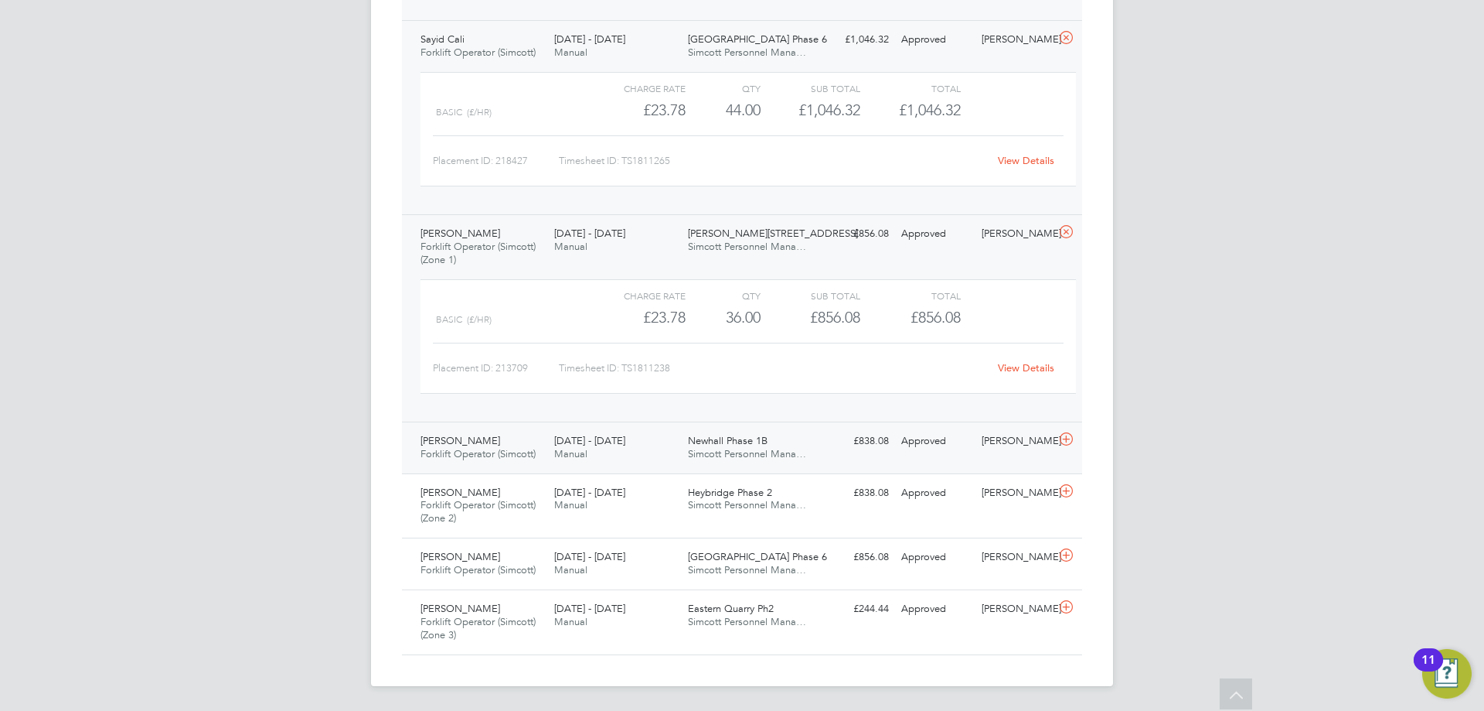
click at [507, 439] on div "Gintas Kunigelis Forklift Operator (Simcott) 25 - 31 Aug 2025" at bounding box center [481, 447] width 134 height 39
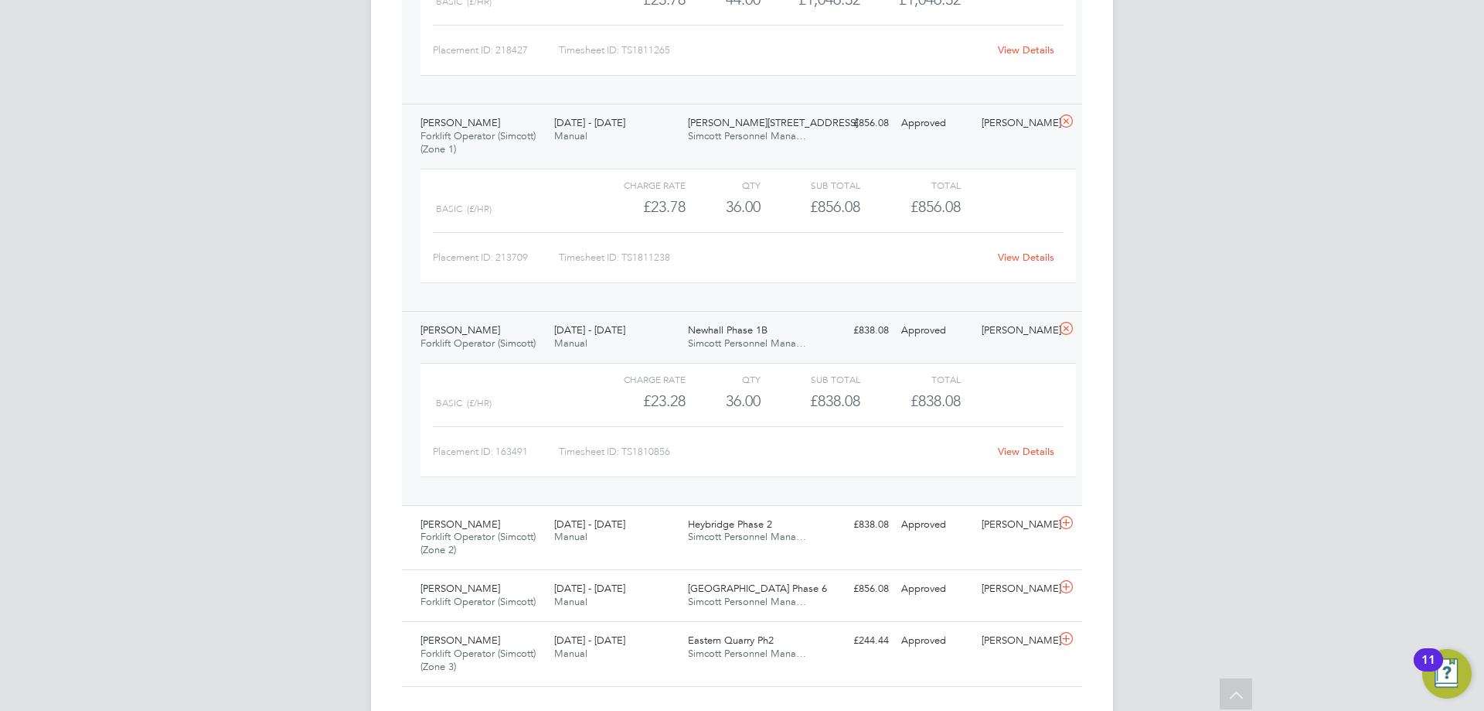
scroll to position [4865, 0]
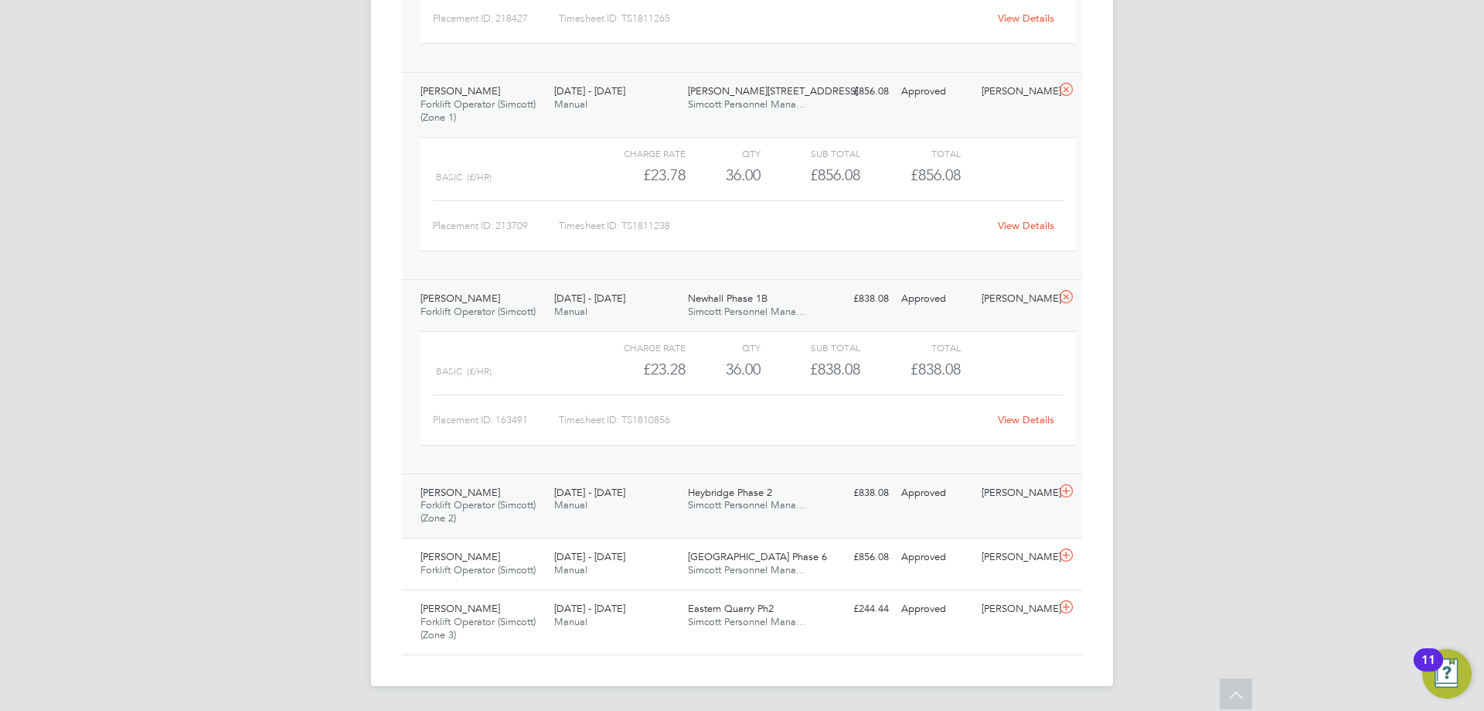
click at [579, 477] on div "Daniel Willingham Forklift Operator (Simcott) (Zone 2) 25 - 31 Aug 2025 25 - 31…" at bounding box center [742, 505] width 680 height 65
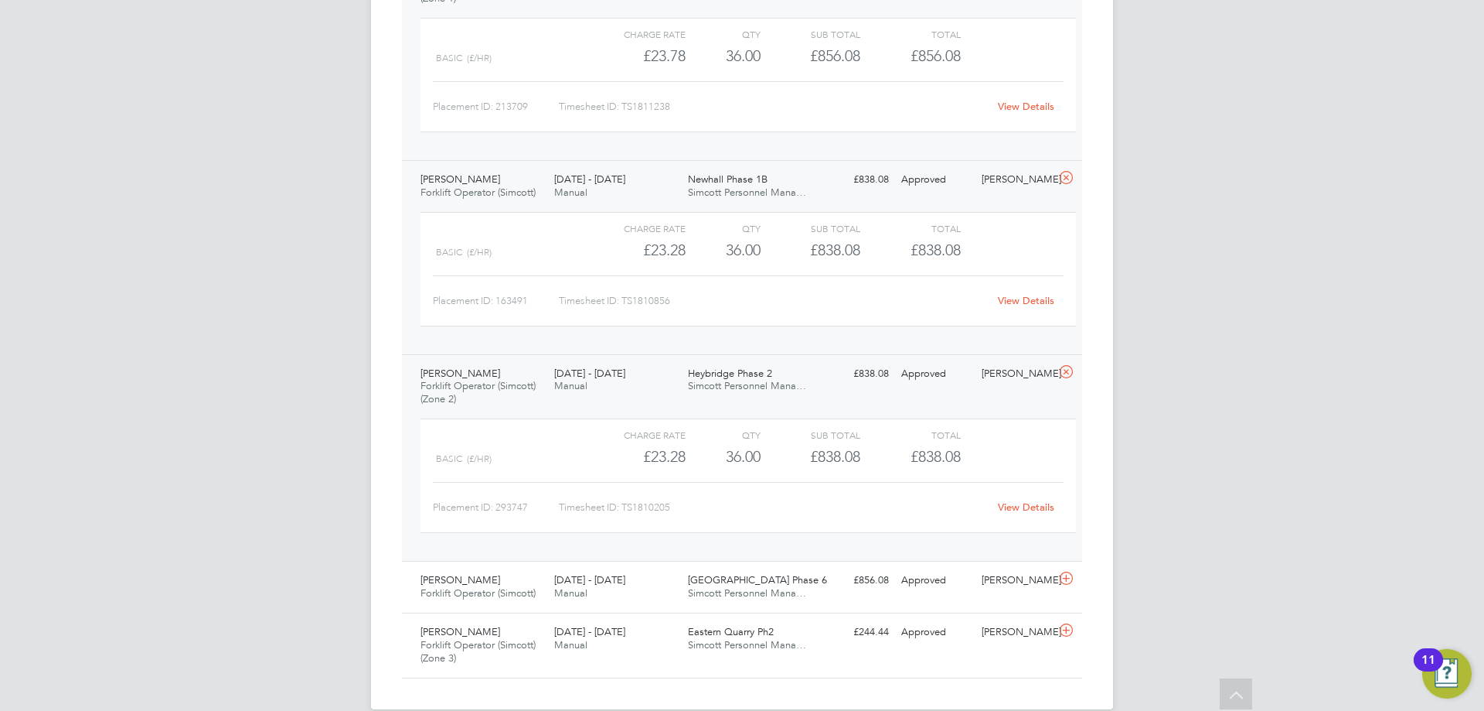
scroll to position [5007, 0]
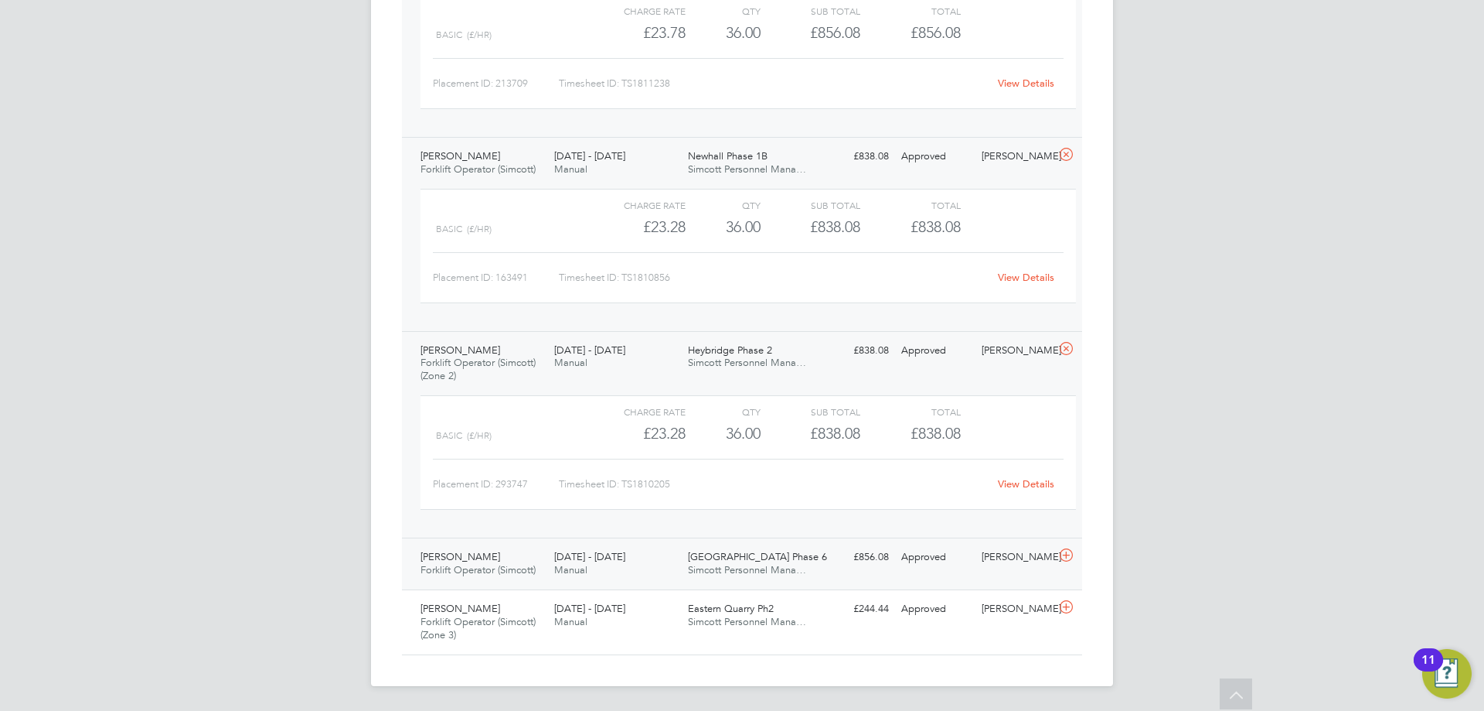
click at [625, 552] on span "[DATE] - [DATE]" at bounding box center [589, 556] width 71 height 13
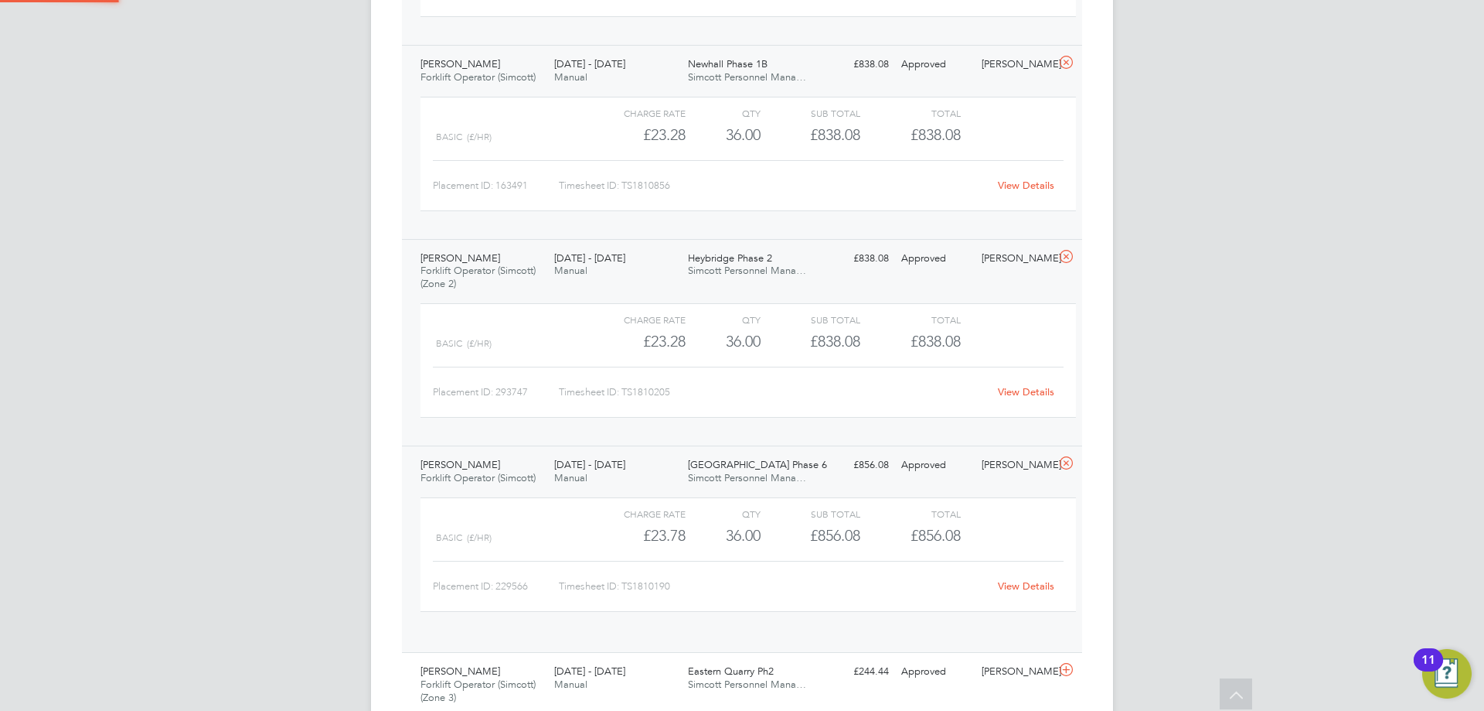
scroll to position [5149, 0]
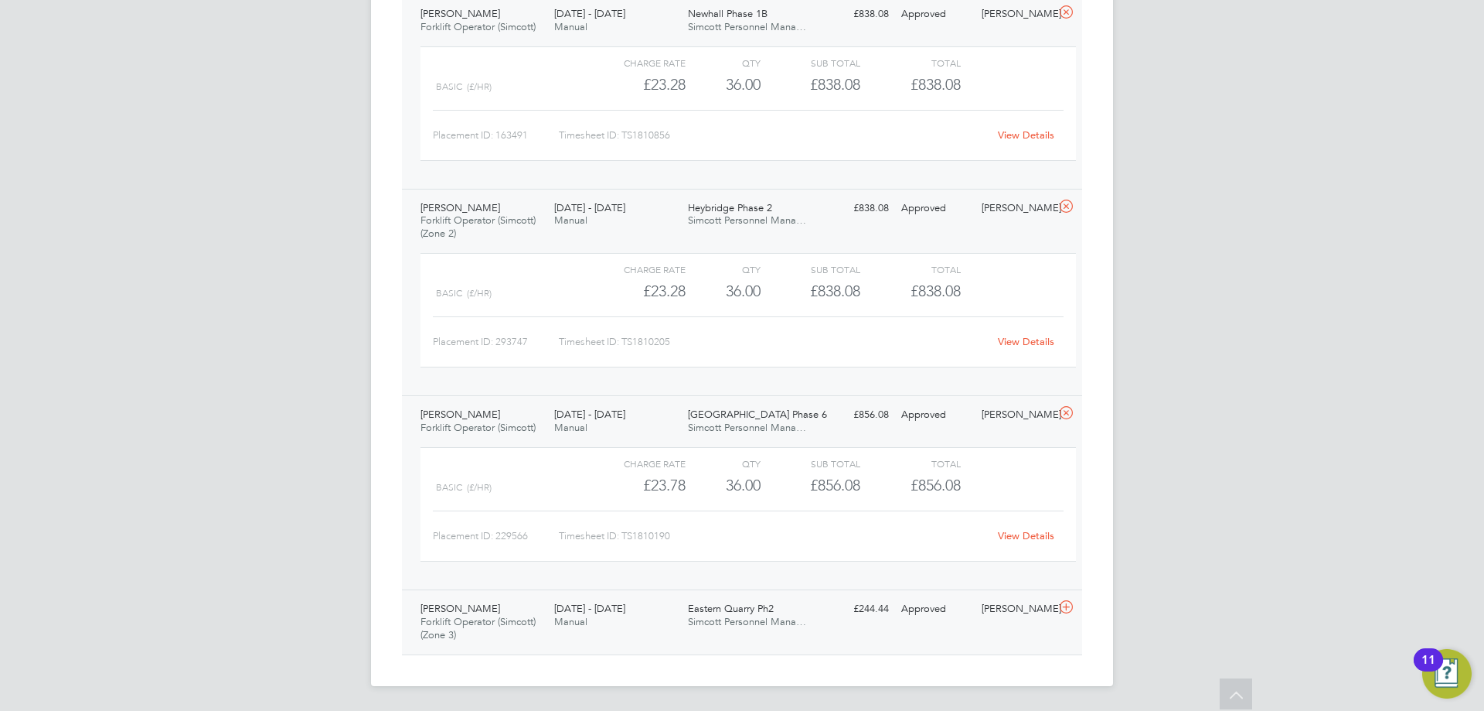
click at [551, 615] on div "25 - 31 Aug 2025 Manual" at bounding box center [615, 615] width 134 height 39
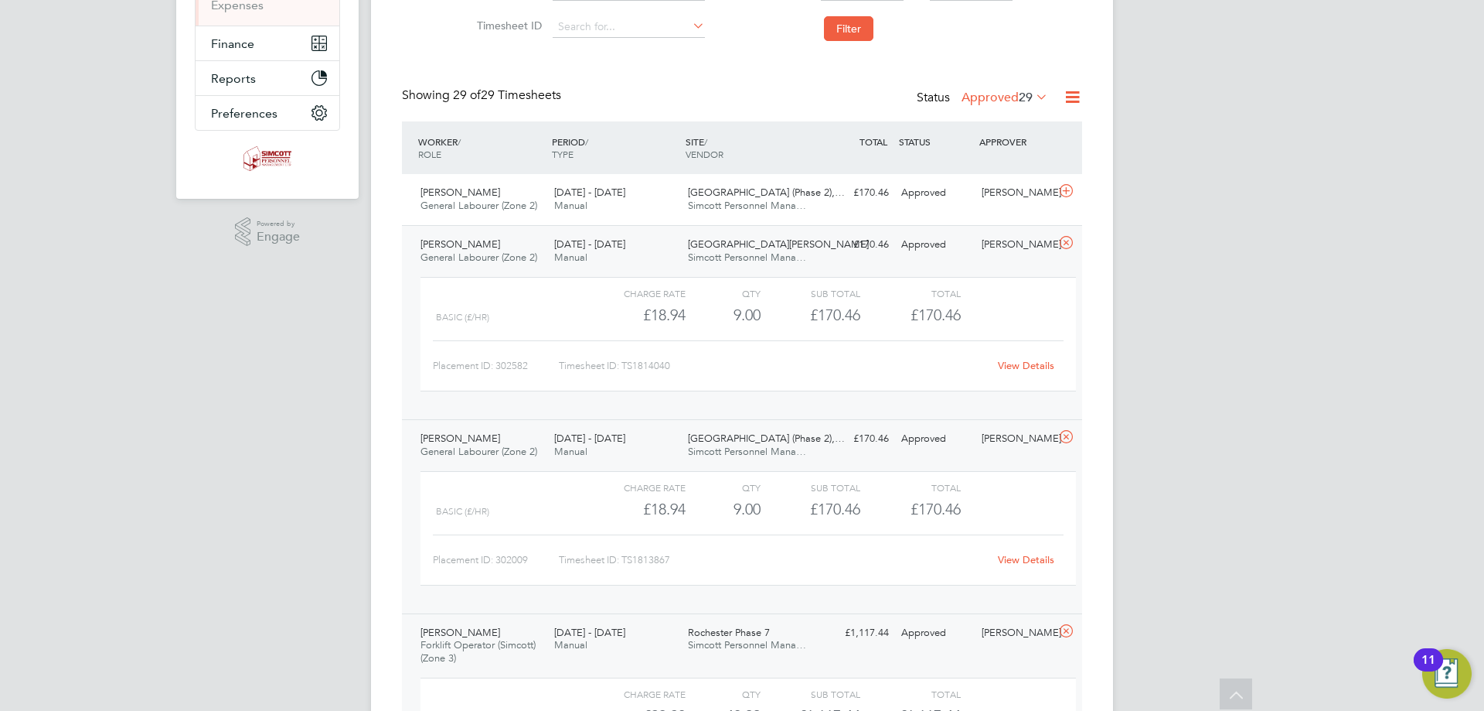
scroll to position [155, 0]
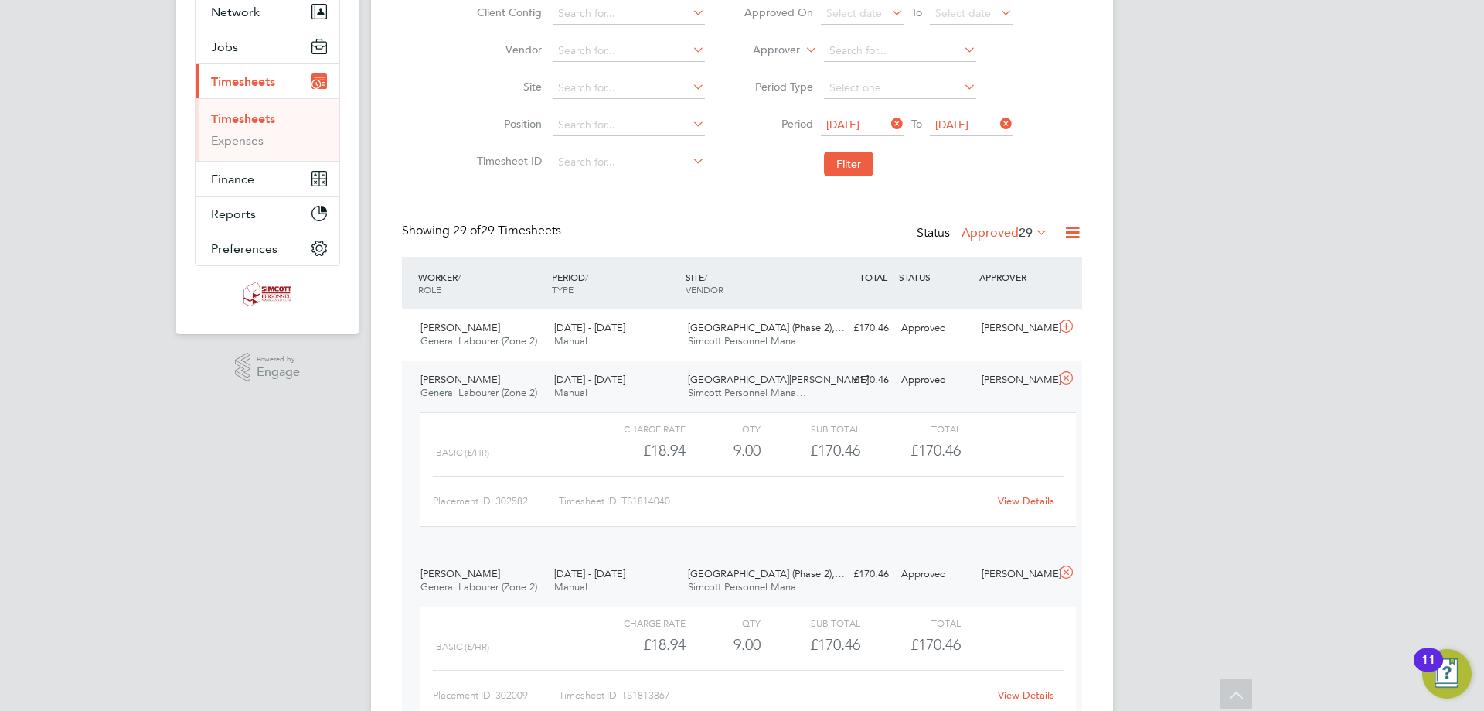
click at [997, 233] on label "Approved 29" at bounding box center [1005, 232] width 87 height 15
